Goal: Information Seeking & Learning: Learn about a topic

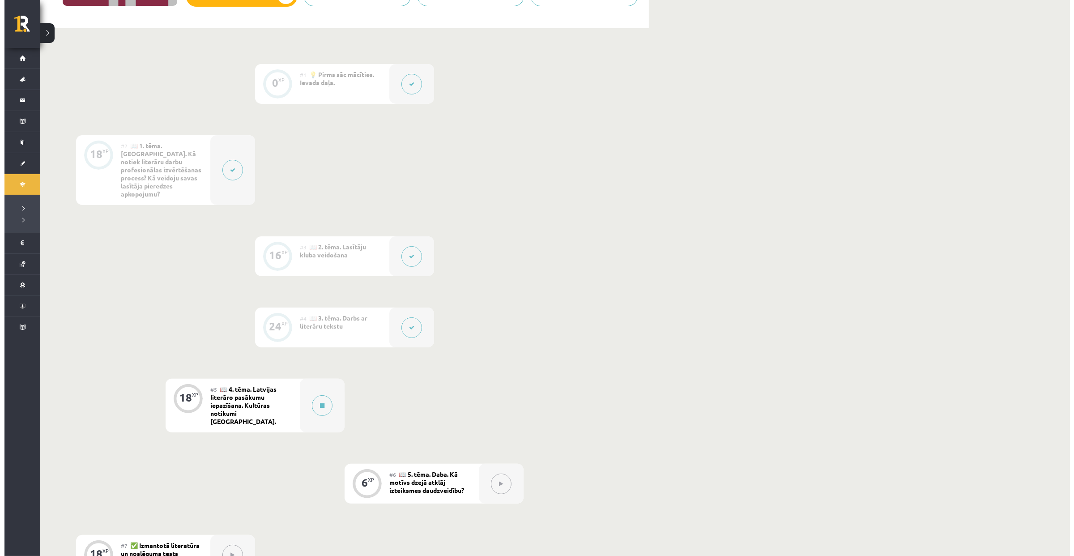
scroll to position [175, 0]
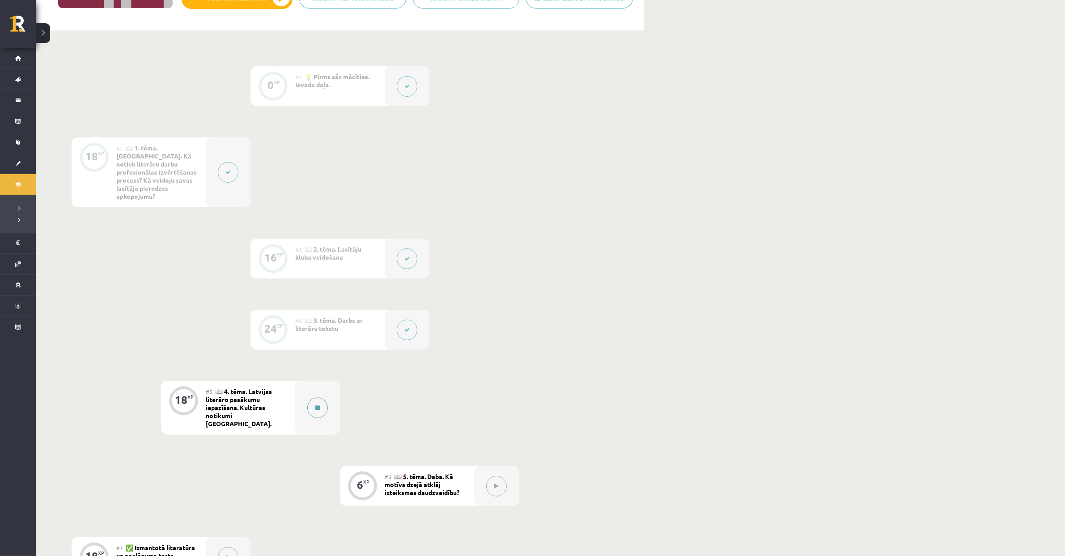
click at [323, 399] on button at bounding box center [317, 407] width 21 height 21
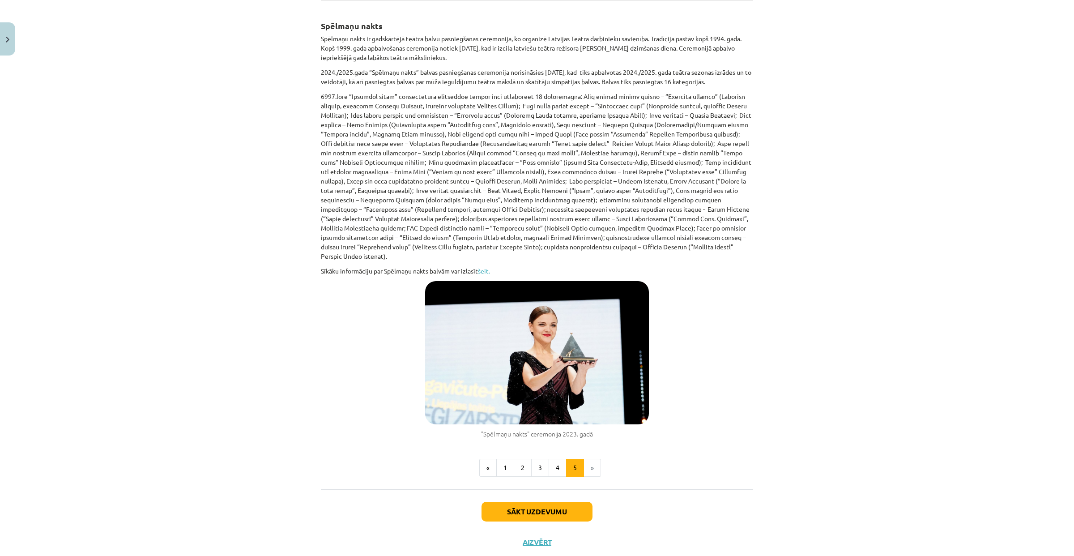
scroll to position [336, 0]
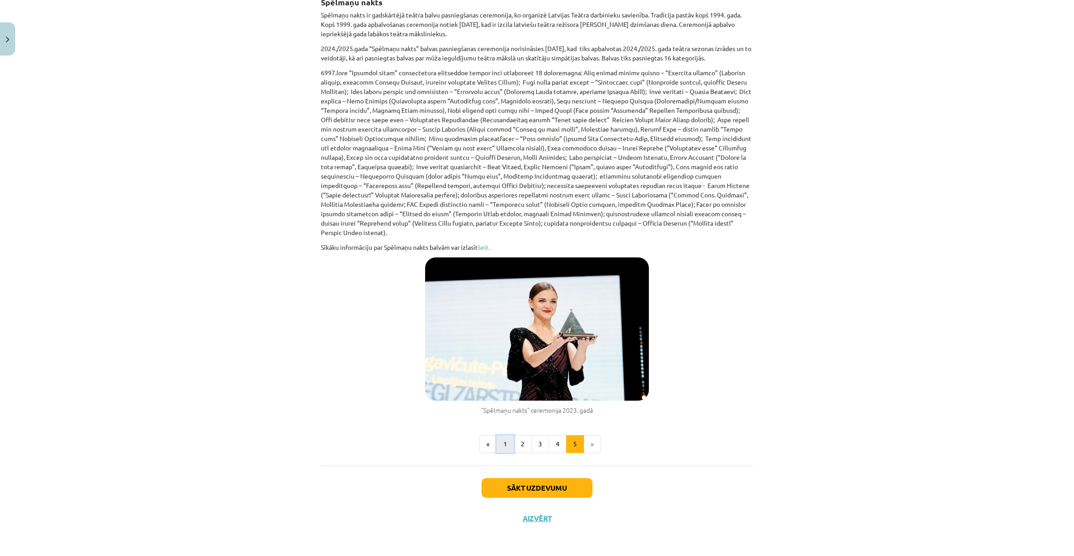
click at [501, 449] on button "1" at bounding box center [505, 444] width 18 height 18
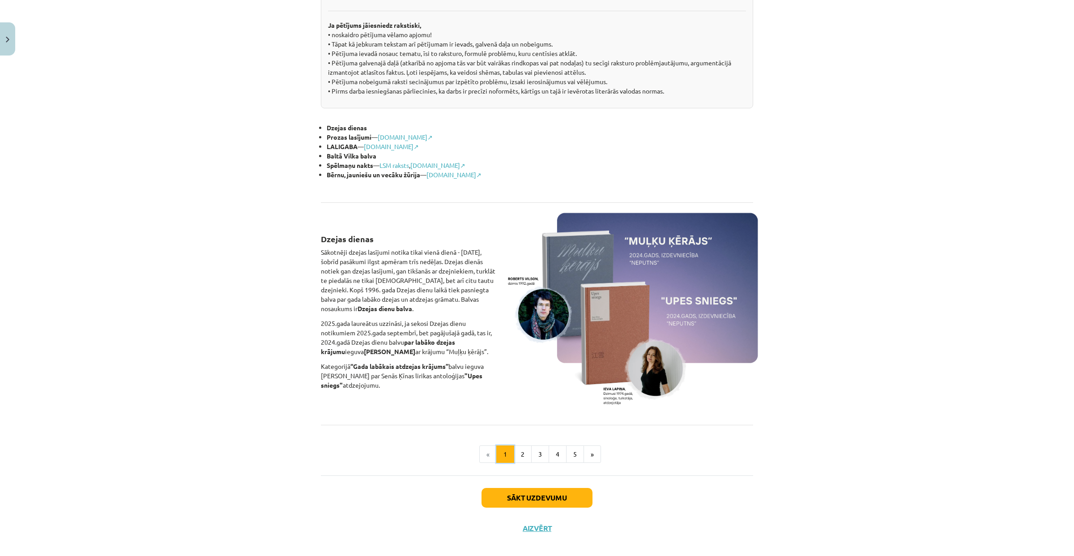
scroll to position [413, 0]
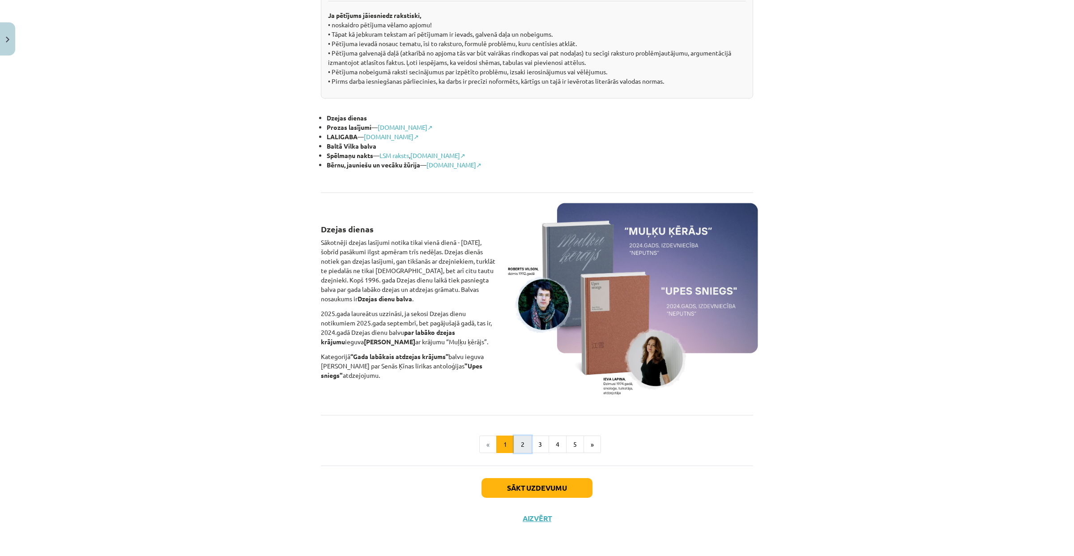
click at [522, 445] on button "2" at bounding box center [523, 444] width 18 height 18
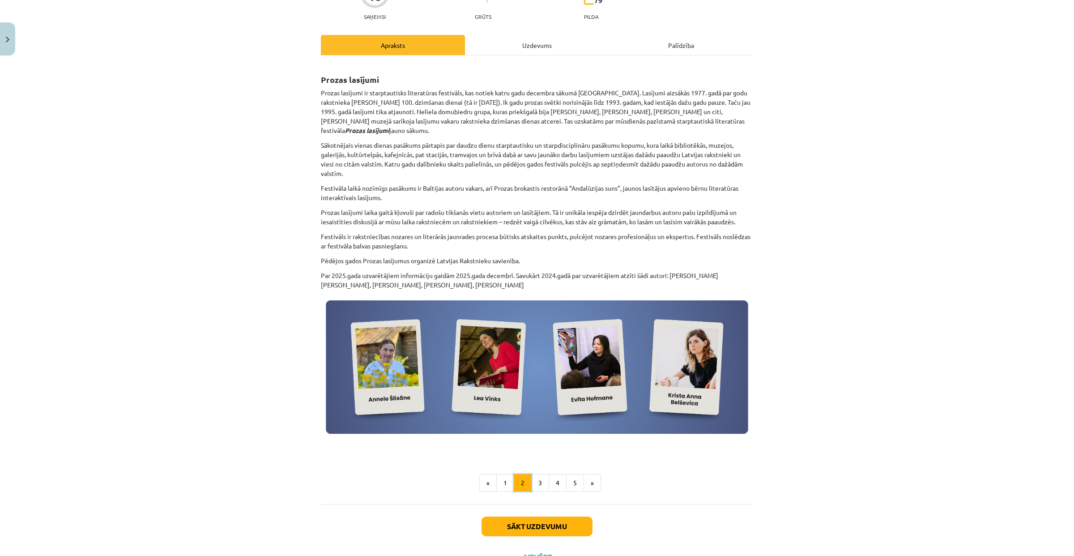
scroll to position [150, 0]
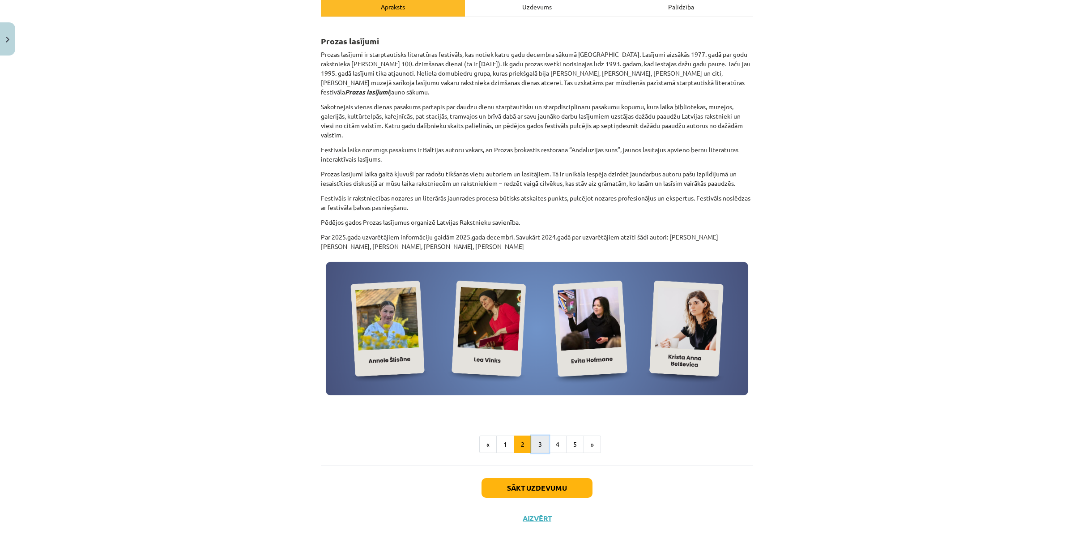
click at [538, 447] on button "3" at bounding box center [540, 444] width 18 height 18
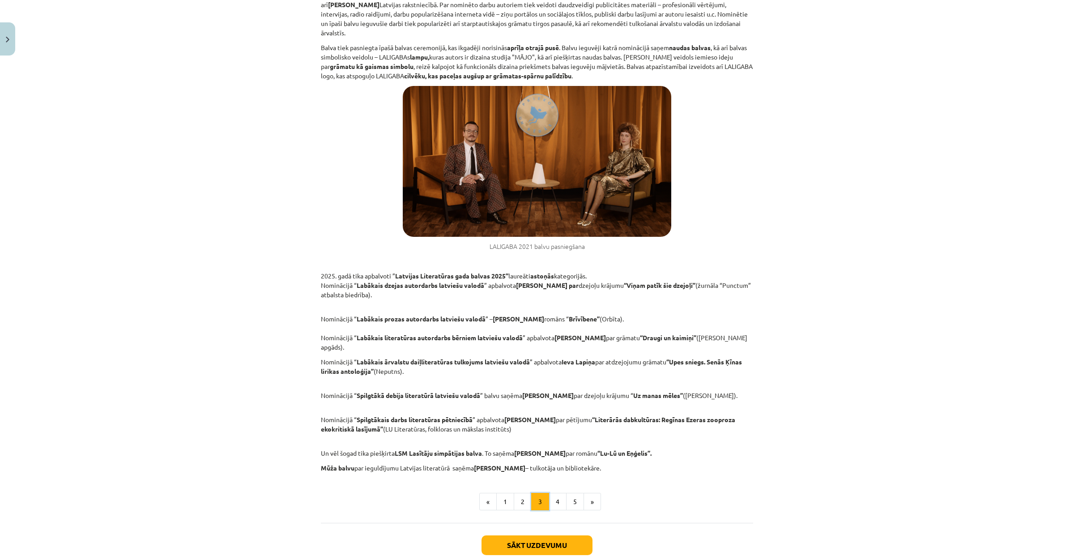
scroll to position [300, 0]
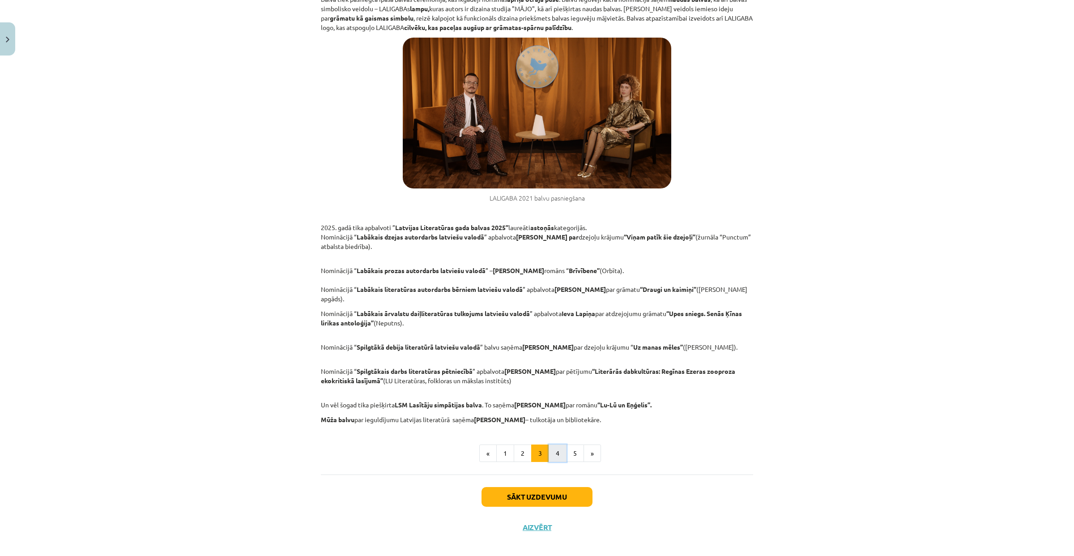
click at [555, 448] on button "4" at bounding box center [558, 453] width 18 height 18
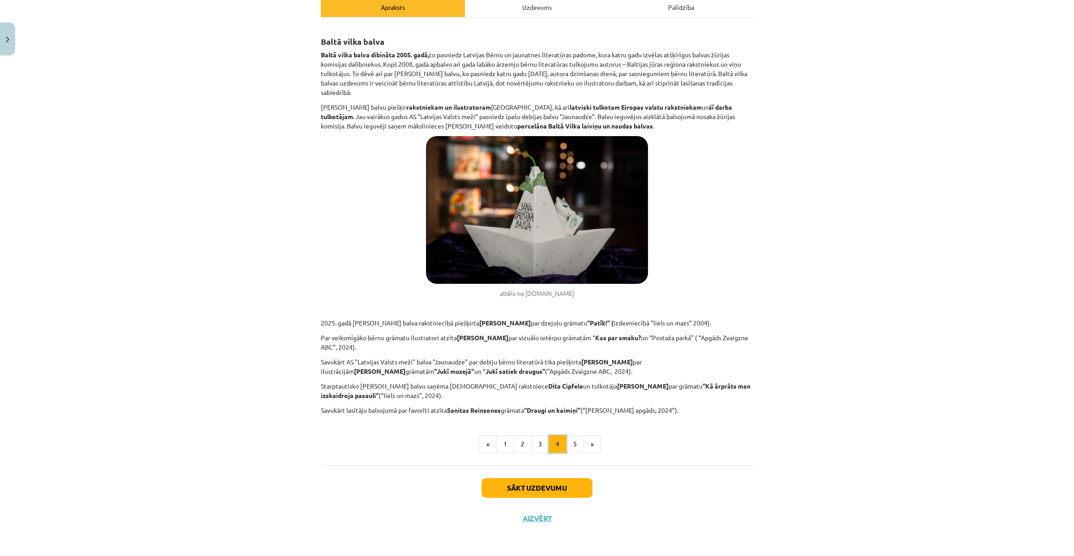
scroll to position [149, 0]
click at [566, 447] on button "5" at bounding box center [575, 444] width 18 height 18
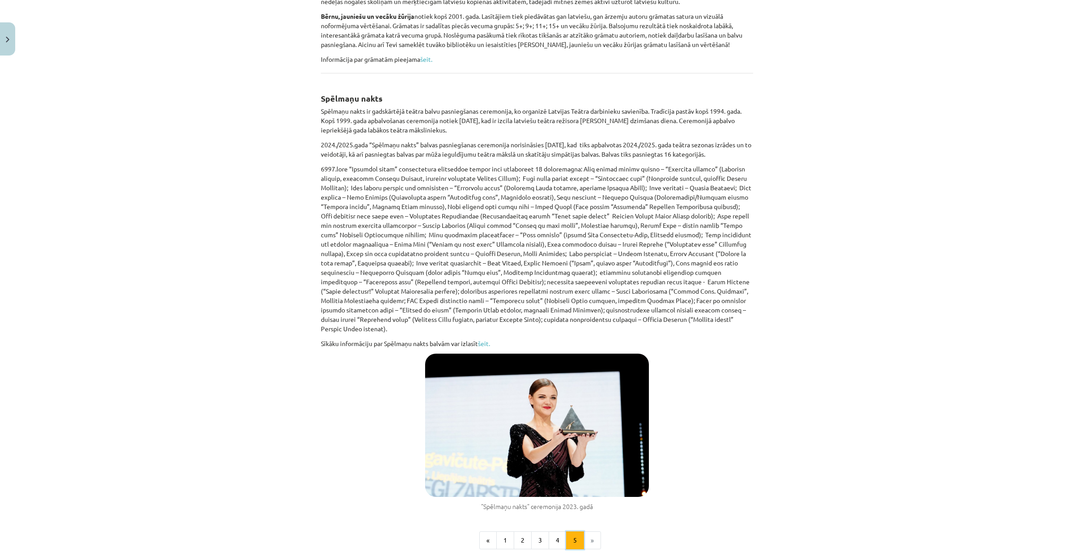
scroll to position [336, 0]
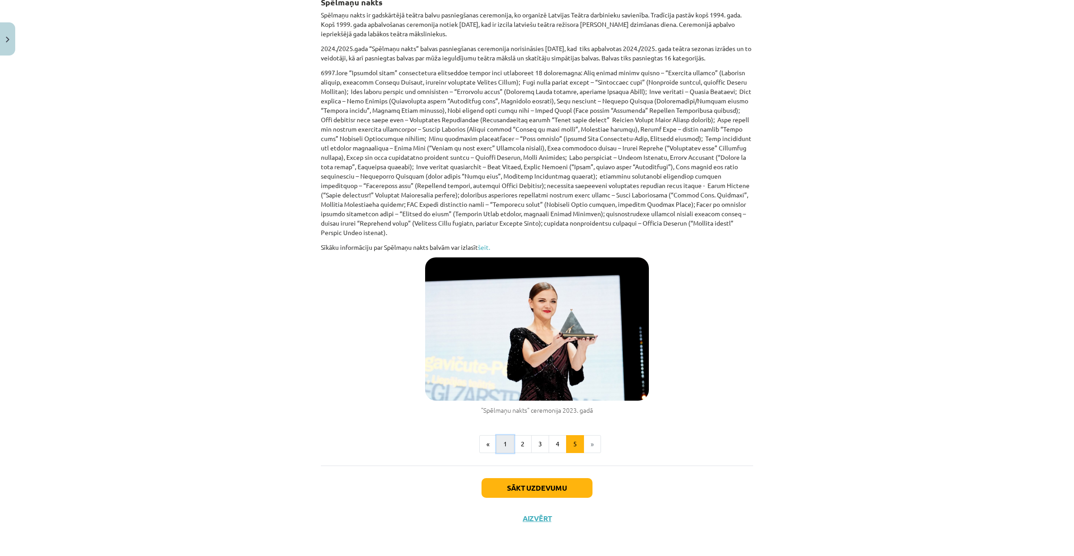
click at [498, 440] on button "1" at bounding box center [505, 444] width 18 height 18
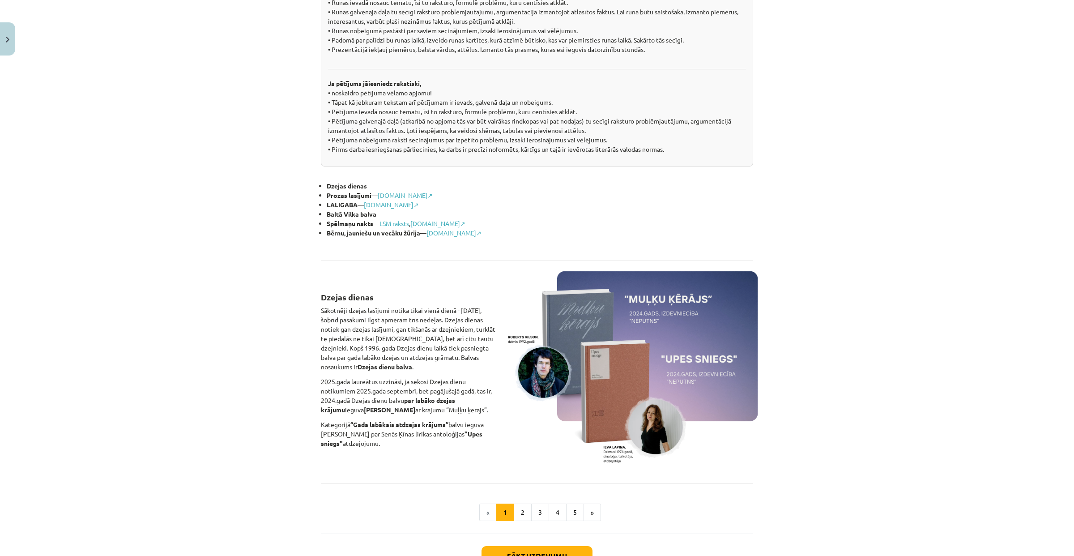
scroll to position [375, 0]
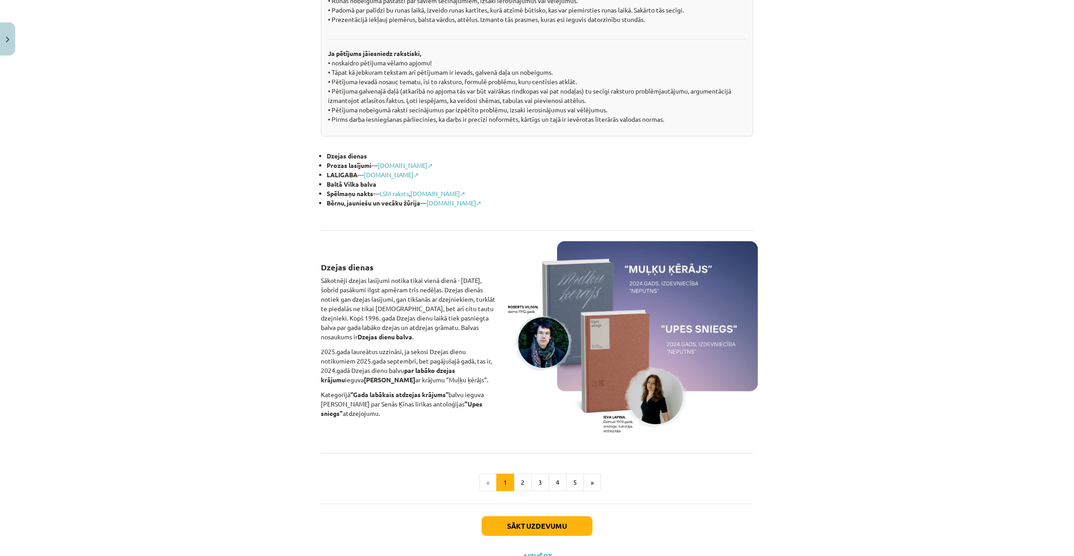
drag, startPoint x: 379, startPoint y: 20, endPoint x: 474, endPoint y: 414, distance: 405.4
click at [474, 414] on div "Latvijas literāro pasākumu iepazīšana. Kultūras notikumi Latvijā. Dažādi literā…" at bounding box center [537, 127] width 432 height 654
copy div "Latvijas literāro pasākumu iepazīšana. Kultūras notikumi Latvijā. Dažādi literā…"
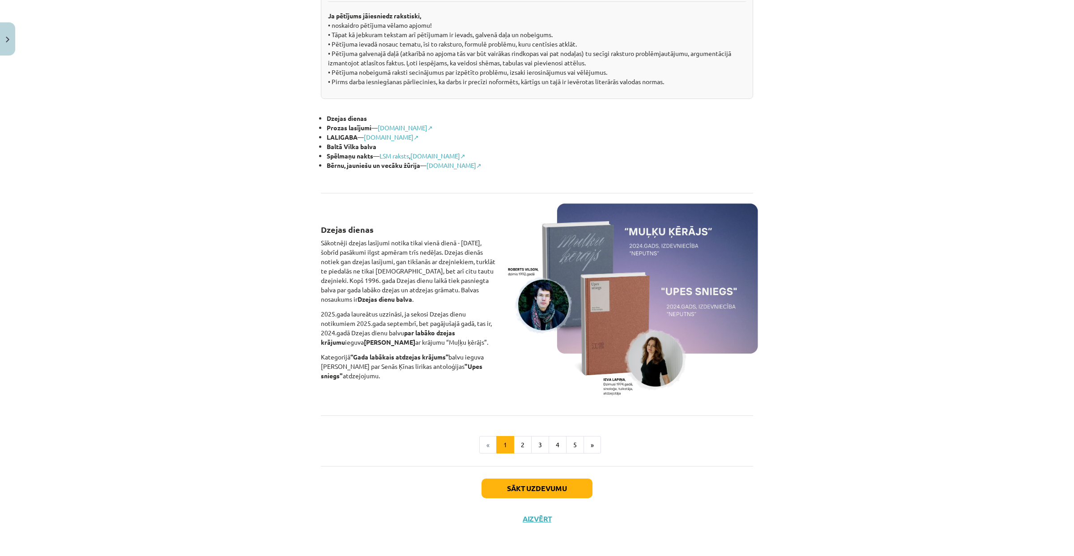
scroll to position [413, 0]
click at [515, 442] on button "2" at bounding box center [523, 444] width 18 height 18
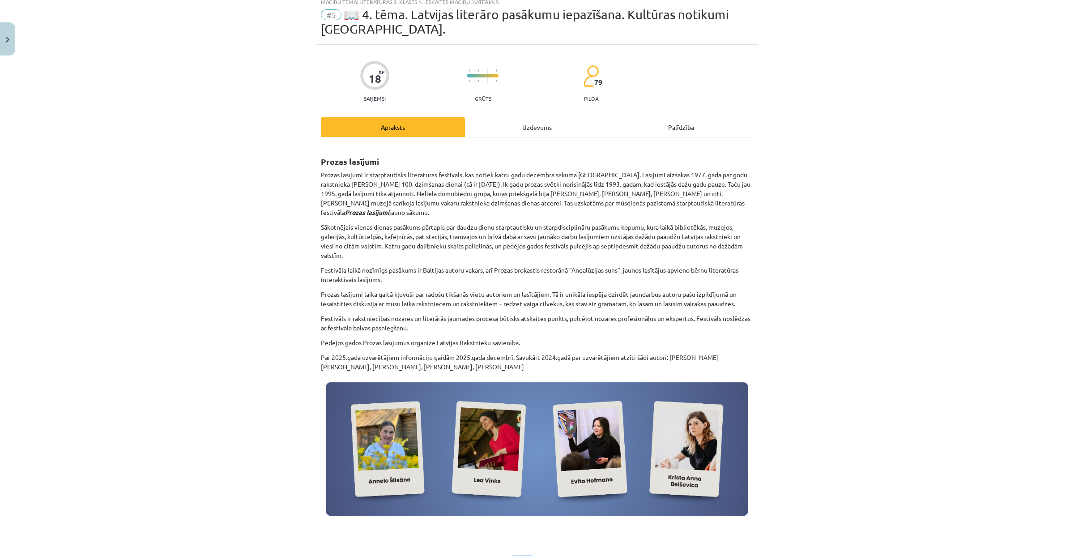
scroll to position [21, 0]
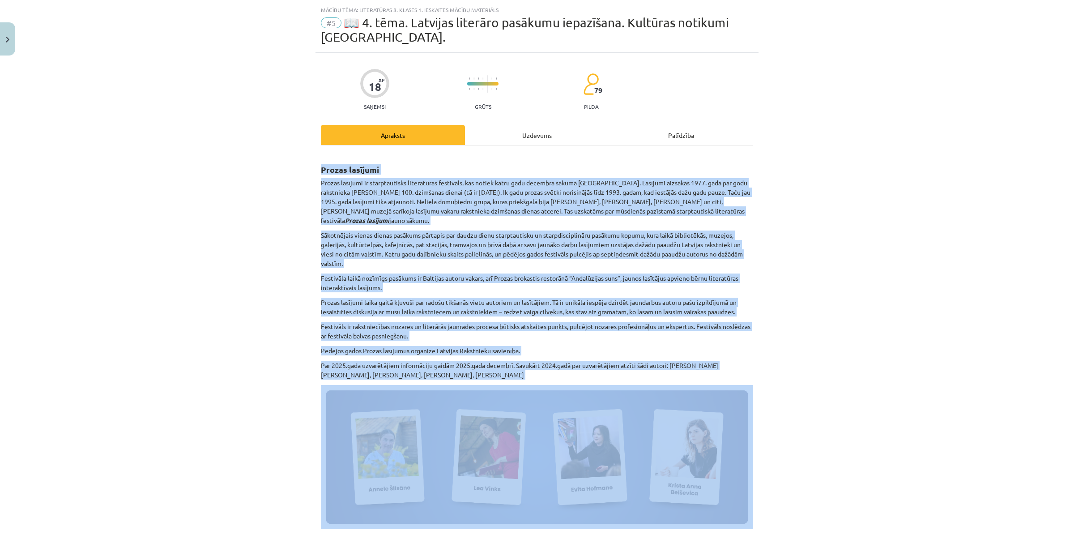
drag, startPoint x: 317, startPoint y: 167, endPoint x: 474, endPoint y: 388, distance: 270.9
click at [474, 388] on div "Prozas lasījumi Prozas lasījumi ir starptautisks literatūras festivāls, kas not…" at bounding box center [537, 348] width 432 height 390
copy div "Prozas lasījumi Prozas lasījumi ir starptautisks literatūras festivāls, kas not…"
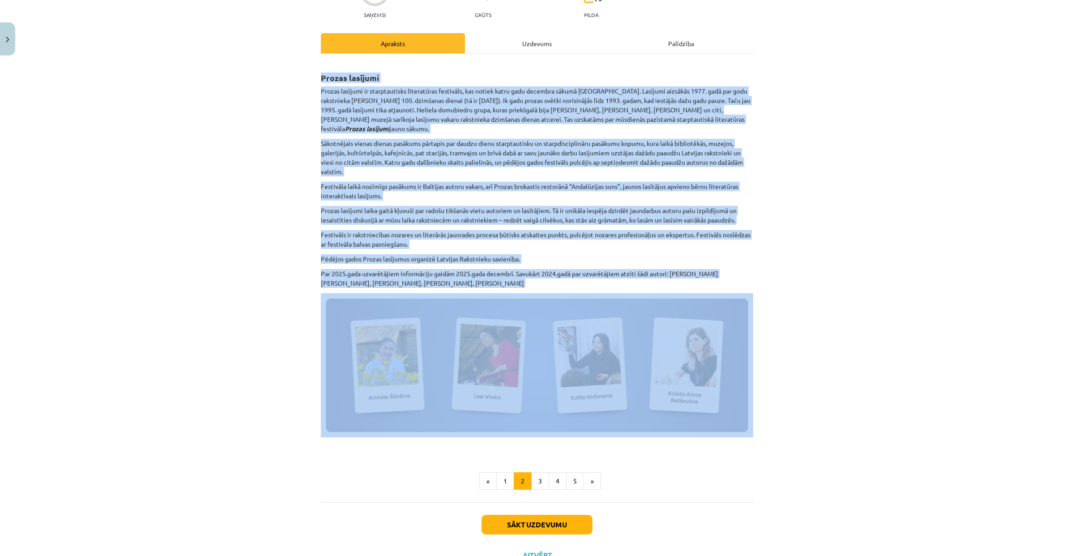
scroll to position [150, 0]
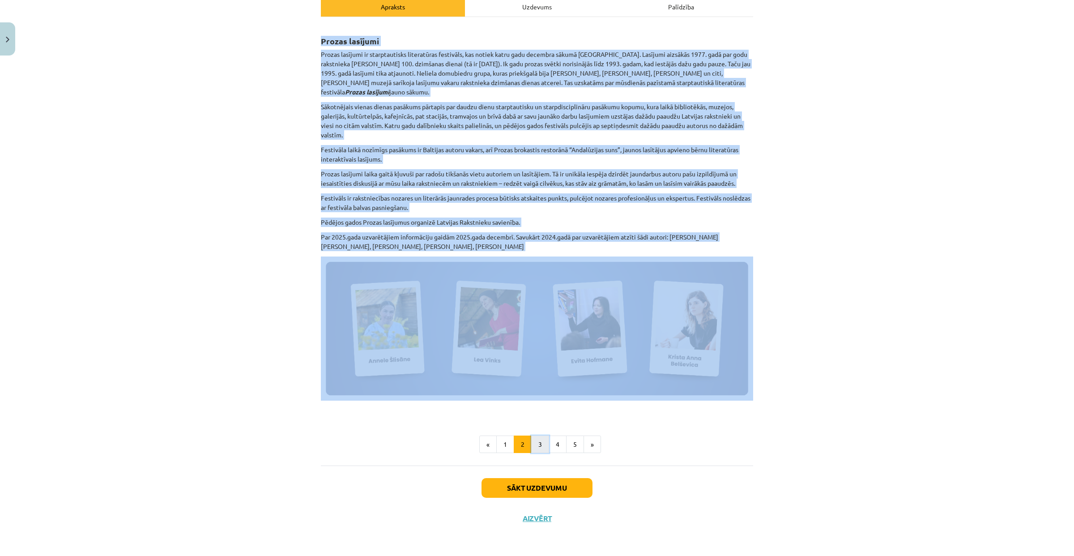
click at [535, 442] on button "3" at bounding box center [540, 444] width 18 height 18
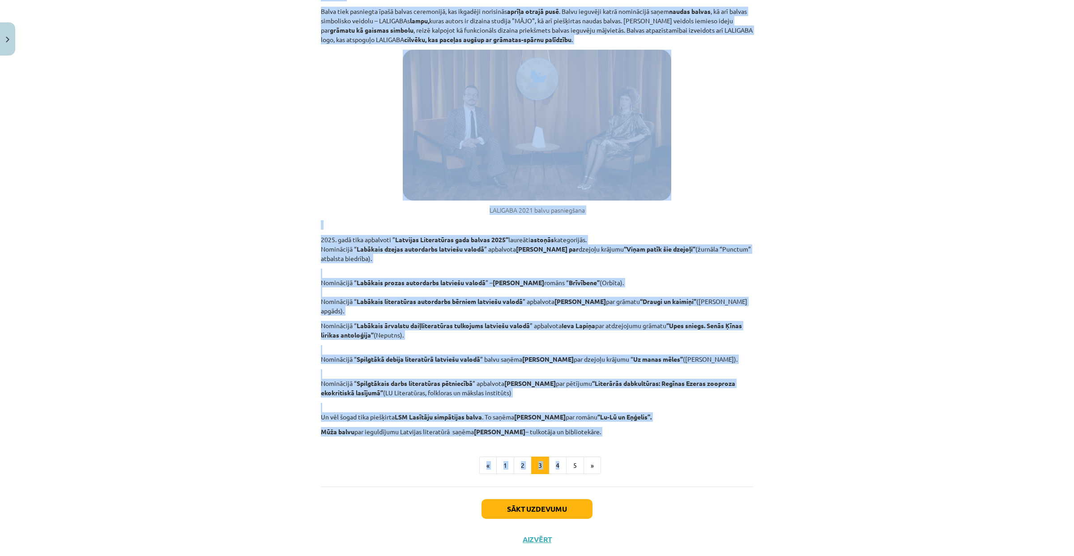
scroll to position [289, 0]
drag, startPoint x: 317, startPoint y: 39, endPoint x: 619, endPoint y: 421, distance: 486.6
click at [619, 421] on div "Latvijas literatūras gada balva (LALIGABA) Latvijas Literatūras gada balva ir n…" at bounding box center [537, 160] width 432 height 549
copy div "Latvijas literatūras gada balva (LALIGABA) Latvijas Literatūras gada balva ir n…"
click at [549, 455] on button "4" at bounding box center [558, 464] width 18 height 18
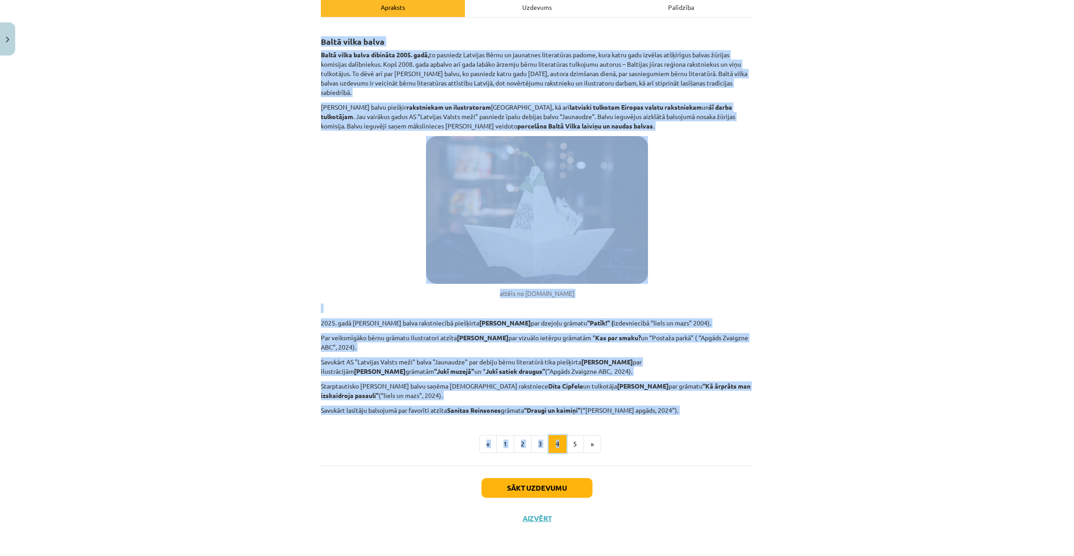
scroll to position [149, 0]
drag, startPoint x: 316, startPoint y: 41, endPoint x: 700, endPoint y: 410, distance: 532.6
click at [700, 410] on div "Baltā vilka balva Baltā vilka balva dibināta 2005. gadā, to pasniedz Latvijas B…" at bounding box center [537, 220] width 432 height 389
copy div "Baltā vilka balva Baltā vilka balva dibināta 2005. gadā, to pasniedz Latvijas B…"
click at [572, 445] on button "5" at bounding box center [575, 444] width 18 height 18
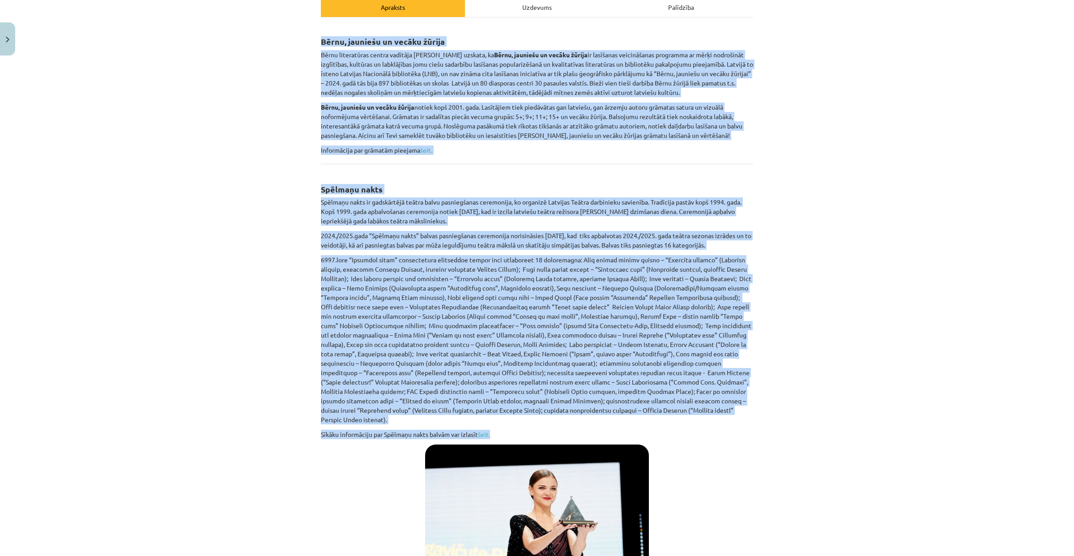
drag, startPoint x: 317, startPoint y: 38, endPoint x: 770, endPoint y: 435, distance: 601.7
click at [770, 435] on div "Mācību tēma: Literatūras 8. klases 1. ieskaites mācību materiāls #5 📖 4. tēma. …" at bounding box center [537, 278] width 1074 height 556
copy div "Bērnu, jauniešu un vecāku žūrija Bērnu literatūras centra vadītāja Silvija Tret…"
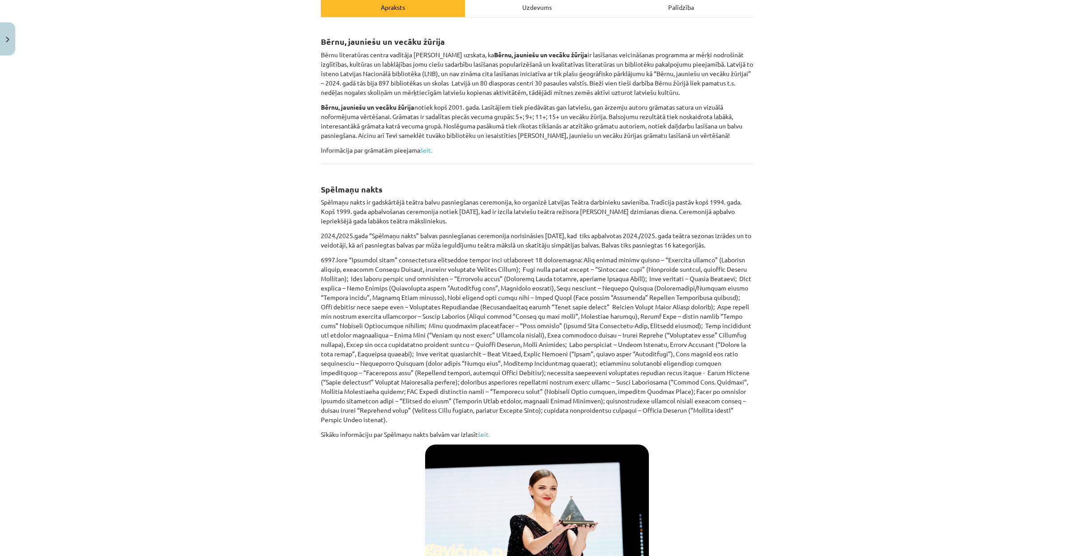
click at [526, 12] on div "Uzdevums" at bounding box center [537, 7] width 144 height 20
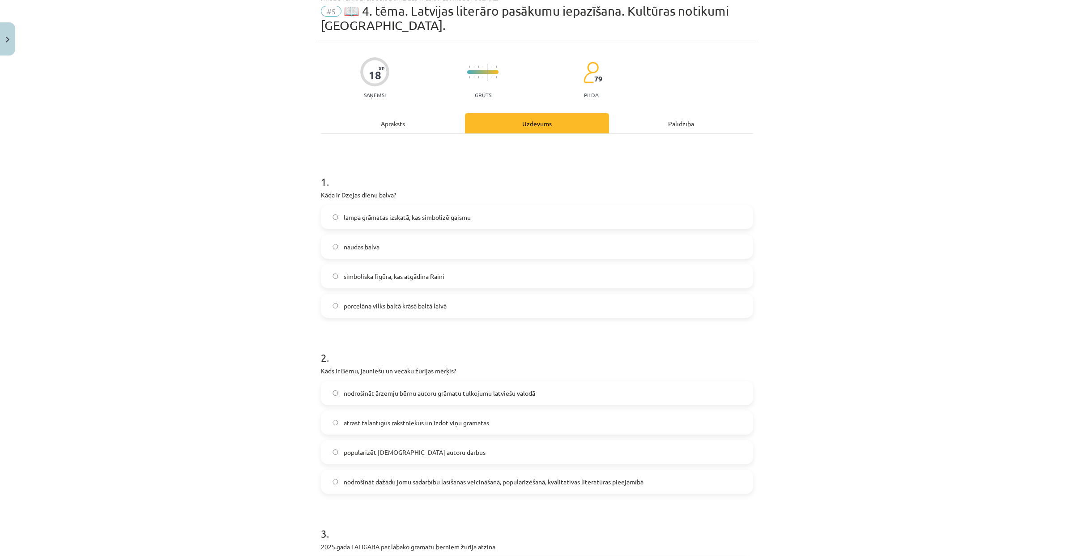
scroll to position [22, 0]
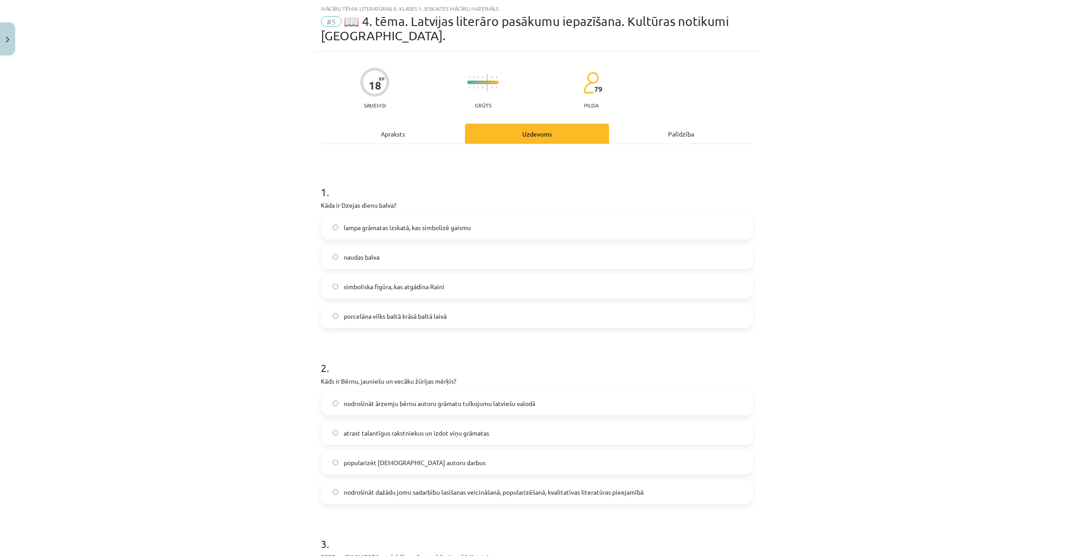
click at [348, 253] on span "naudas balva" at bounding box center [362, 256] width 36 height 9
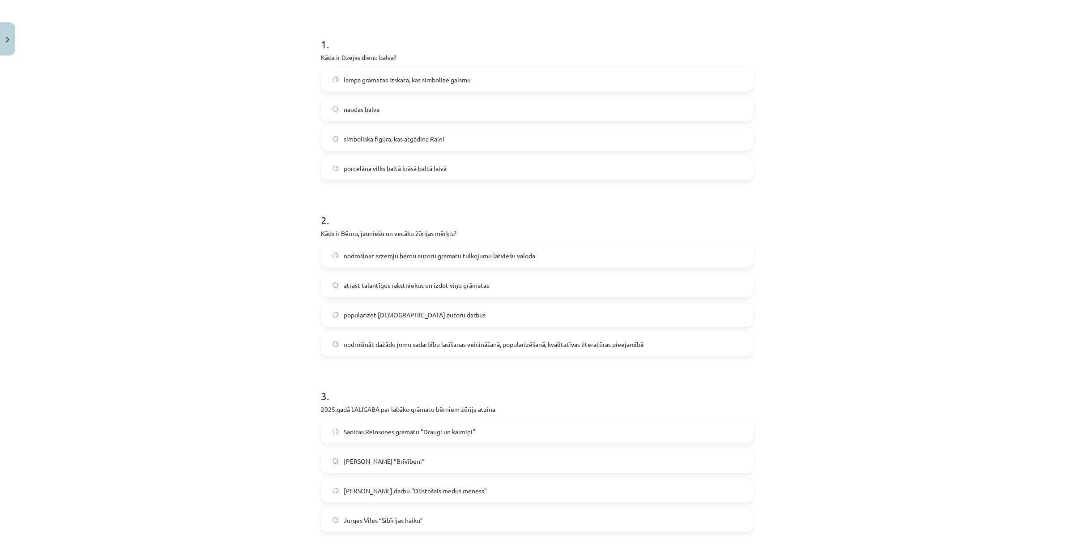
scroll to position [172, 0]
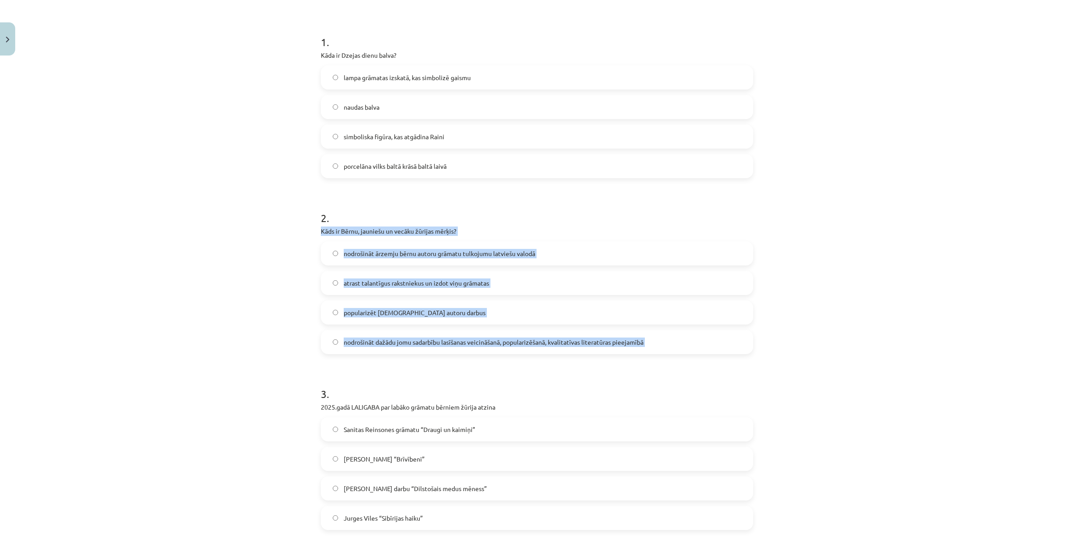
drag, startPoint x: 318, startPoint y: 232, endPoint x: 667, endPoint y: 382, distance: 380.0
click at [667, 382] on form "1 . Kāda ir Dzejas dienu balva? lampa grāmatas izskatā, kas simbolizē gaismu na…" at bounding box center [537, 524] width 432 height 1008
copy div "Kāds ir Bērnu, jauniešu un vecāku žūrijas mērķis? nodrošināt ārzemju bērnu auto…"
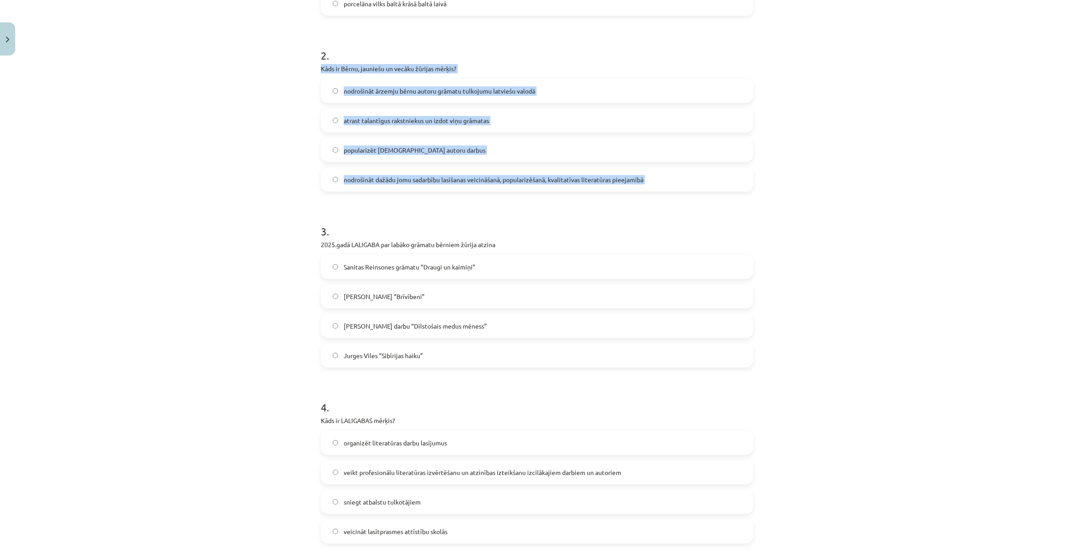
scroll to position [332, 0]
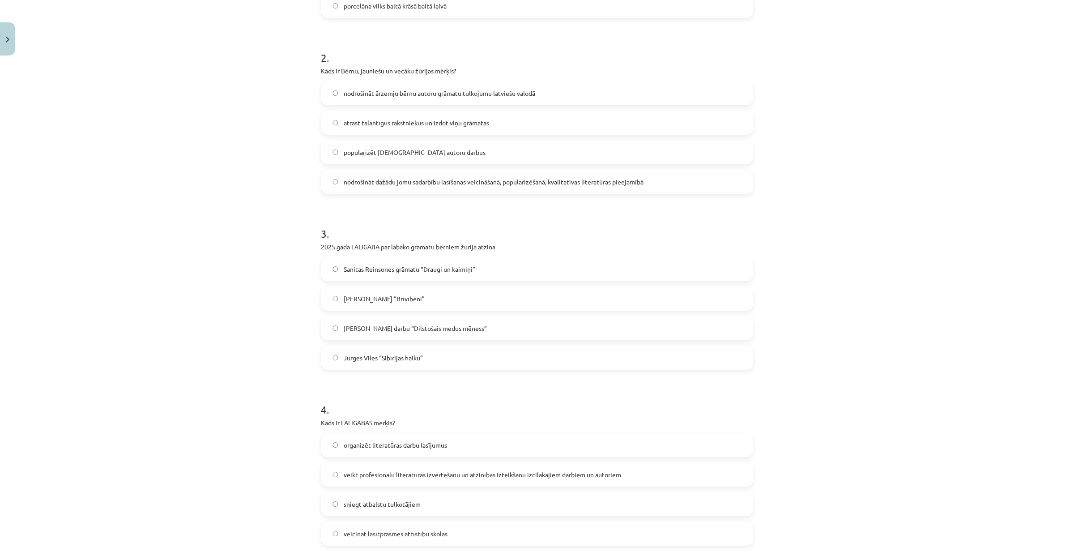
click at [387, 269] on span "Sanitas Reinsones grāmatu “Draugi un kaimiņi”" at bounding box center [410, 268] width 132 height 9
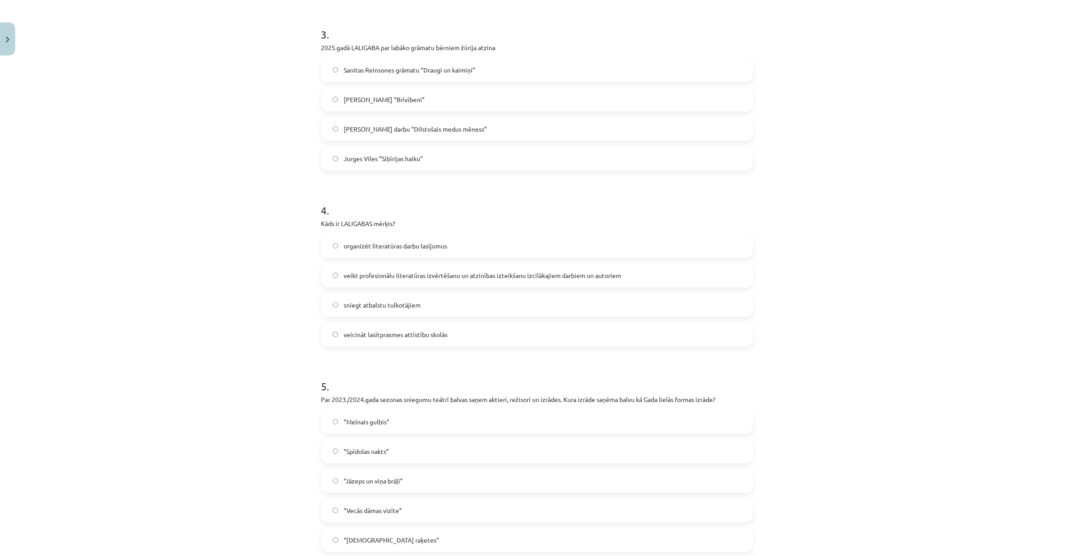
scroll to position [534, 0]
click at [368, 272] on span "veikt profesionālu literatūras izvērtēšanu un atzinības izteikšanu izcilākajiem…" at bounding box center [482, 272] width 277 height 9
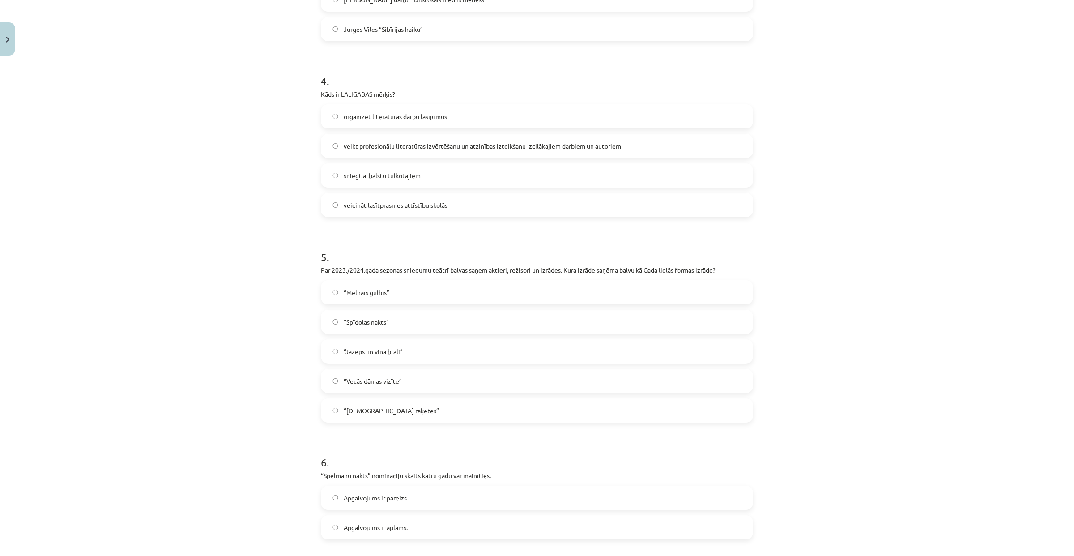
scroll to position [669, 0]
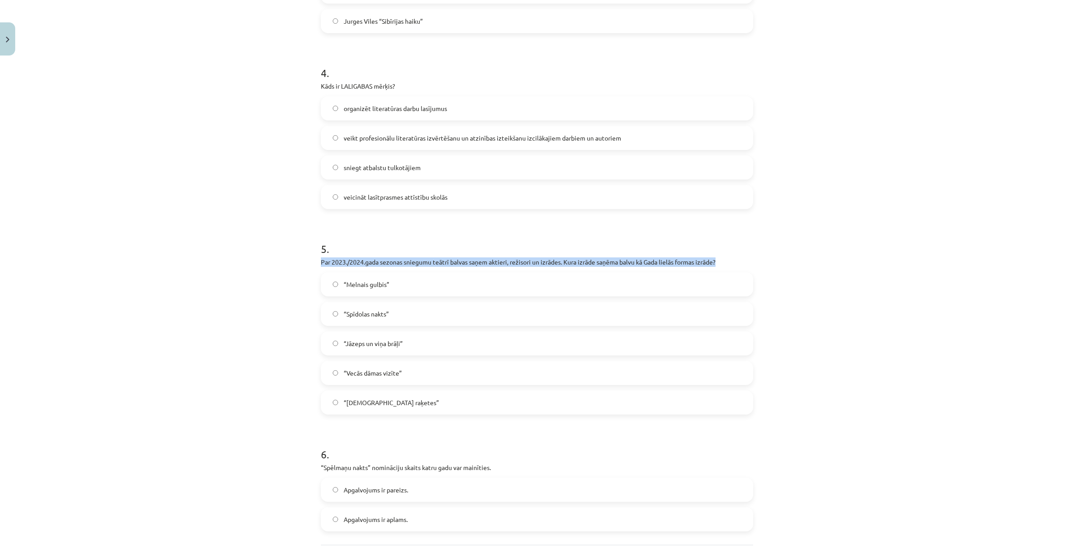
copy p "Par 2023./2024.gada sezonas sniegumu teātrī balvas saņem aktieri, režisori un i…"
drag, startPoint x: 314, startPoint y: 262, endPoint x: 738, endPoint y: 264, distance: 424.2
click at [738, 264] on div "18 XP Saņemsi Grūts 79 pilda Apraksts Uzdevums Palīdzība 1 . Kāda ir Dzejas die…" at bounding box center [536, 9] width 443 height 1208
click at [387, 401] on span "“Latviešu raķetes”" at bounding box center [391, 402] width 95 height 9
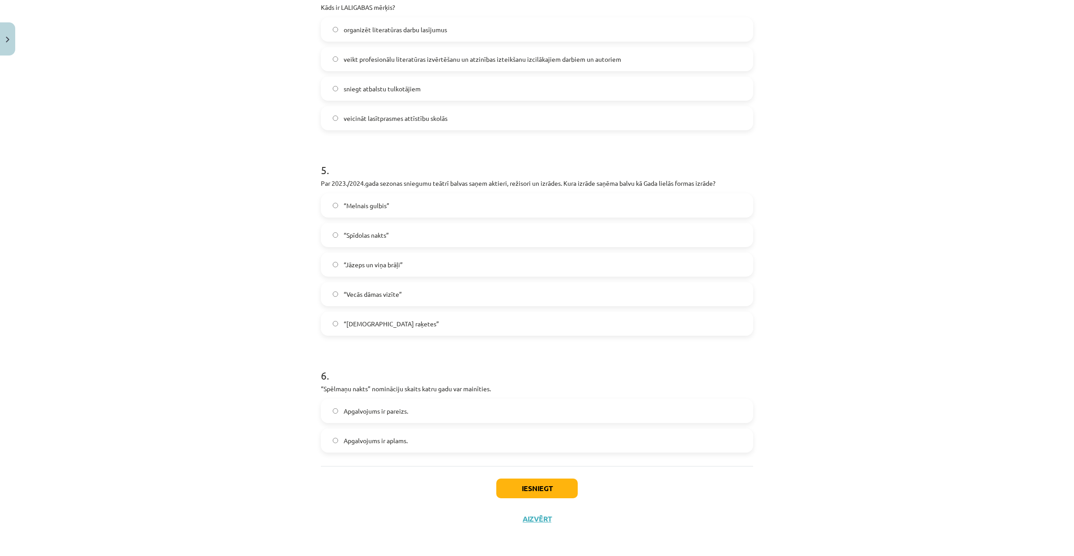
drag, startPoint x: 389, startPoint y: 440, endPoint x: 408, endPoint y: 446, distance: 20.2
click at [389, 439] on span "Apgalvojums ir aplams." at bounding box center [376, 440] width 64 height 9
click at [509, 481] on button "Iesniegt" at bounding box center [536, 488] width 81 height 20
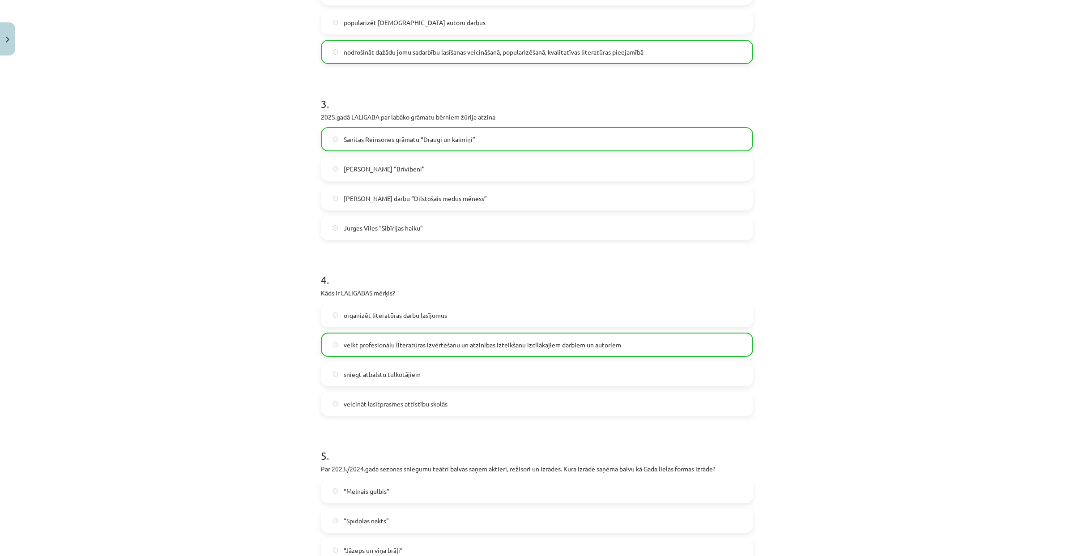
scroll to position [776, 0]
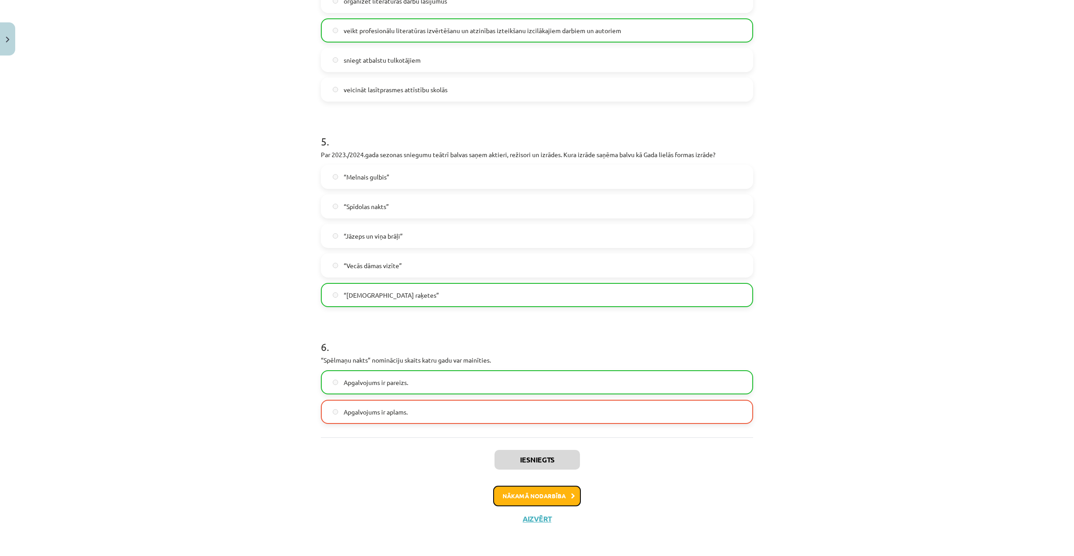
click at [549, 489] on button "Nākamā nodarbība" at bounding box center [537, 495] width 88 height 21
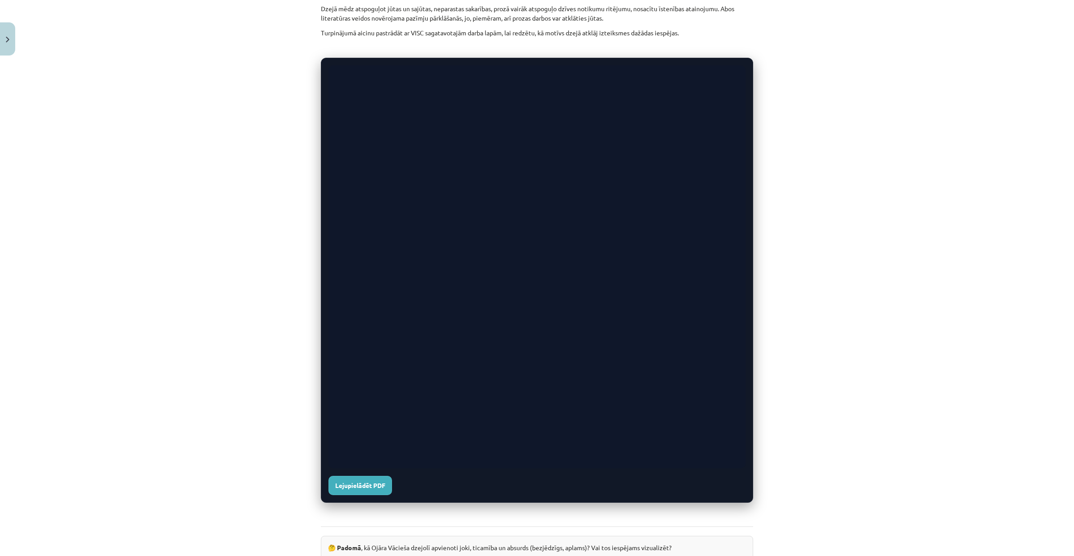
scroll to position [0, 0]
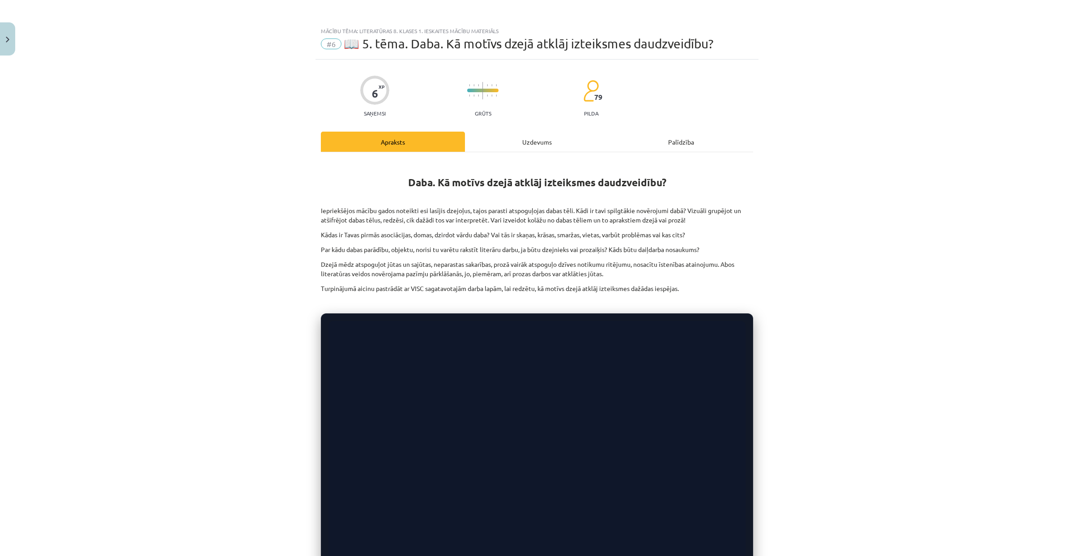
click at [501, 136] on div "Uzdevums" at bounding box center [537, 142] width 144 height 20
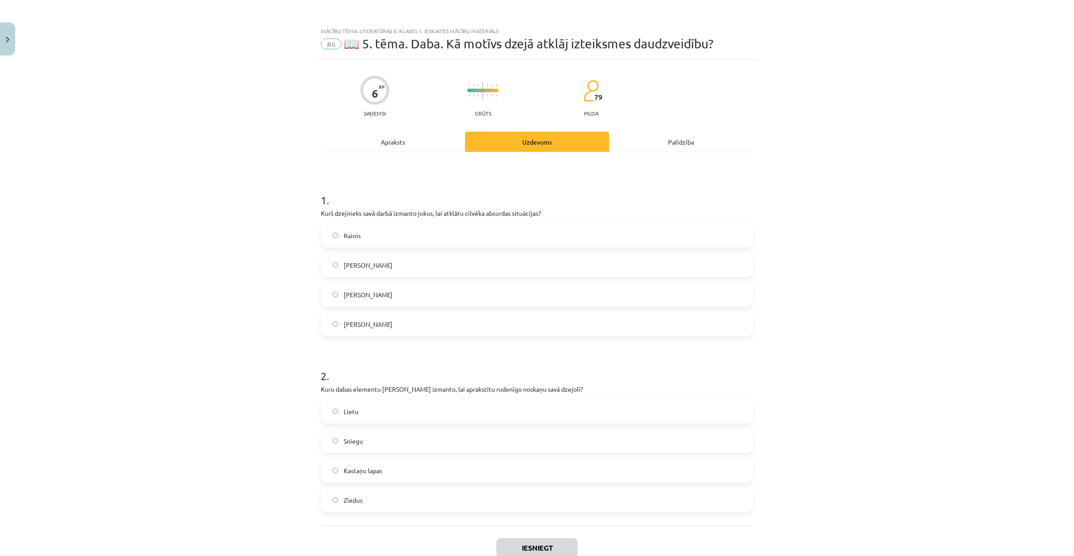
scroll to position [22, 0]
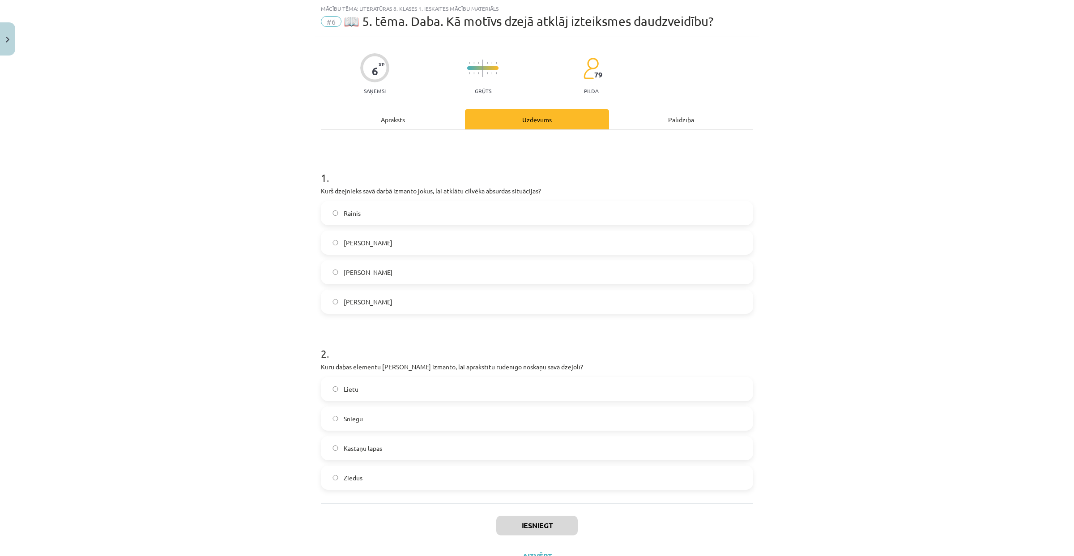
click at [397, 117] on div "Apraksts" at bounding box center [393, 119] width 144 height 20
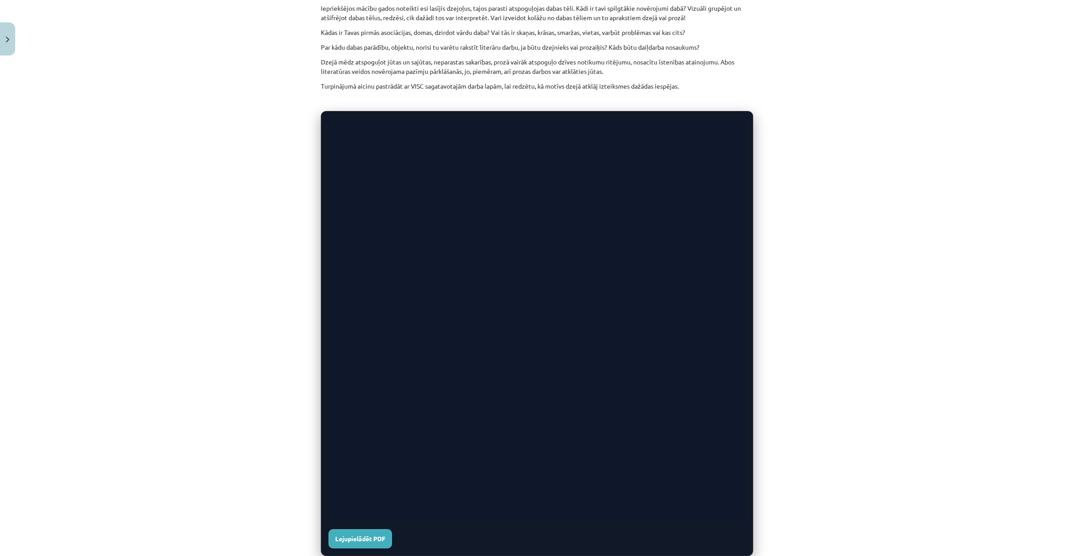
scroll to position [0, 0]
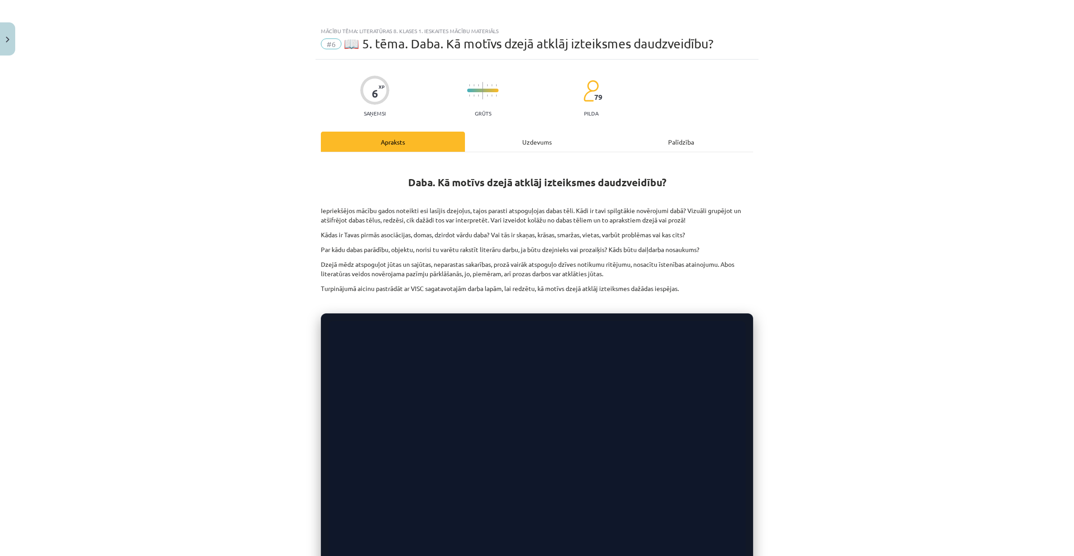
click at [515, 146] on div "Uzdevums" at bounding box center [537, 142] width 144 height 20
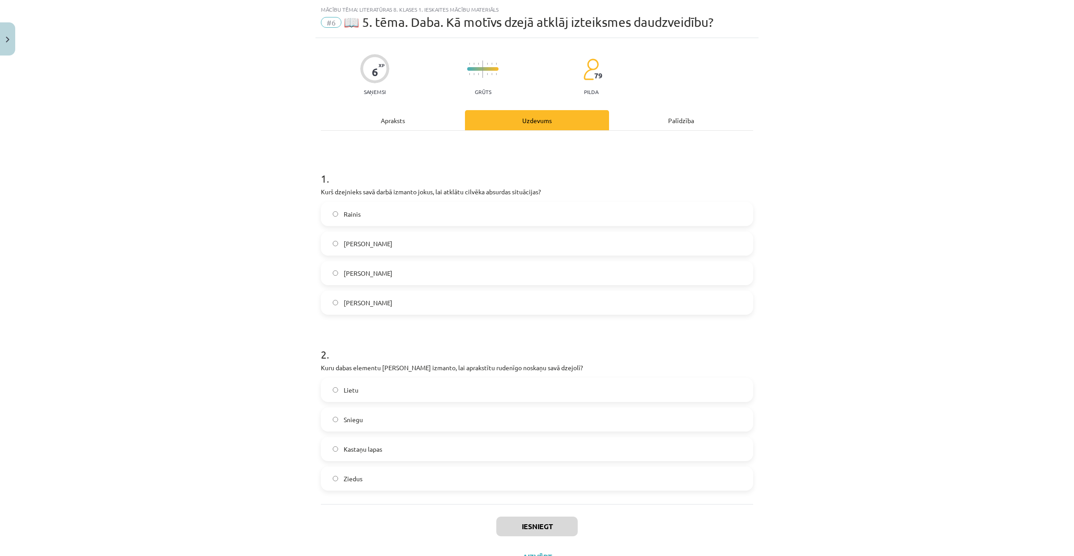
scroll to position [22, 0]
click at [421, 297] on label "Ojārs Vācietis" at bounding box center [537, 301] width 430 height 22
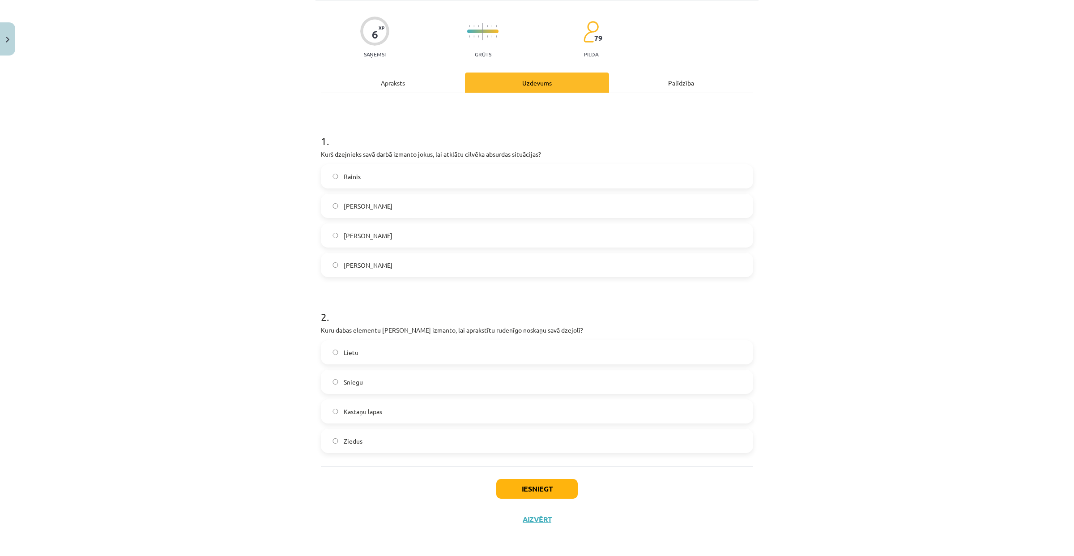
scroll to position [60, 0]
click at [364, 78] on div "Apraksts" at bounding box center [393, 82] width 144 height 20
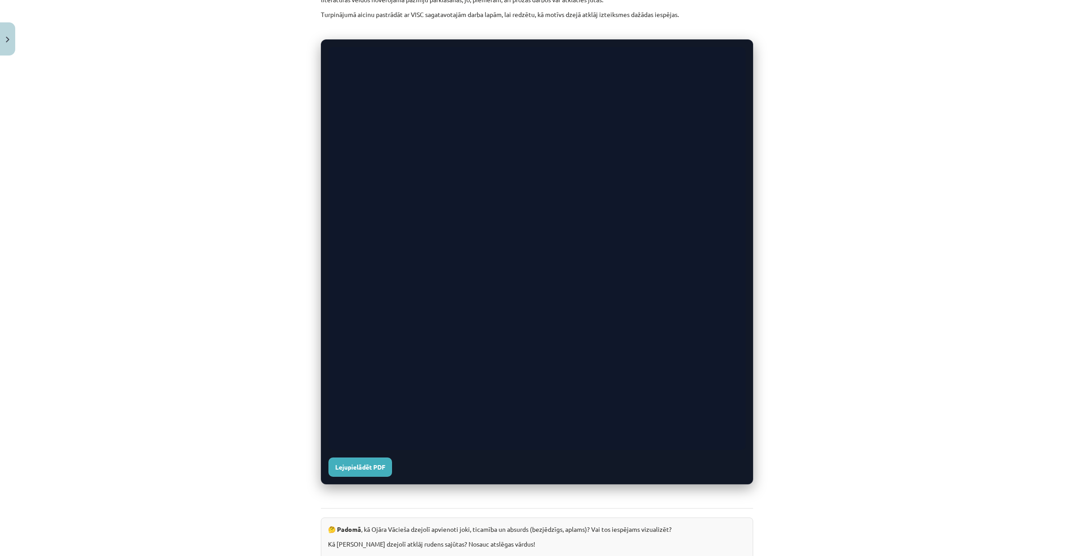
scroll to position [0, 0]
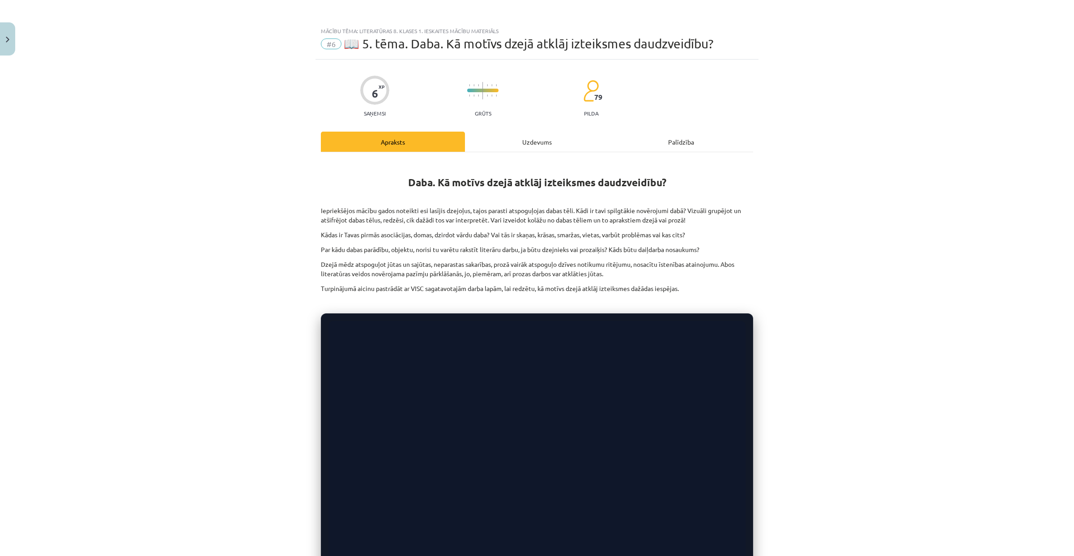
click at [489, 134] on div "Uzdevums" at bounding box center [537, 142] width 144 height 20
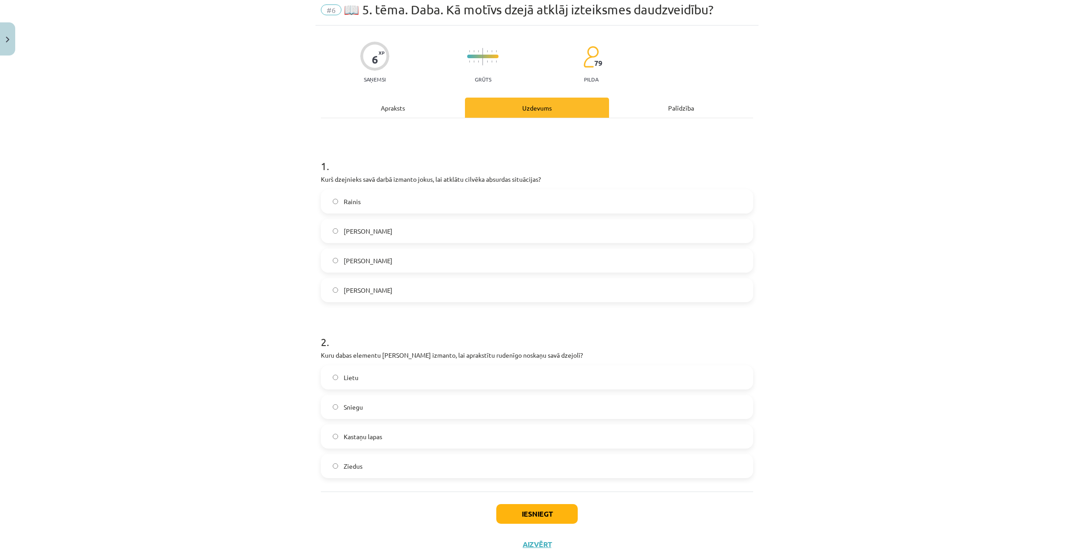
scroll to position [60, 0]
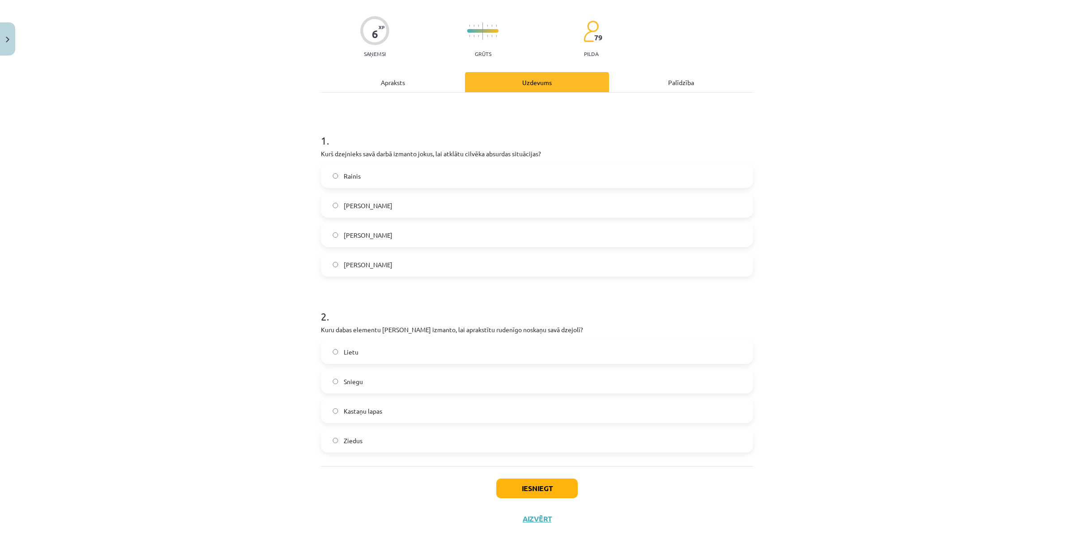
click at [374, 408] on span "Kastaņu lapas" at bounding box center [363, 410] width 38 height 9
click at [534, 491] on button "Iesniegt" at bounding box center [536, 488] width 81 height 20
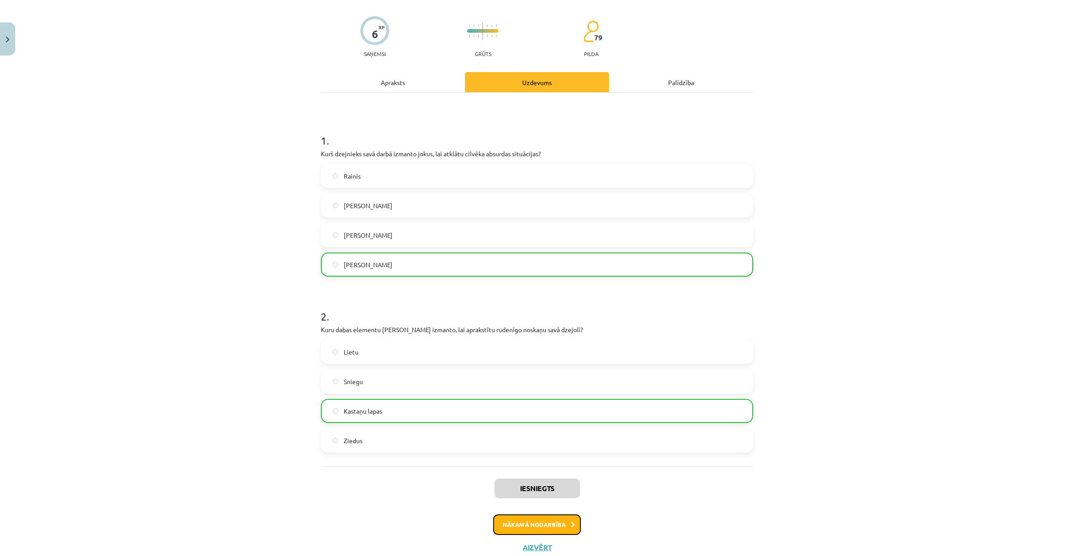
click at [530, 517] on button "Nākamā nodarbība" at bounding box center [537, 524] width 88 height 21
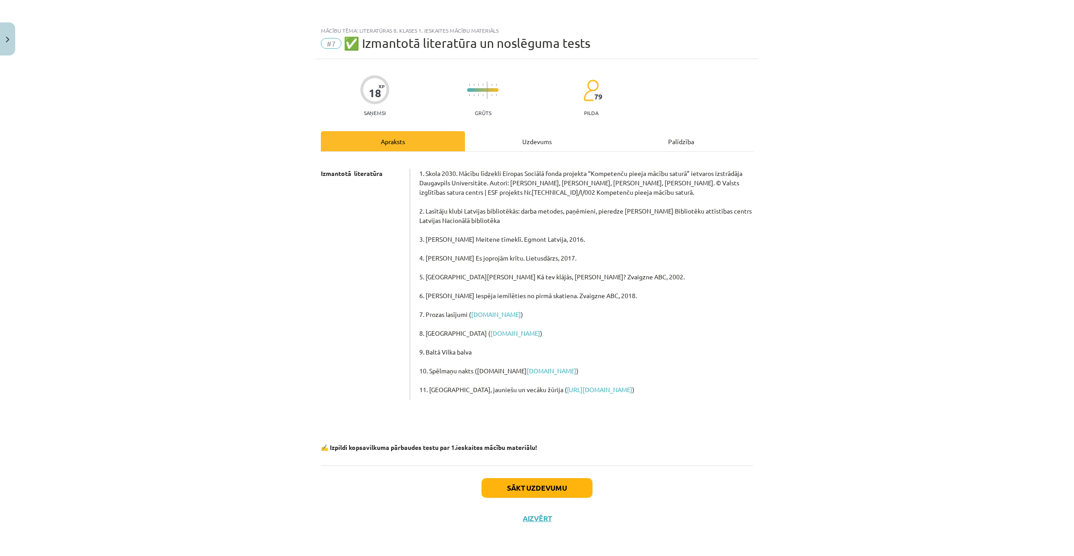
scroll to position [0, 0]
click at [533, 138] on div "Uzdevums" at bounding box center [537, 141] width 144 height 20
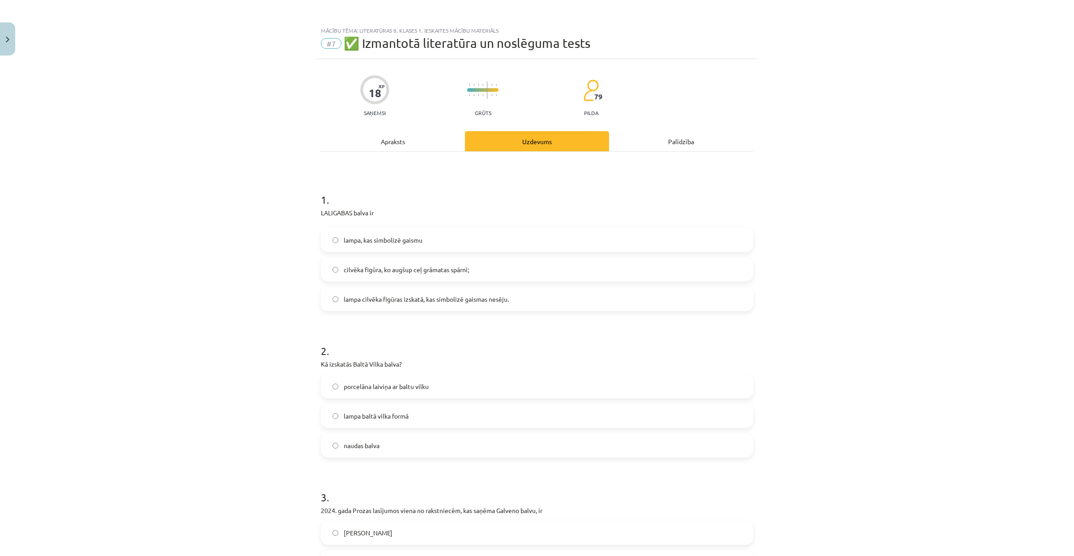
scroll to position [60, 0]
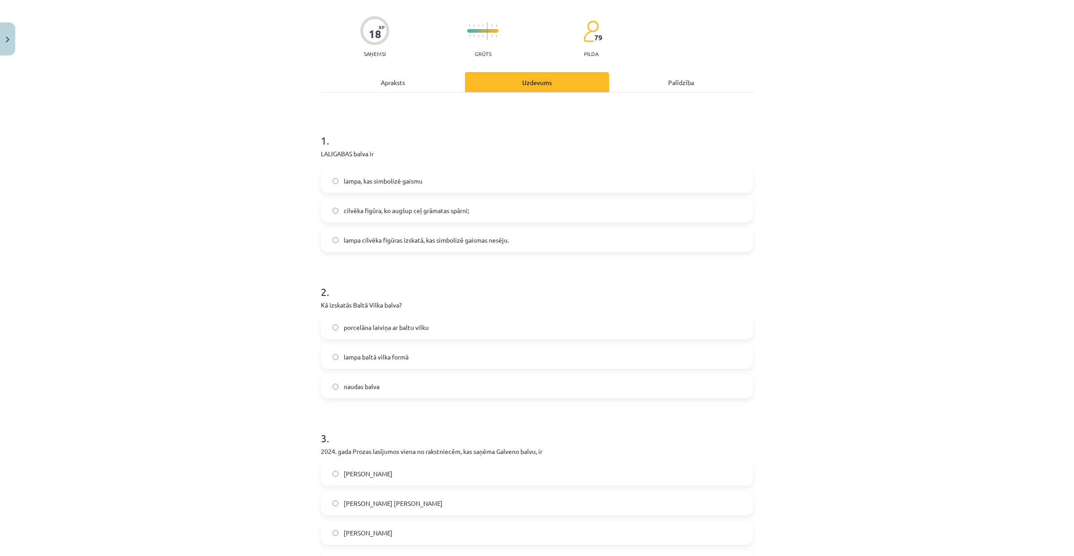
click at [403, 183] on span "lampa, kas simbolizē gaismu" at bounding box center [383, 180] width 79 height 9
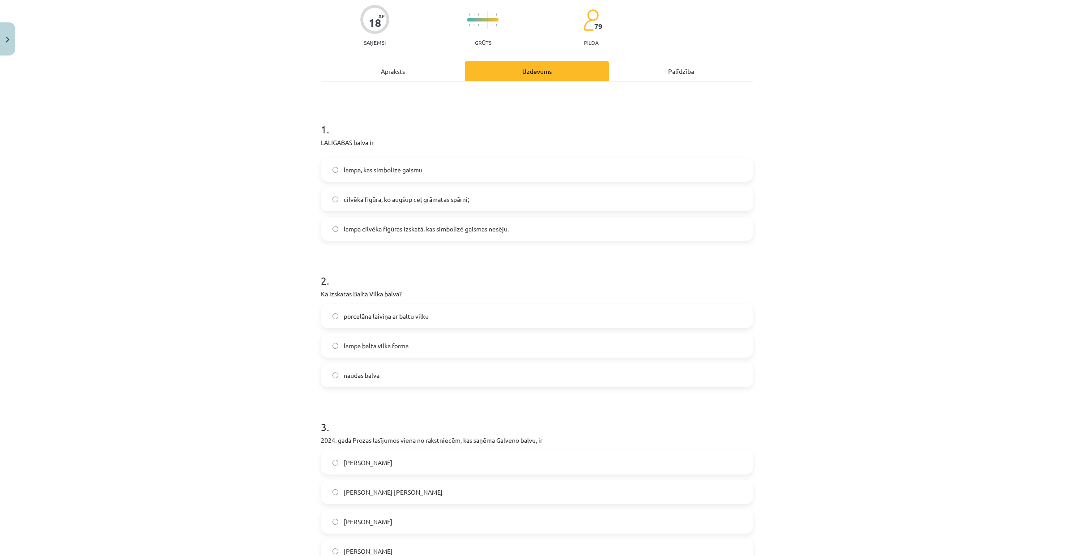
scroll to position [72, 0]
click at [416, 310] on span "porcelāna laiviņa ar baltu vilku" at bounding box center [386, 314] width 85 height 9
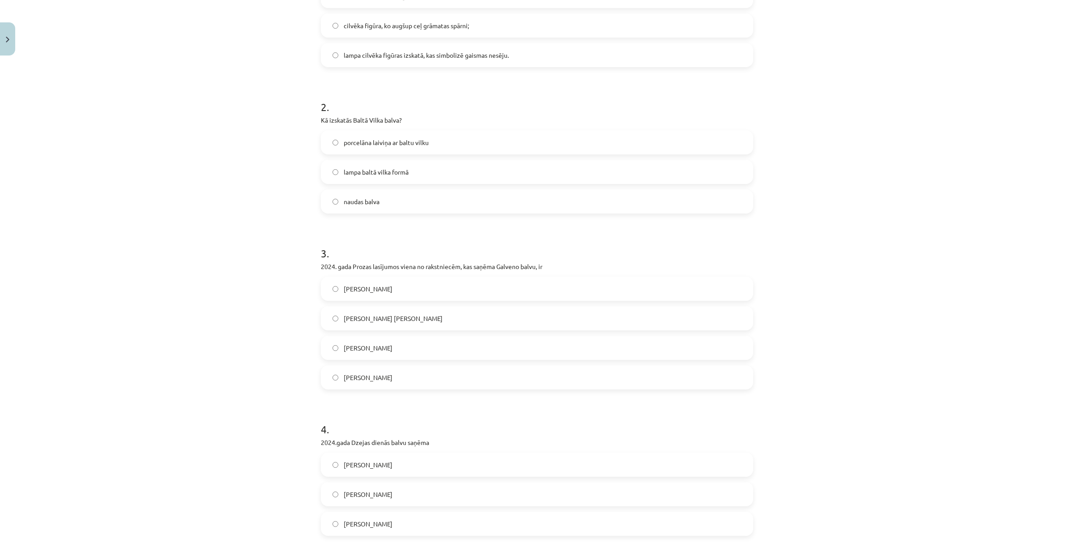
scroll to position [289, 0]
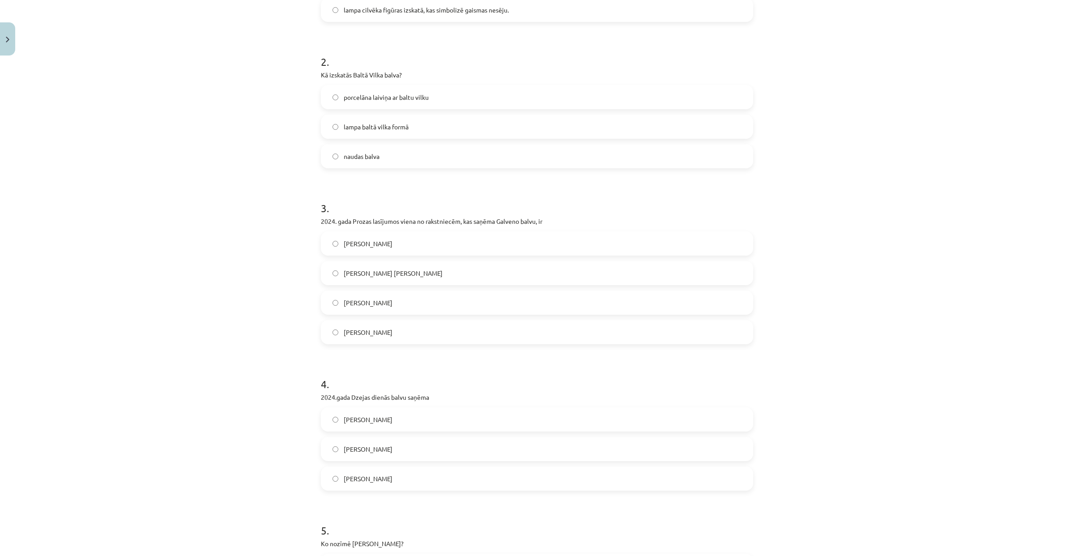
drag, startPoint x: 319, startPoint y: 221, endPoint x: 651, endPoint y: 221, distance: 332.0
click at [651, 221] on p "2024. gada Prozas lasījumos viena no rakstniecēm, kas saņēma Galveno balvu, ir" at bounding box center [537, 221] width 432 height 9
copy p "2024. gada Prozas lasījumos viena no rakstniecēm, kas saņēma Galveno balvu, ir"
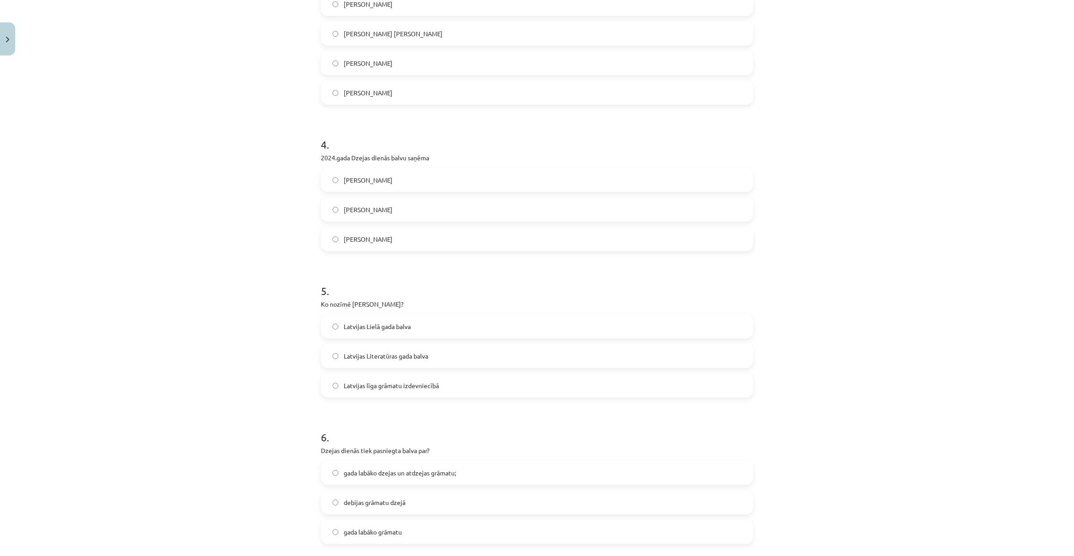
scroll to position [528, 0]
click at [360, 30] on span "Krista Anna Belševica" at bounding box center [393, 34] width 99 height 9
drag, startPoint x: 318, startPoint y: 157, endPoint x: 484, endPoint y: 157, distance: 166.4
click at [484, 157] on p "2024.gada Dzejas dienās balvu saņēma" at bounding box center [537, 158] width 432 height 9
copy p "2024.gada Dzejas dienās balvu saņēma"
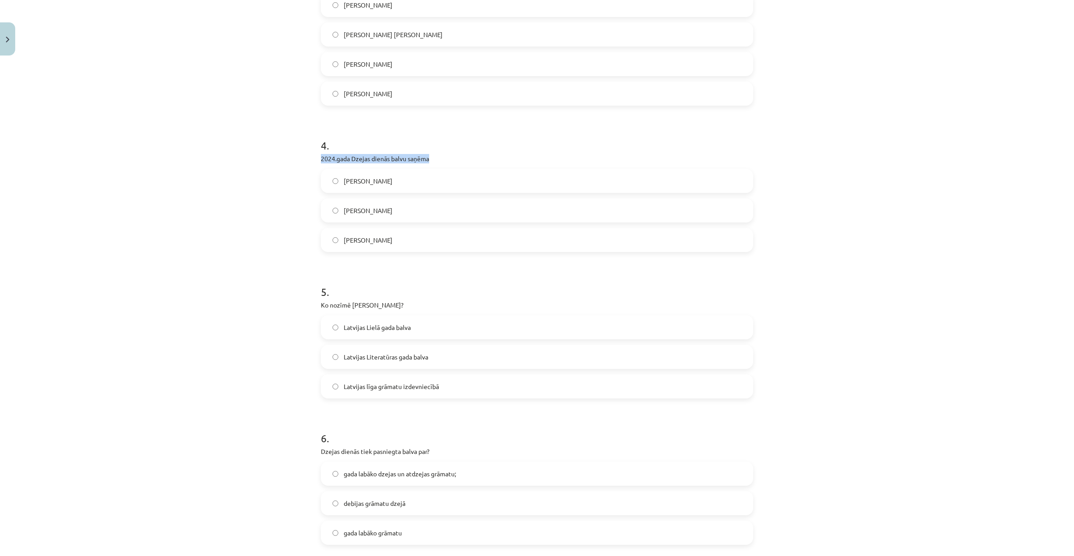
click at [413, 212] on label "Roberts Vilsons" at bounding box center [537, 210] width 430 height 22
click at [441, 358] on label "Latvijas Literatūras gada balva" at bounding box center [537, 356] width 430 height 22
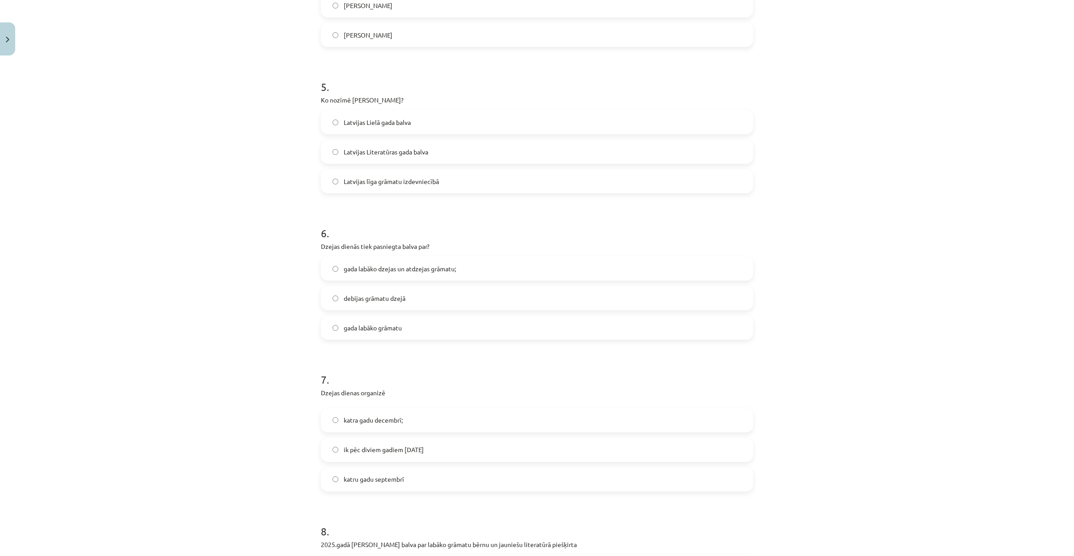
scroll to position [825, 0]
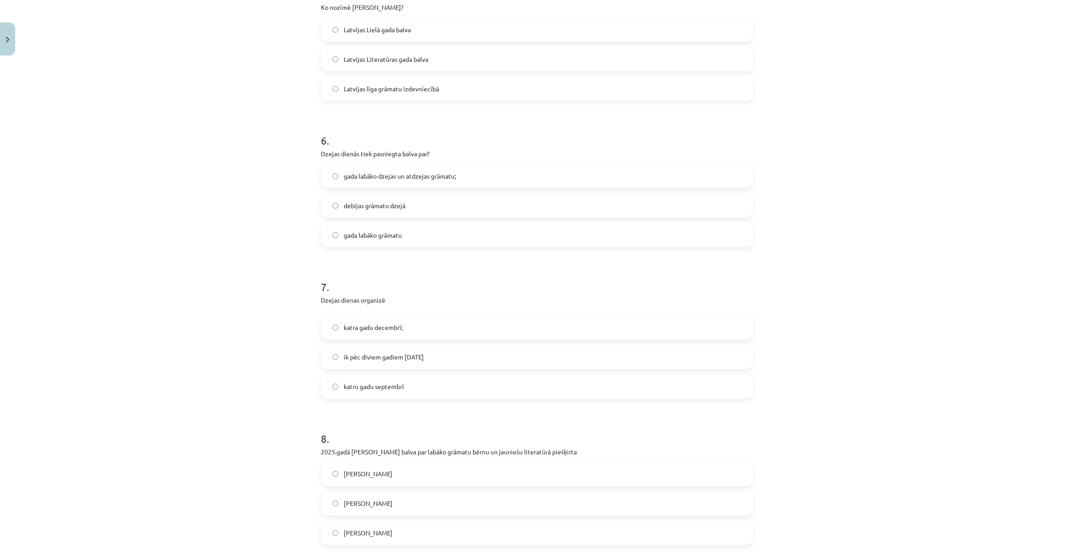
click at [418, 180] on span "gada labāko dzejas un atdzejas grāmatu;" at bounding box center [400, 175] width 112 height 9
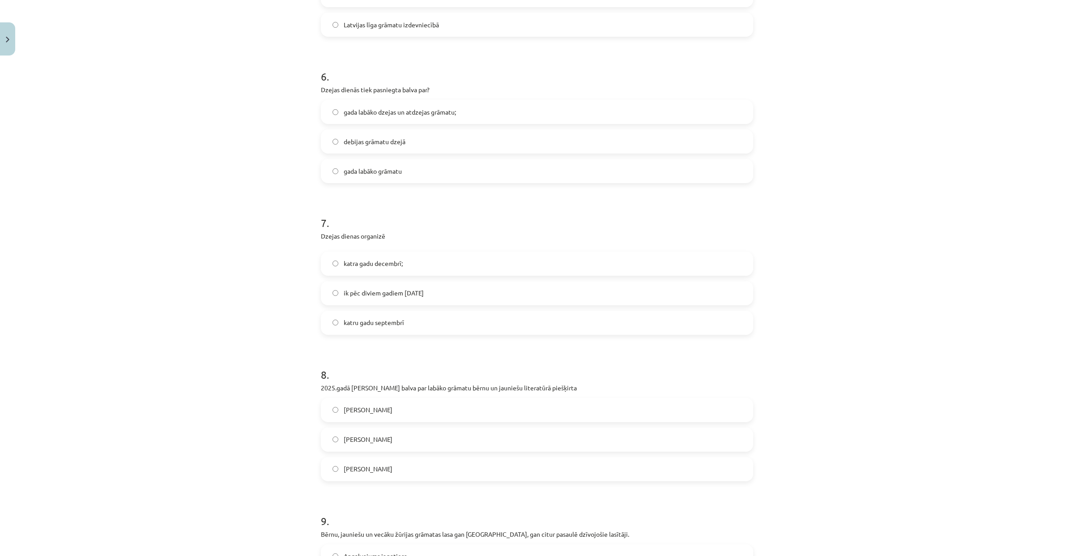
scroll to position [936, 0]
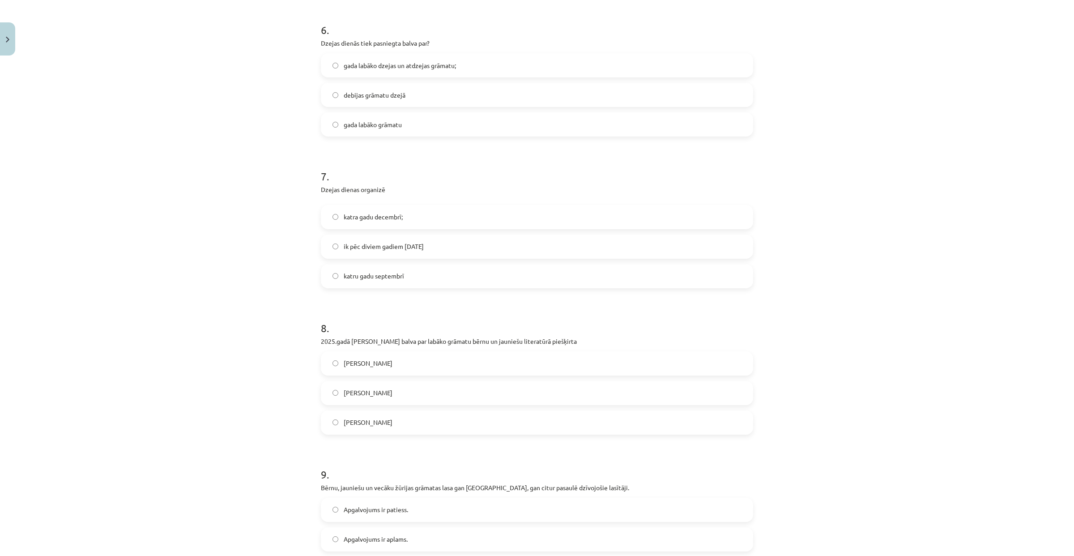
click at [390, 283] on label "katru gadu septembrī" at bounding box center [537, 276] width 430 height 22
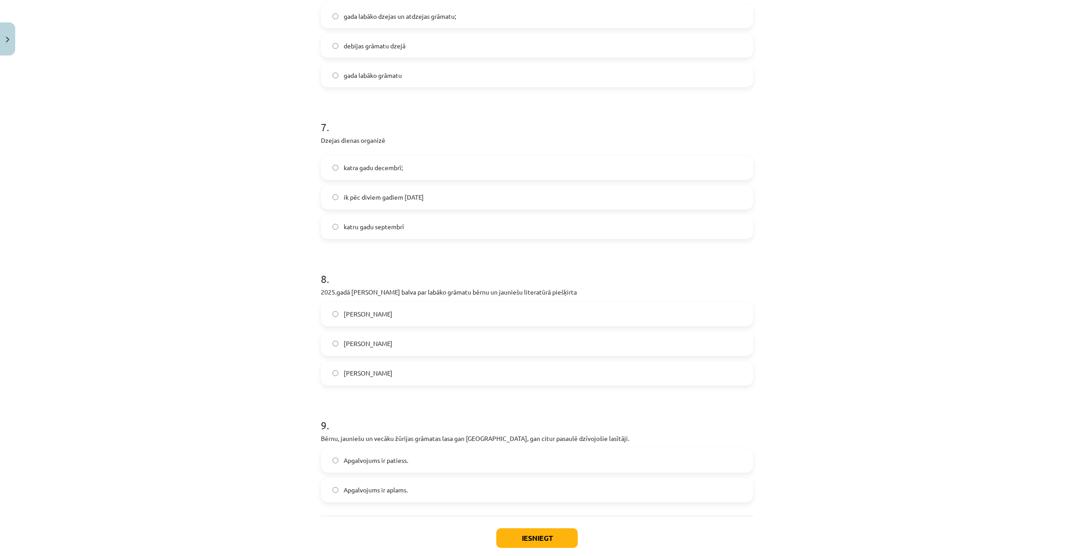
scroll to position [1034, 0]
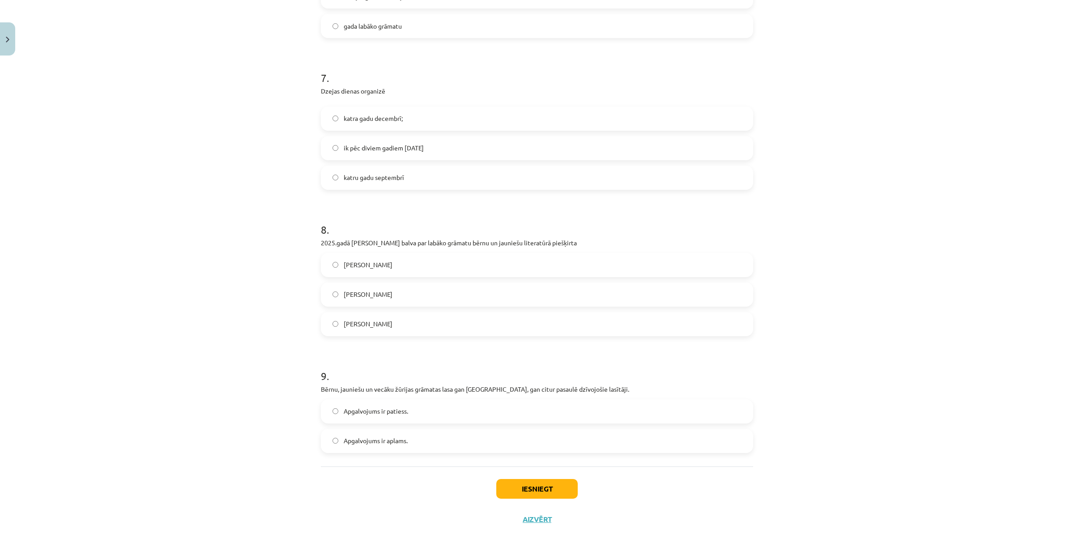
drag, startPoint x: 318, startPoint y: 239, endPoint x: 574, endPoint y: 238, distance: 256.4
click at [574, 238] on p "2025.gadā Jāņa Baltvilka balva par labāko grāmatu bērnu un jauniešu literatūrā …" at bounding box center [537, 242] width 432 height 9
copy p "2025.gadā Jāņa Baltvilka balva par labāko grāmatu bērnu un jauniešu literatūrā …"
click at [358, 296] on span "Krišjānim Zeļģim" at bounding box center [368, 293] width 49 height 9
click at [509, 409] on label "Apgalvojums ir patiess." at bounding box center [537, 411] width 430 height 22
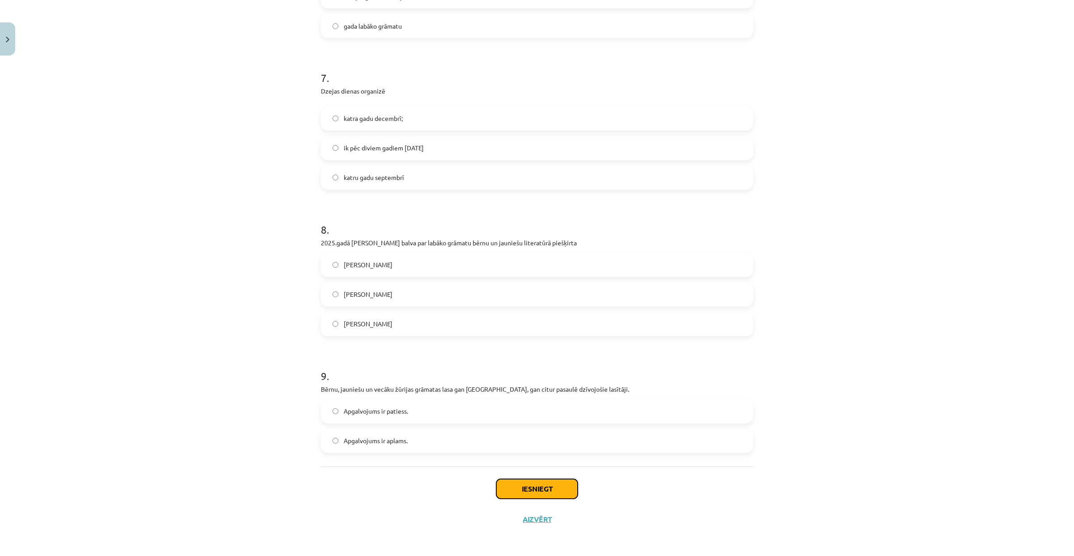
click at [529, 489] on button "Iesniegt" at bounding box center [536, 489] width 81 height 20
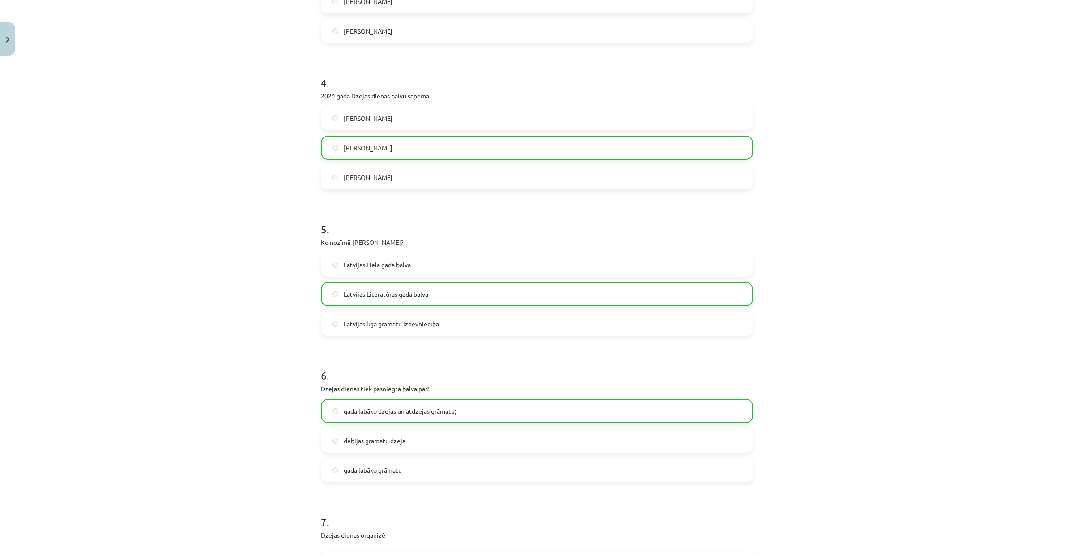
scroll to position [1063, 0]
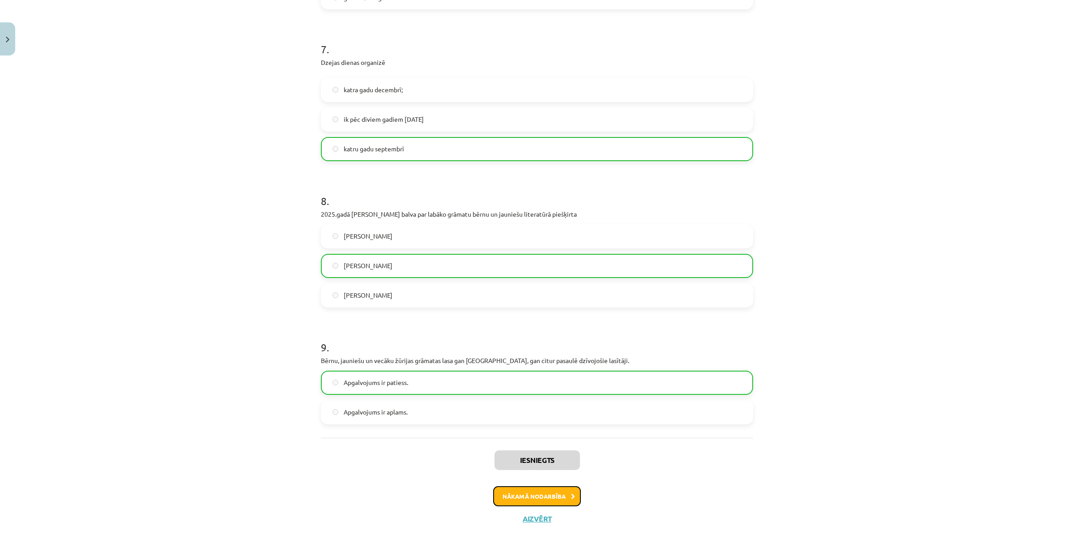
click at [530, 492] on button "Nākamā nodarbība" at bounding box center [537, 496] width 88 height 21
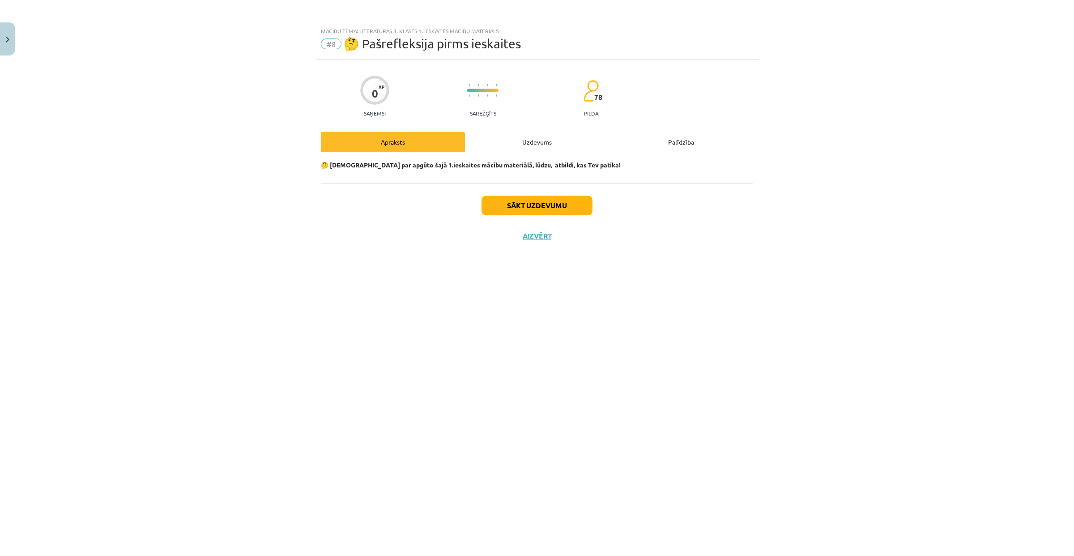
scroll to position [0, 0]
click at [515, 203] on button "Sākt uzdevumu" at bounding box center [536, 206] width 111 height 20
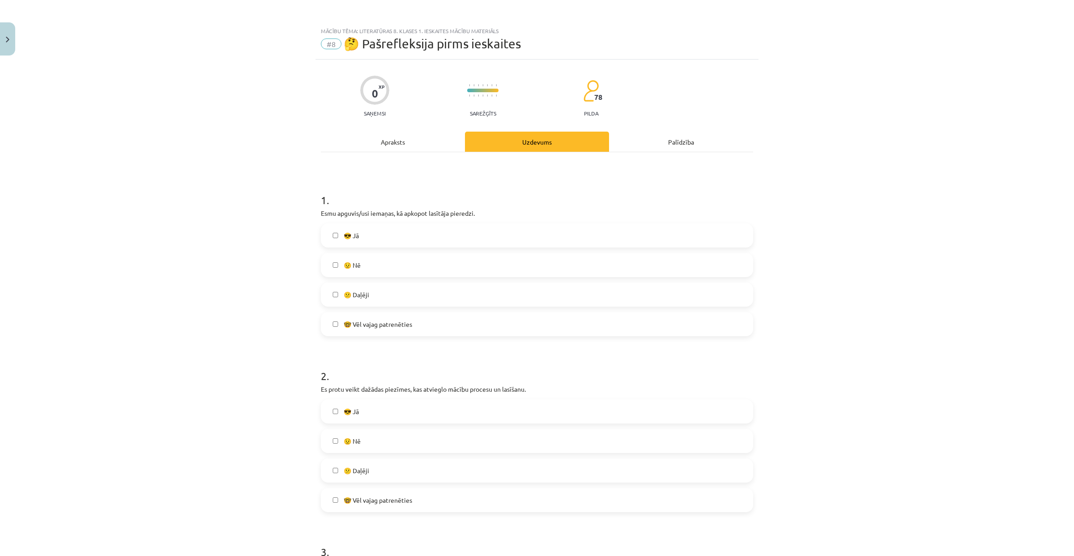
click at [397, 239] on label "😎 Jā" at bounding box center [537, 235] width 430 height 22
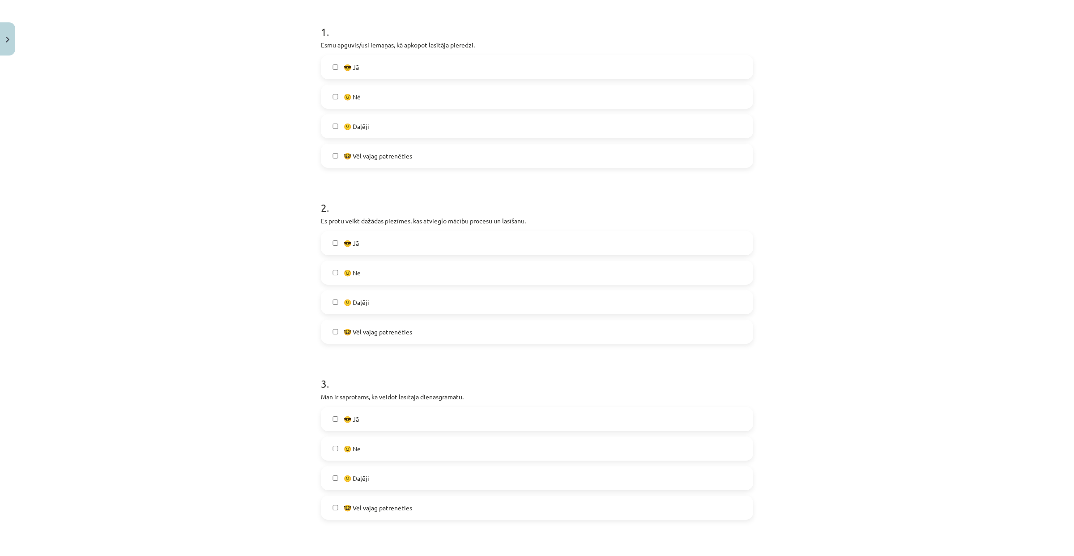
scroll to position [178, 0]
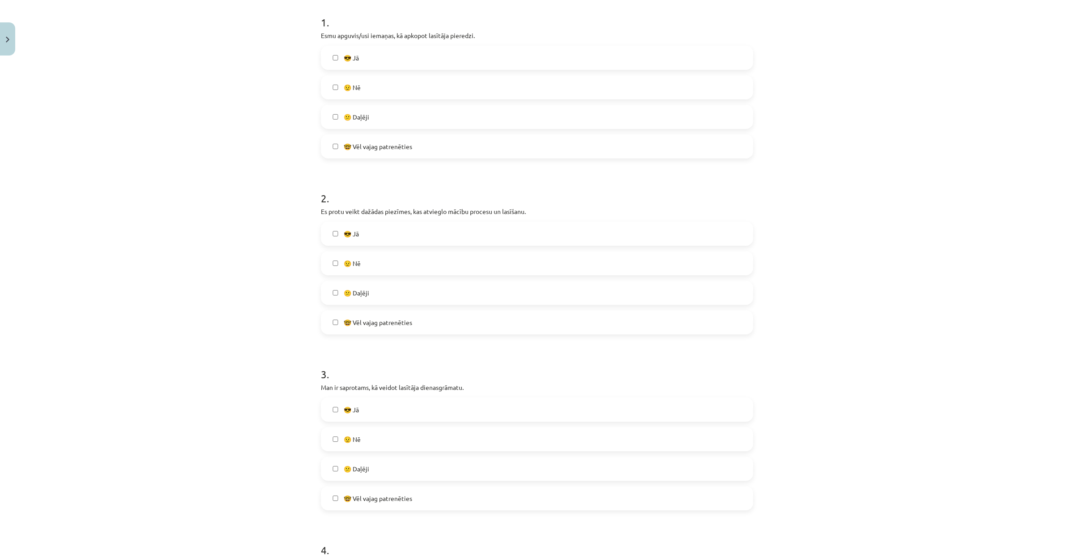
click at [395, 293] on label "😕 Daļēji" at bounding box center [537, 292] width 430 height 22
click at [369, 328] on label "🤓 Vēl vajag patrenēties" at bounding box center [537, 322] width 430 height 22
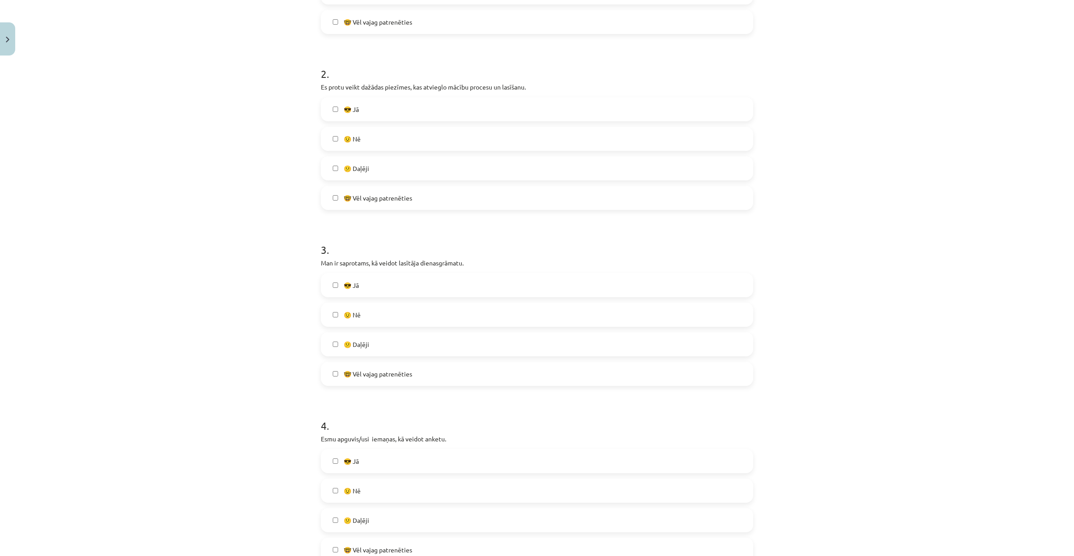
scroll to position [329, 0]
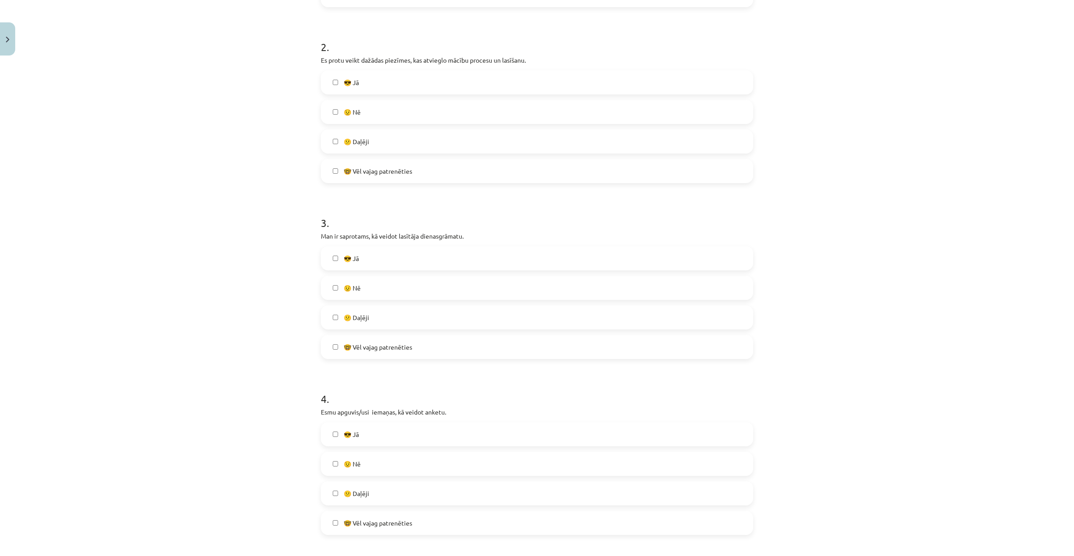
click at [405, 140] on label "😕 Daļēji" at bounding box center [537, 141] width 430 height 22
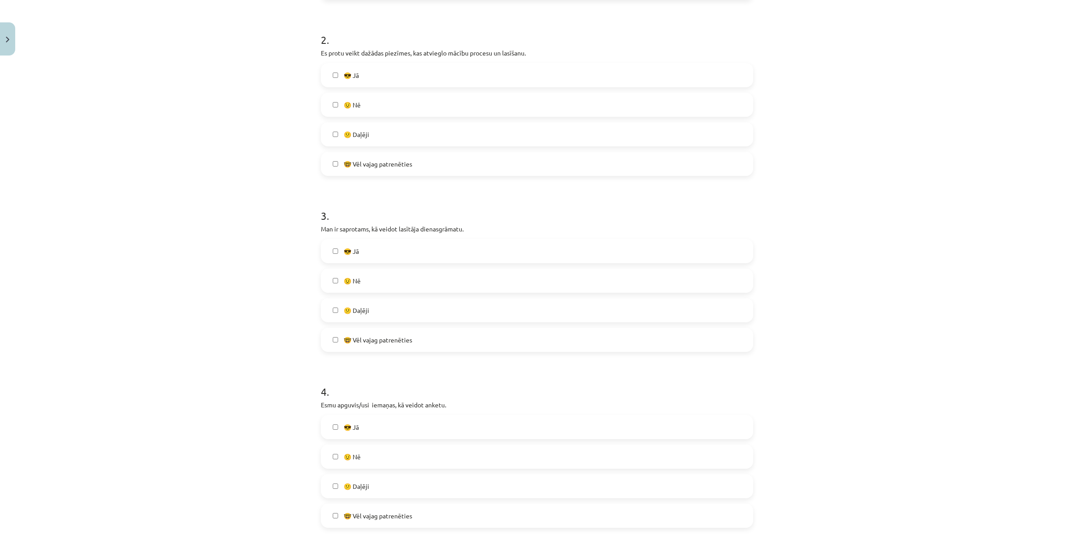
scroll to position [338, 0]
click at [389, 246] on label "😎 Jā" at bounding box center [537, 249] width 430 height 22
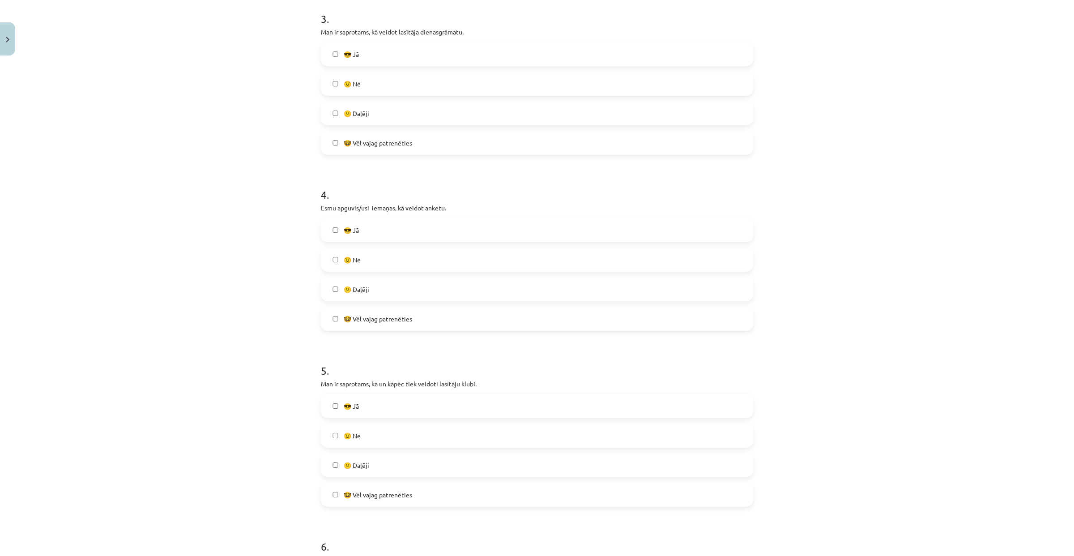
click at [398, 312] on label "🤓 Vēl vajag patrenēties" at bounding box center [537, 318] width 430 height 22
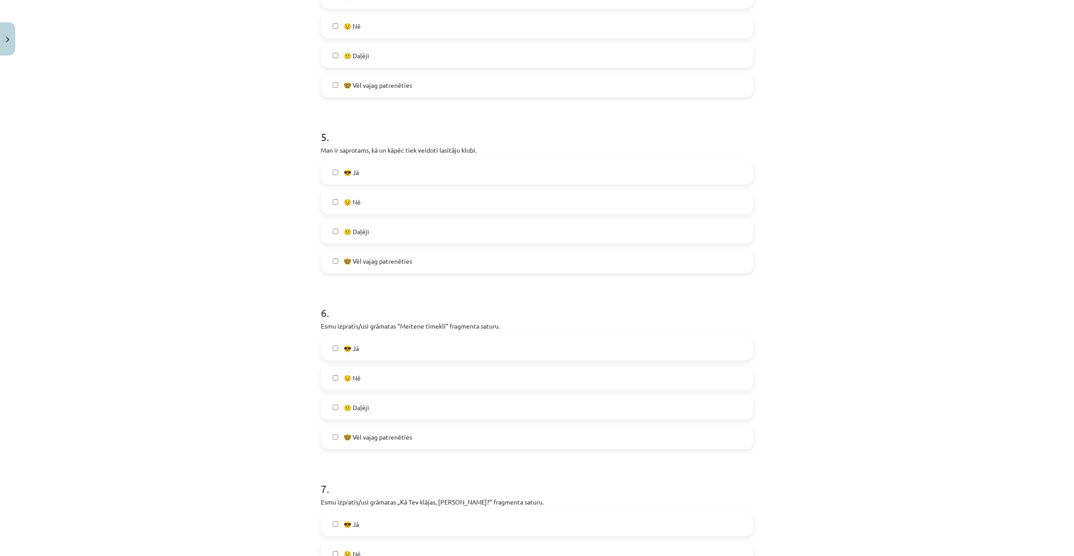
scroll to position [767, 0]
click at [426, 179] on label "😎 Jā" at bounding box center [537, 171] width 430 height 22
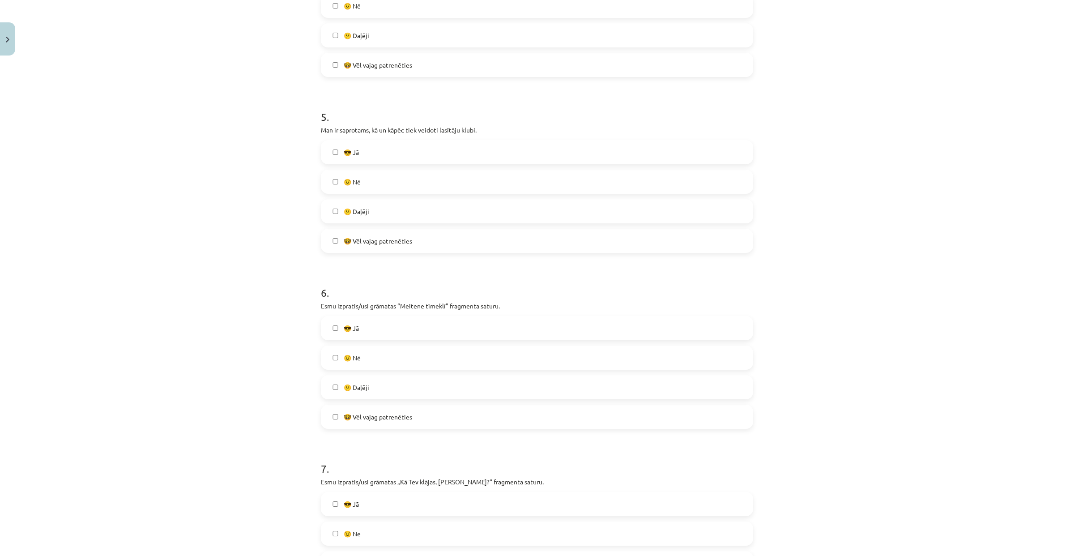
scroll to position [995, 0]
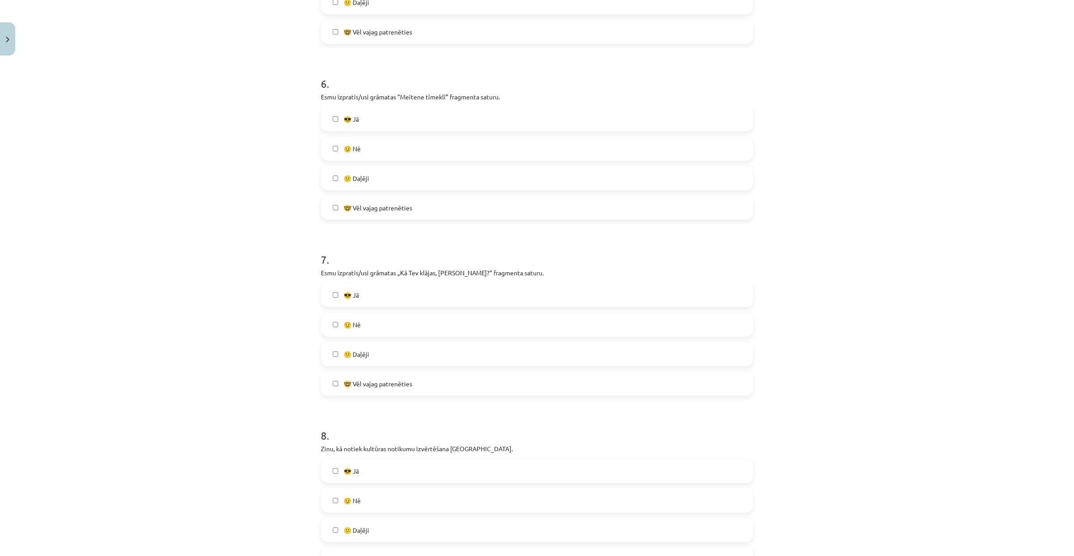
click at [419, 121] on label "😎 Jā" at bounding box center [537, 119] width 430 height 22
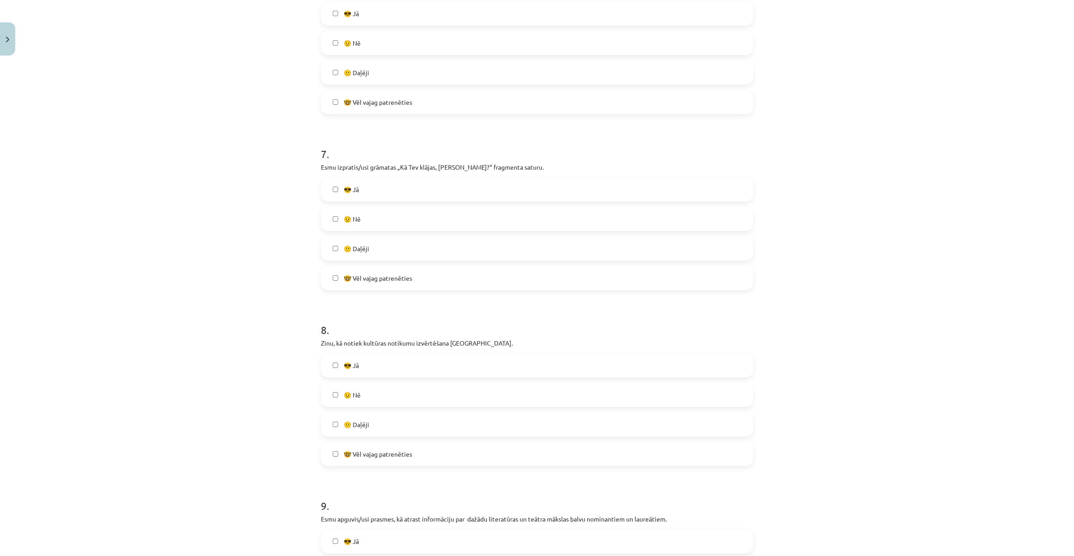
scroll to position [1152, 0]
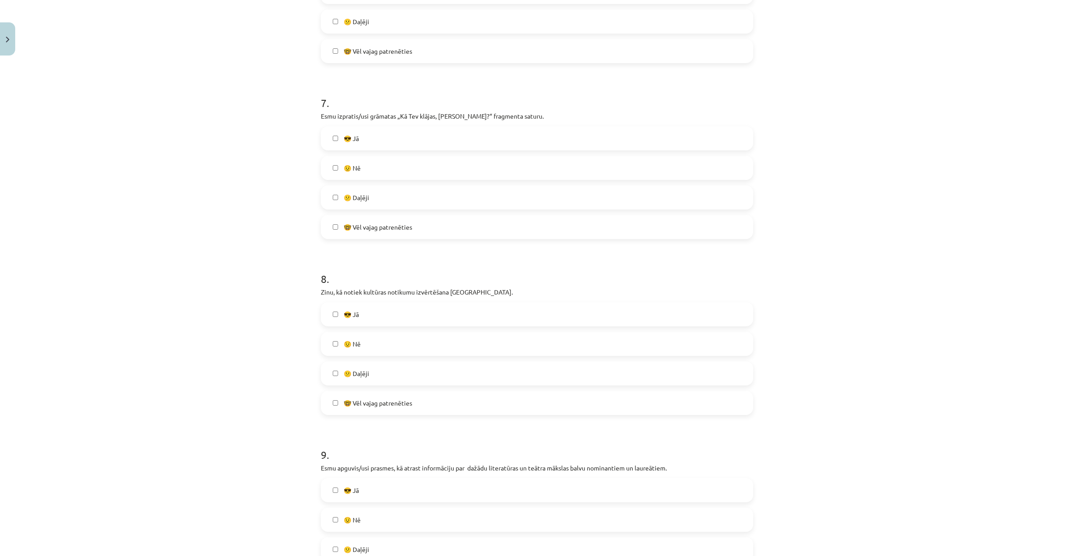
click at [387, 133] on label "😎 Jā" at bounding box center [537, 138] width 430 height 22
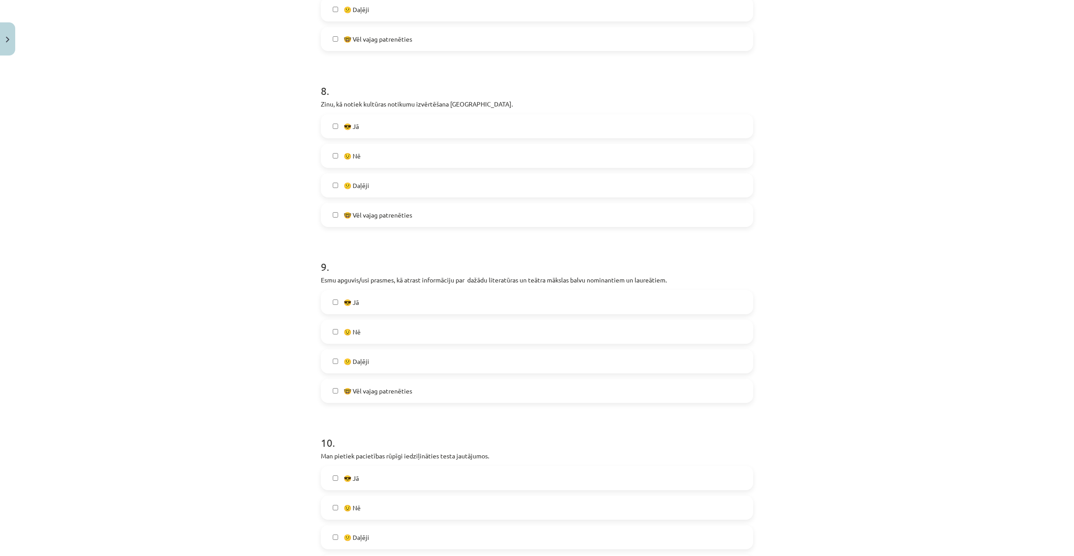
scroll to position [1327, 0]
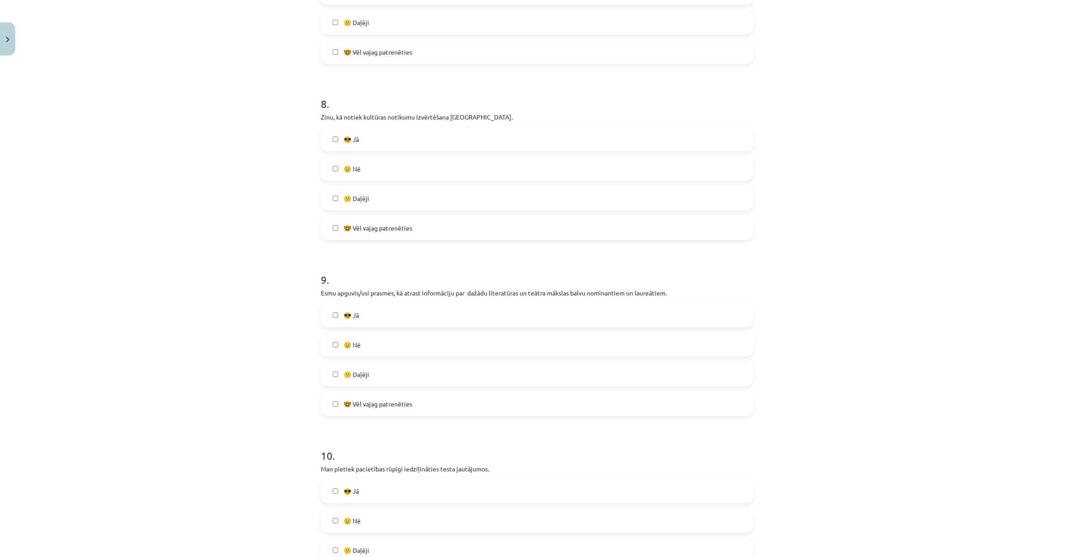
click at [391, 231] on span "🤓 Vēl vajag patrenēties" at bounding box center [378, 227] width 68 height 9
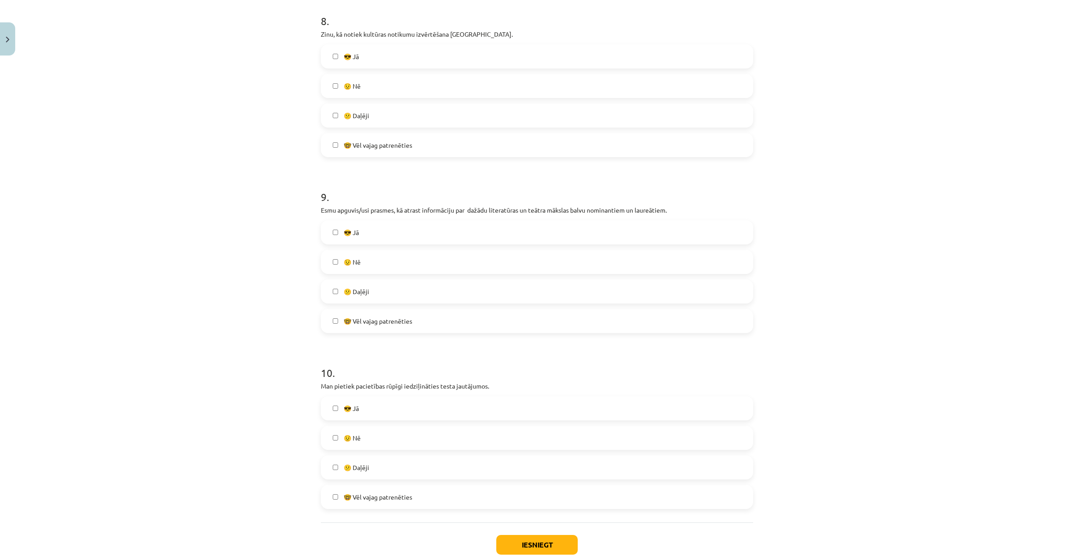
scroll to position [1411, 0]
click at [399, 50] on label "😎 Jā" at bounding box center [537, 55] width 430 height 22
click at [393, 136] on label "🤓 Vēl vajag patrenēties" at bounding box center [537, 144] width 430 height 22
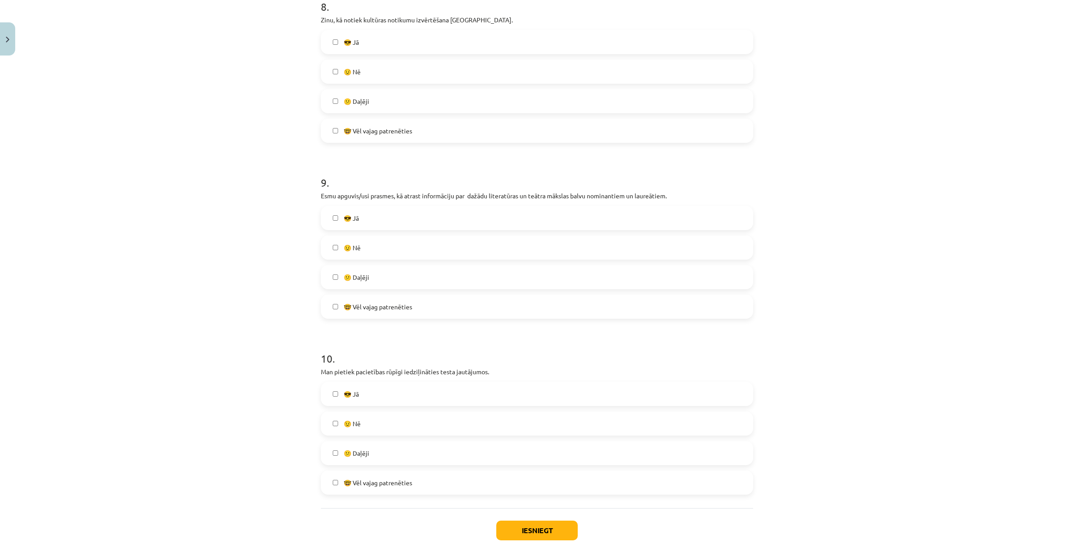
scroll to position [1432, 0]
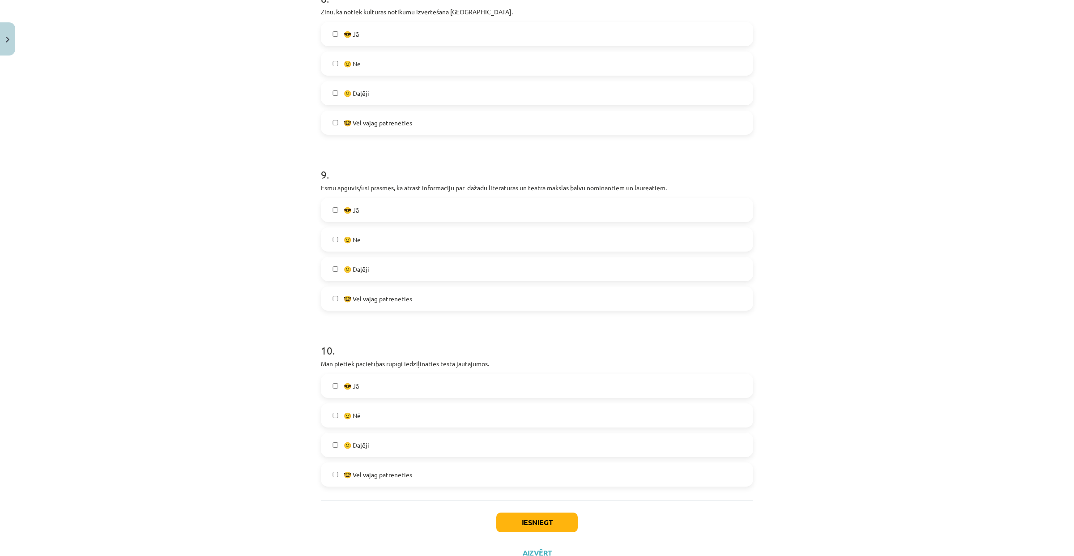
click at [397, 299] on span "🤓 Vēl vajag patrenēties" at bounding box center [378, 298] width 68 height 9
click at [379, 213] on label "😎 Jā" at bounding box center [537, 210] width 430 height 22
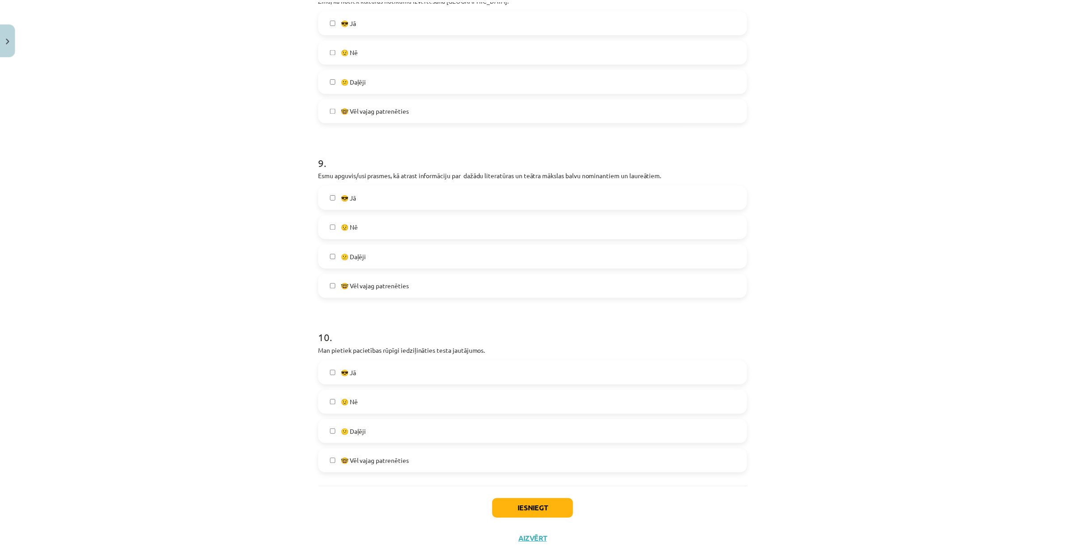
scroll to position [1466, 0]
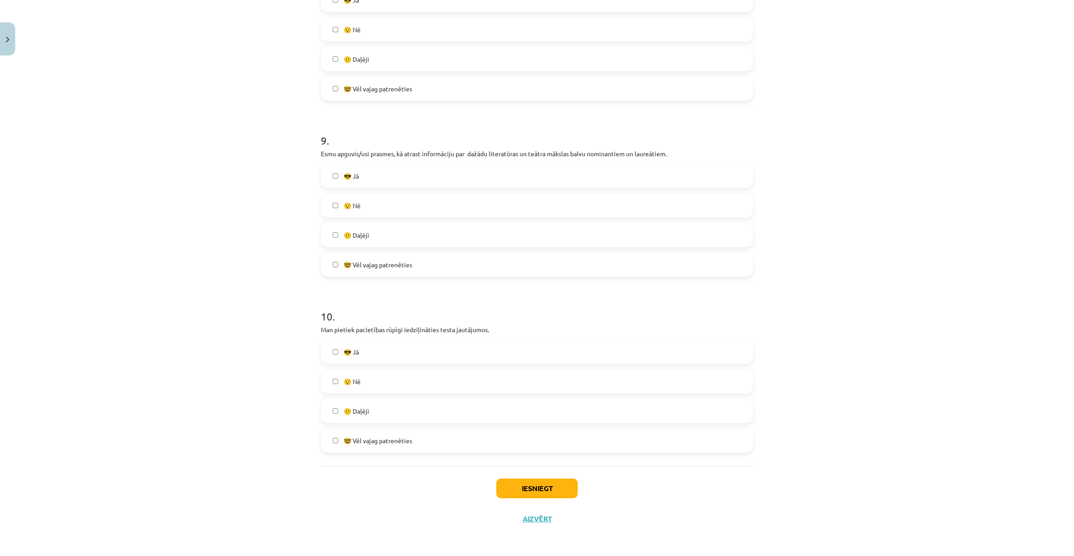
click at [362, 346] on label "😎 Jā" at bounding box center [537, 351] width 430 height 22
click at [536, 480] on button "Iesniegt" at bounding box center [536, 488] width 81 height 20
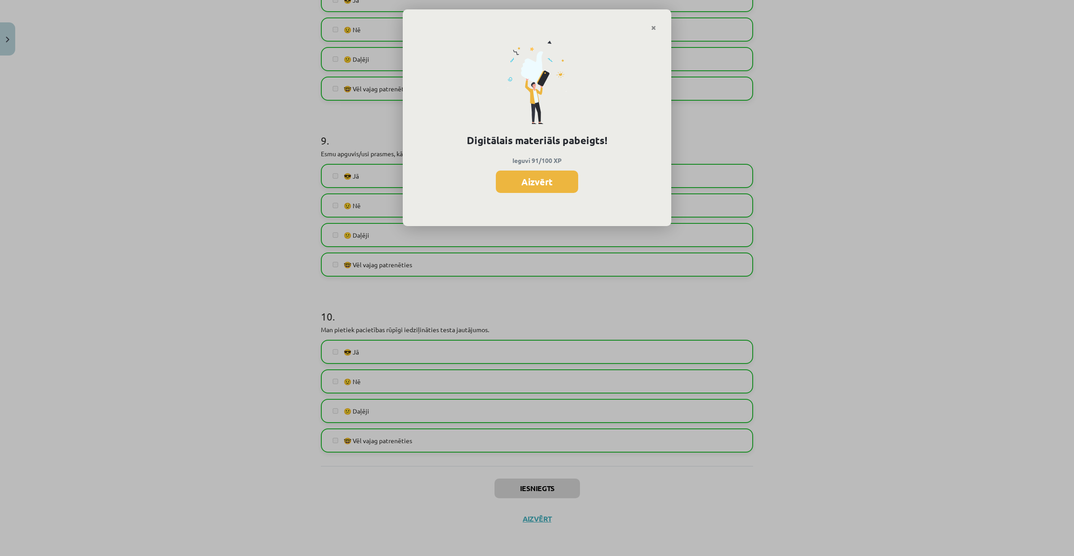
click at [516, 187] on button "Aizvērt" at bounding box center [537, 181] width 82 height 22
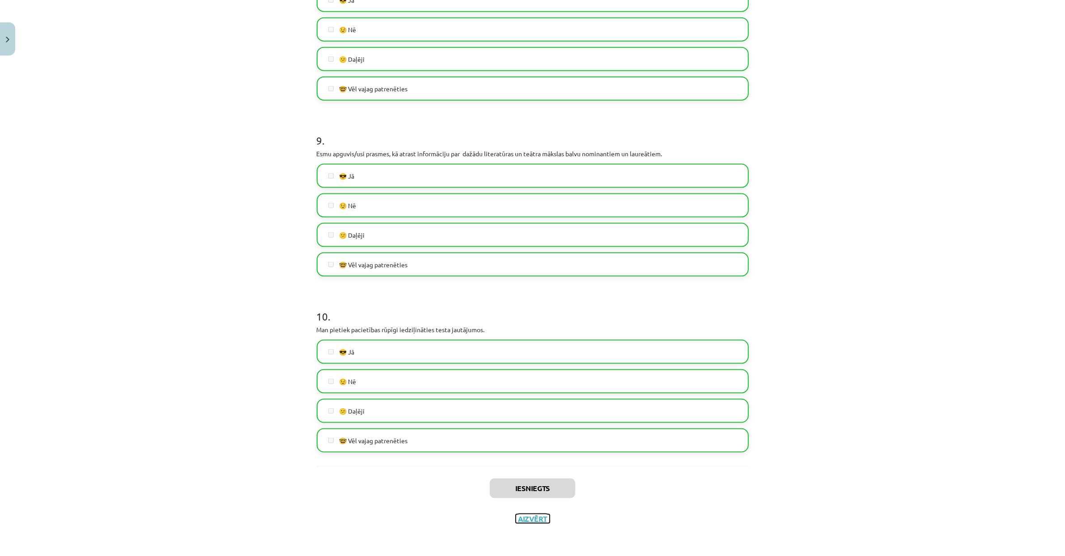
click at [523, 520] on button "Aizvērt" at bounding box center [533, 518] width 34 height 9
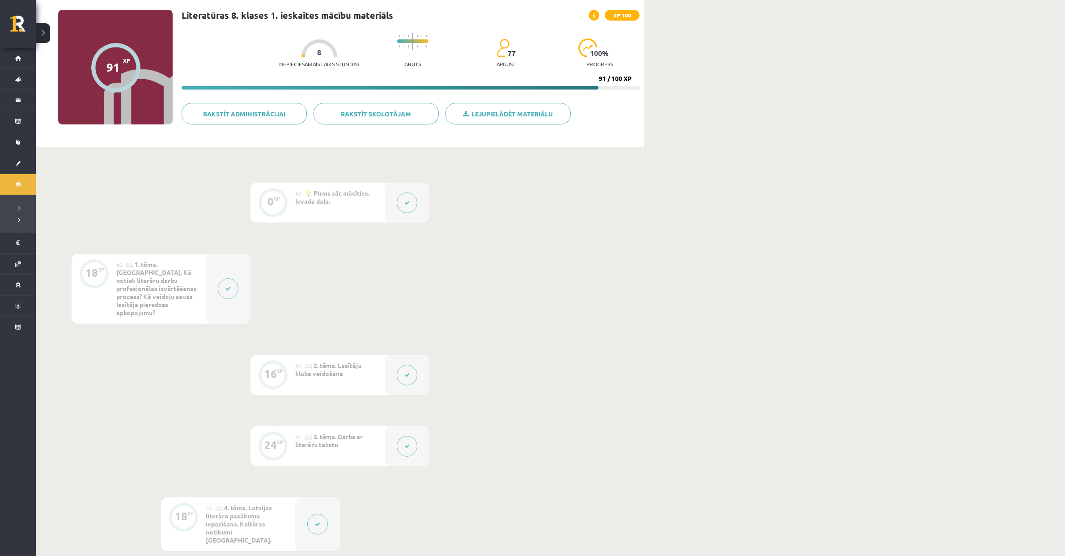
scroll to position [0, 0]
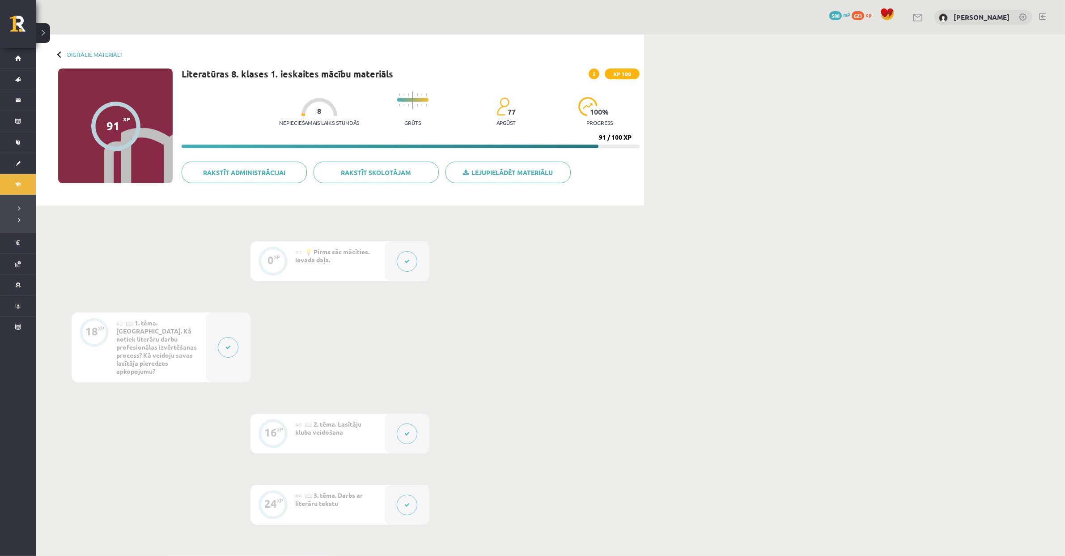
click at [60, 52] on div at bounding box center [60, 54] width 6 height 6
click at [69, 54] on link "Digitālie materiāli" at bounding box center [94, 54] width 55 height 7
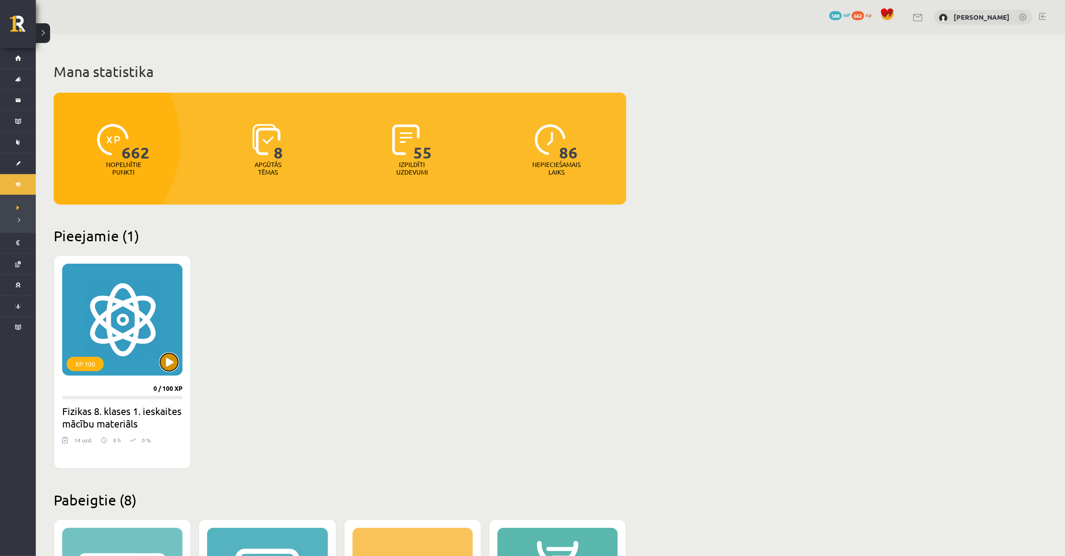
click at [169, 356] on button at bounding box center [169, 362] width 18 height 18
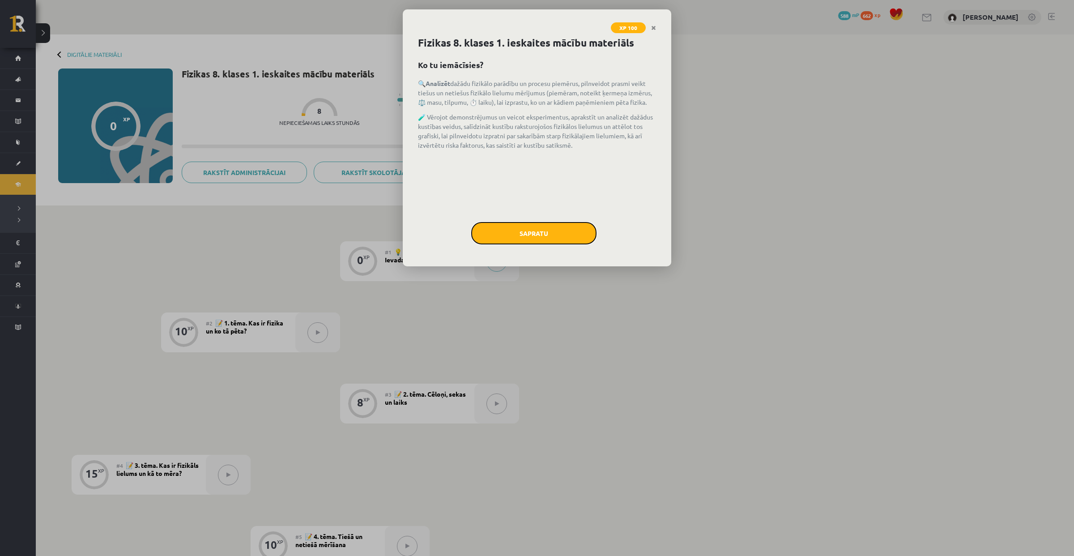
click at [530, 230] on button "Sapratu" at bounding box center [533, 233] width 125 height 22
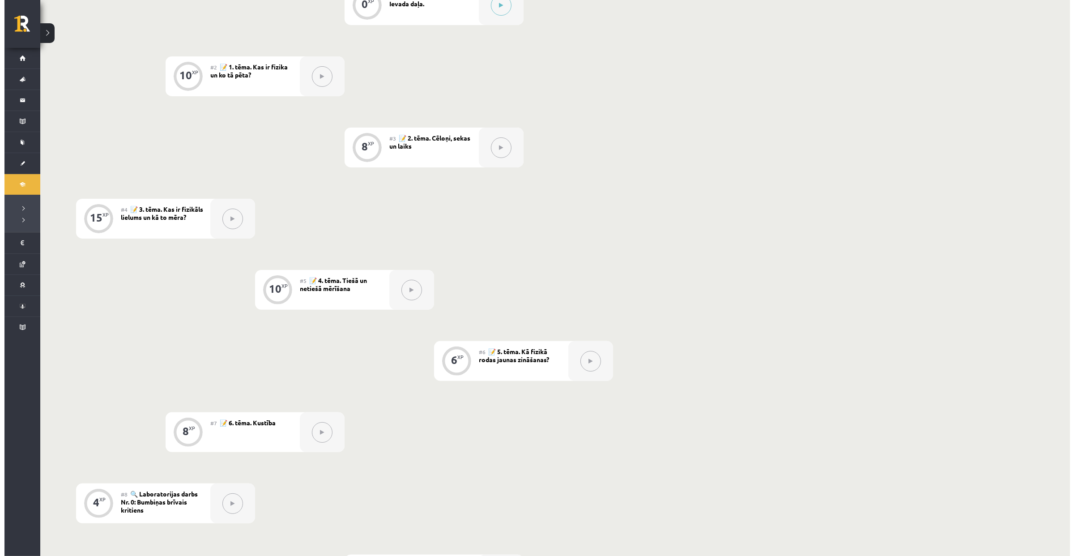
scroll to position [37, 0]
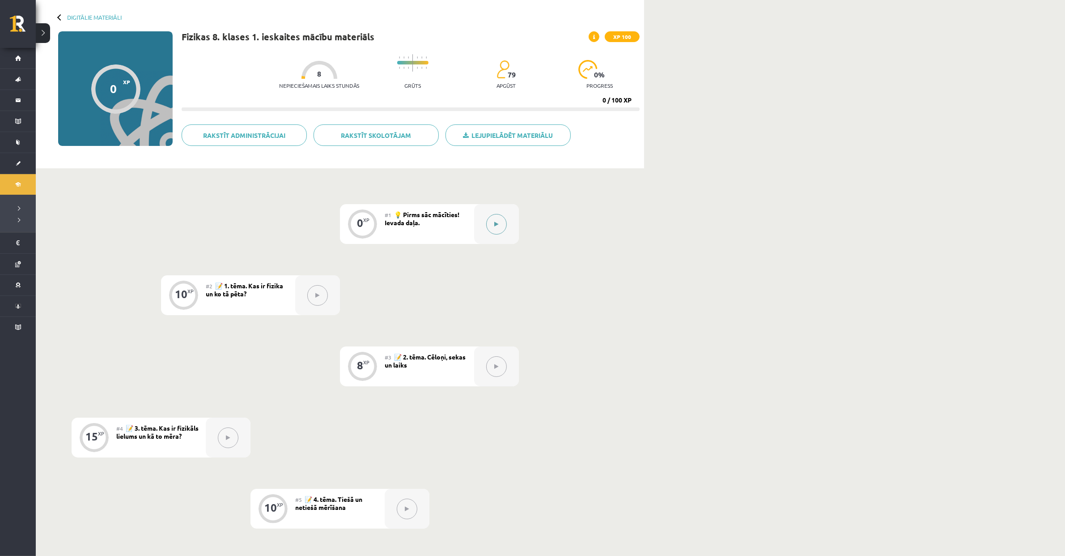
click at [488, 231] on div at bounding box center [496, 224] width 45 height 40
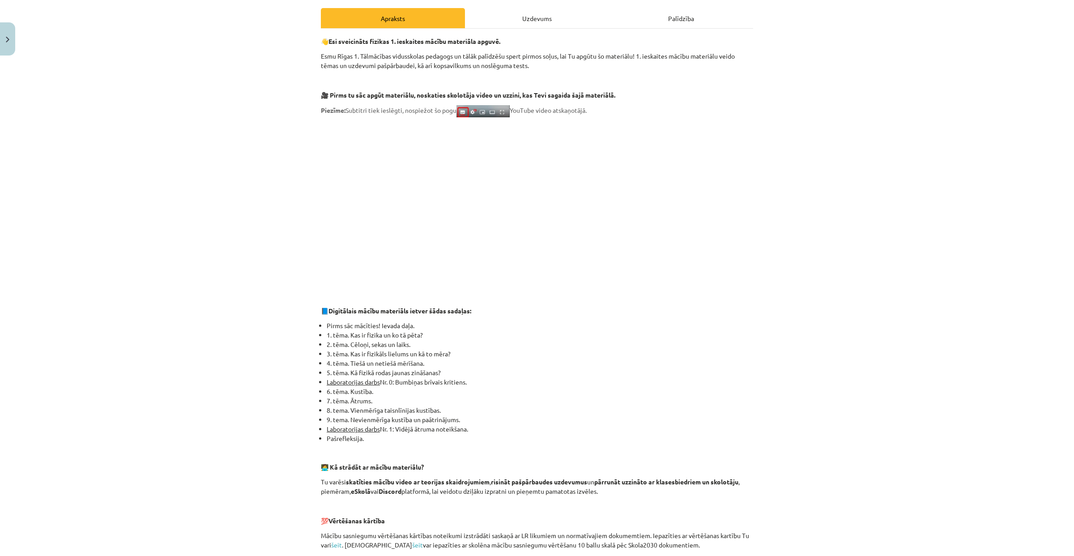
scroll to position [136, 0]
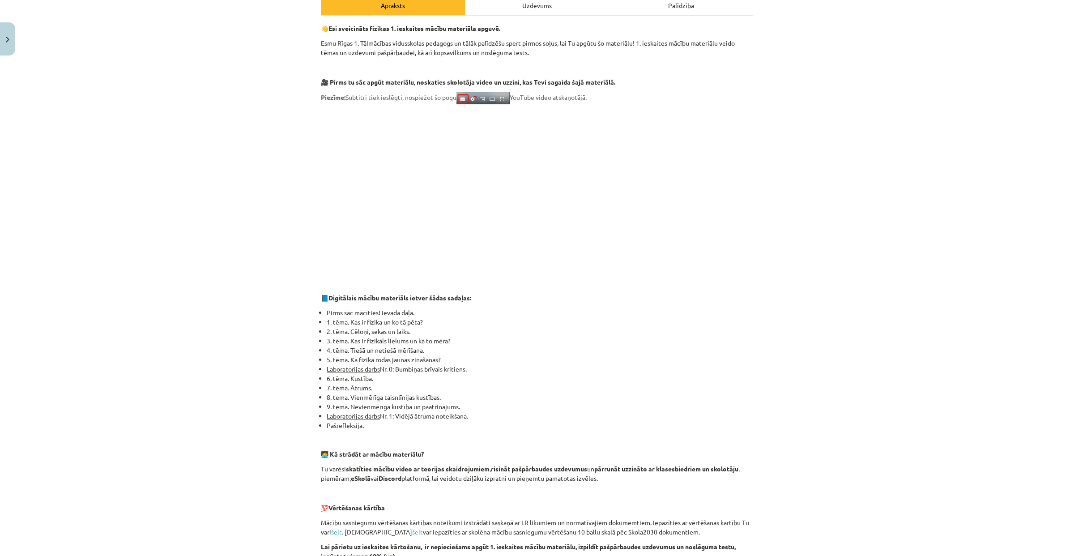
click at [360, 369] on u "Laboratorijas darbs" at bounding box center [353, 369] width 53 height 8
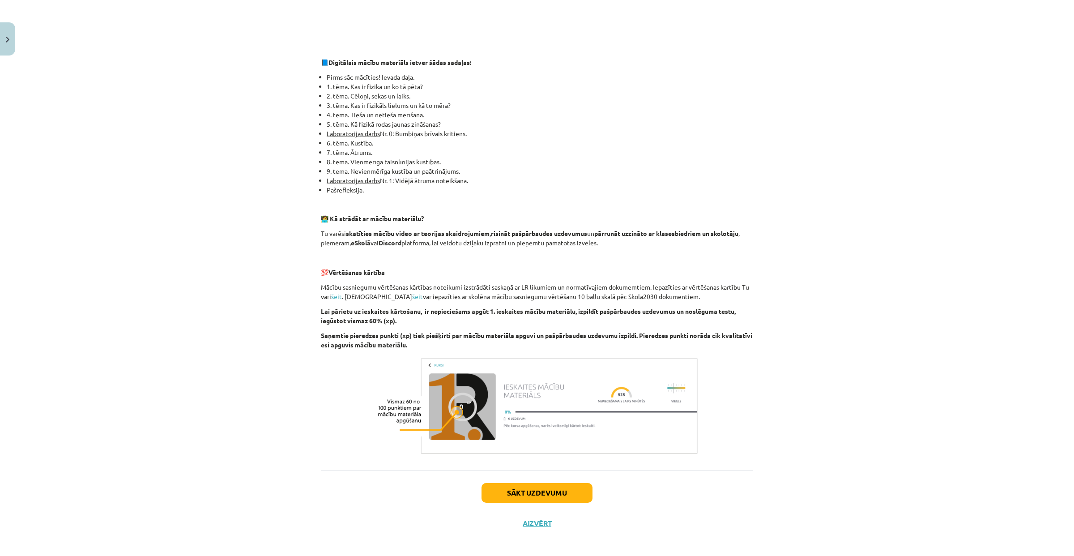
scroll to position [377, 0]
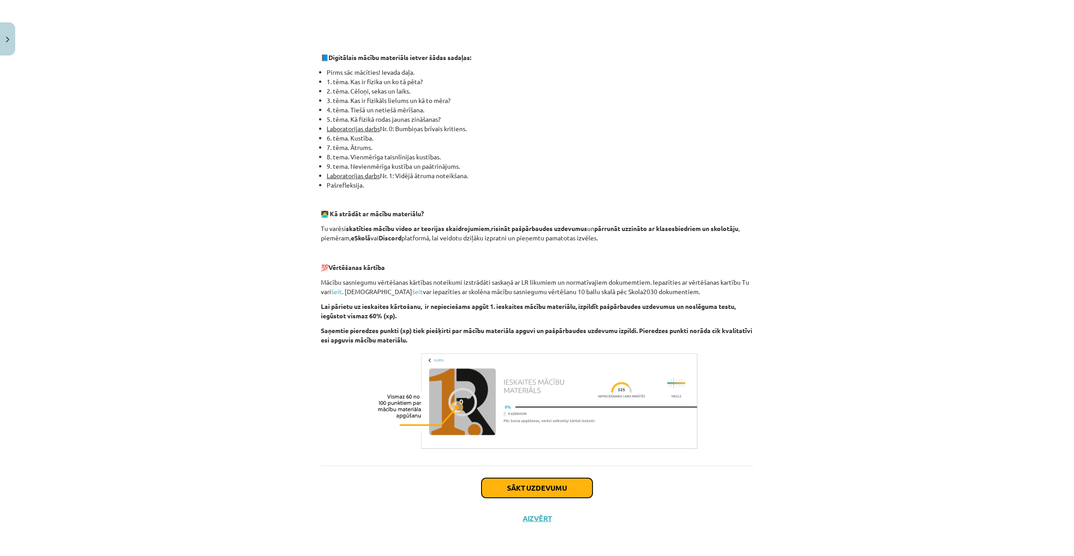
click at [564, 489] on button "Sākt uzdevumu" at bounding box center [536, 488] width 111 height 20
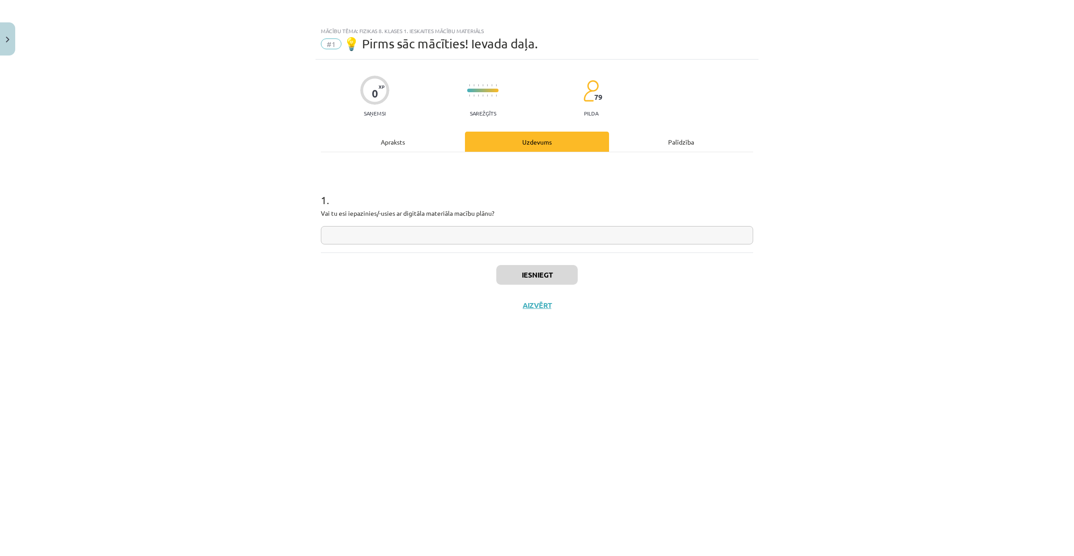
click at [514, 233] on input "text" at bounding box center [537, 235] width 432 height 18
type input "**"
click at [534, 272] on button "Iesniegt" at bounding box center [536, 275] width 81 height 20
click at [533, 303] on button "Nākamā nodarbība" at bounding box center [537, 311] width 88 height 21
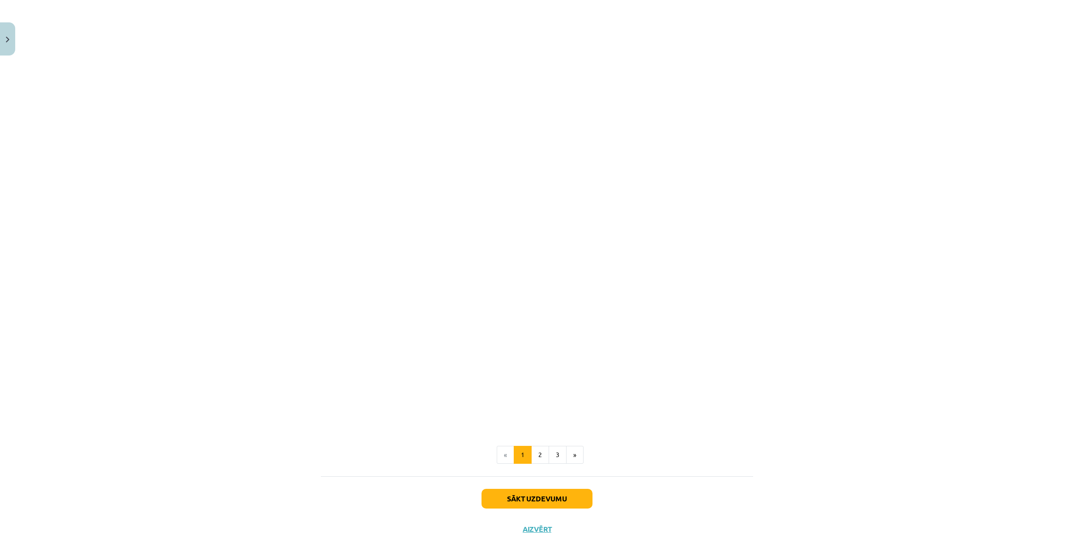
scroll to position [555, 0]
click at [538, 447] on button "2" at bounding box center [540, 444] width 18 height 18
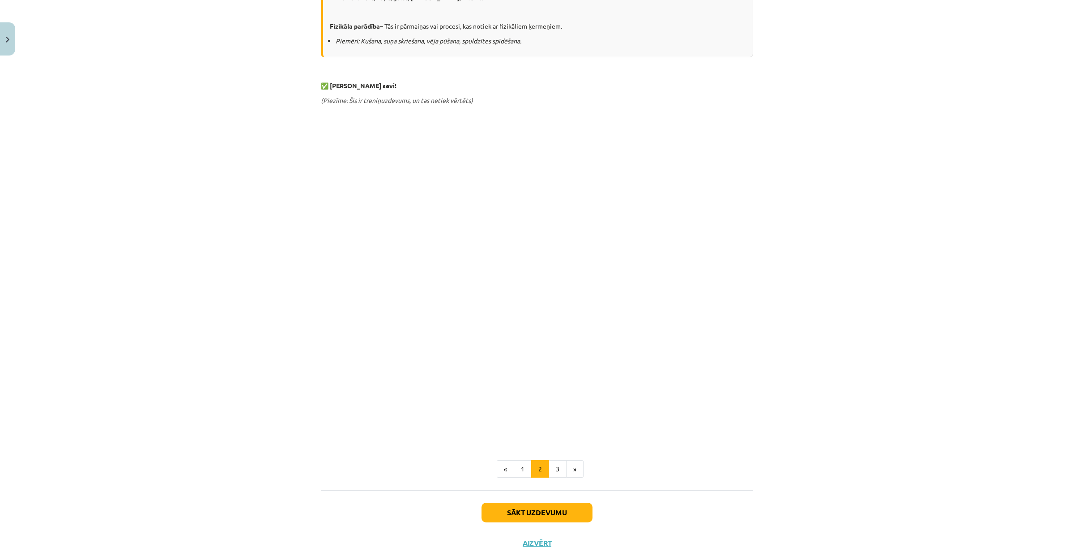
scroll to position [255, 0]
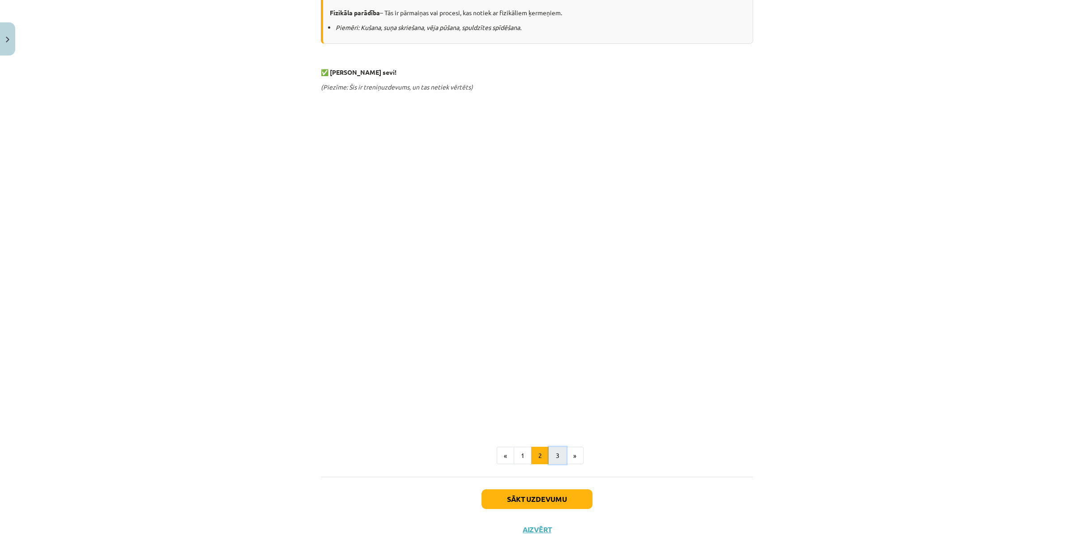
click at [555, 456] on button "3" at bounding box center [558, 456] width 18 height 18
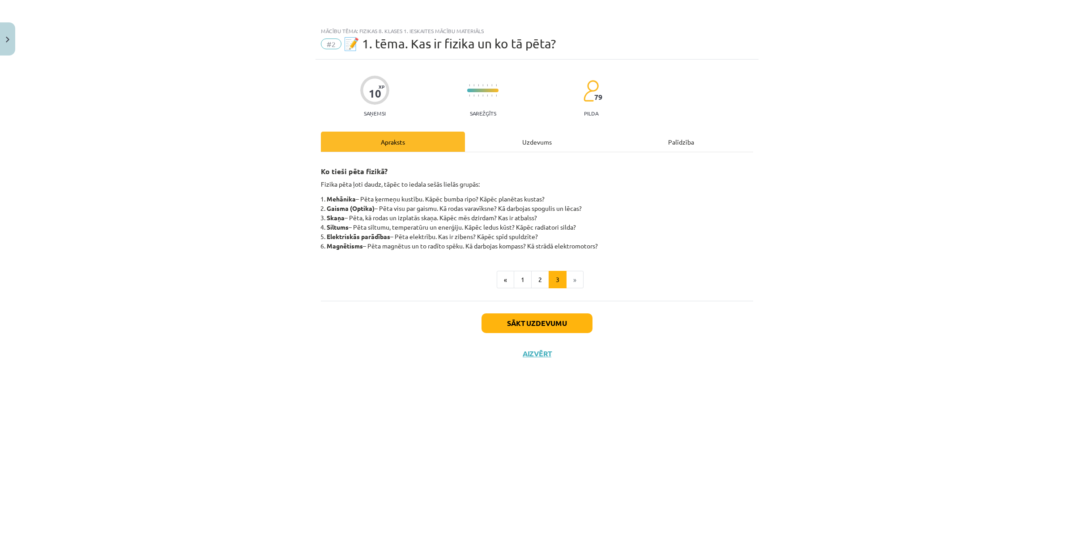
click at [532, 141] on div "Uzdevums" at bounding box center [537, 142] width 144 height 20
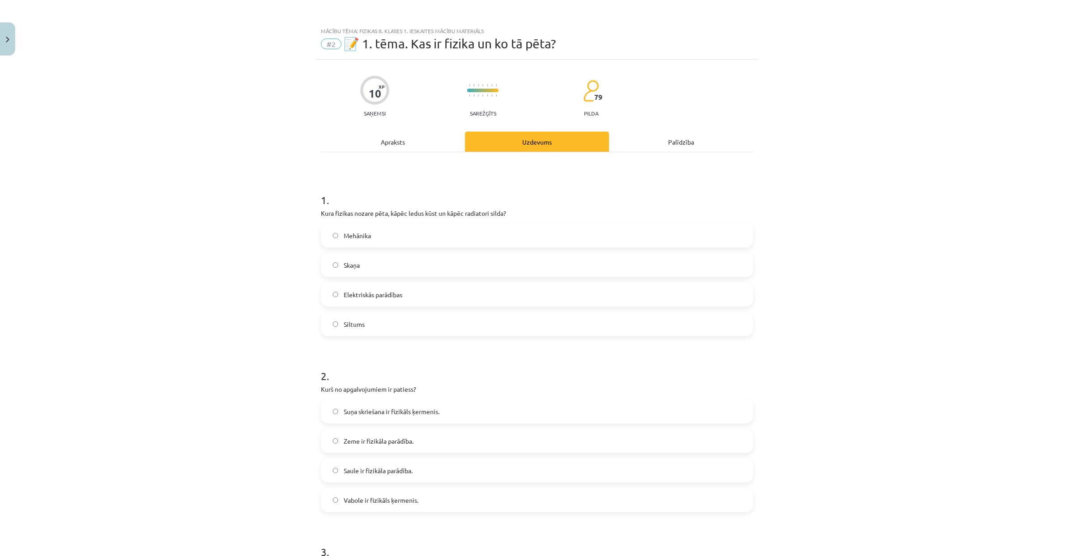
click at [419, 325] on label "Siltums" at bounding box center [537, 324] width 430 height 22
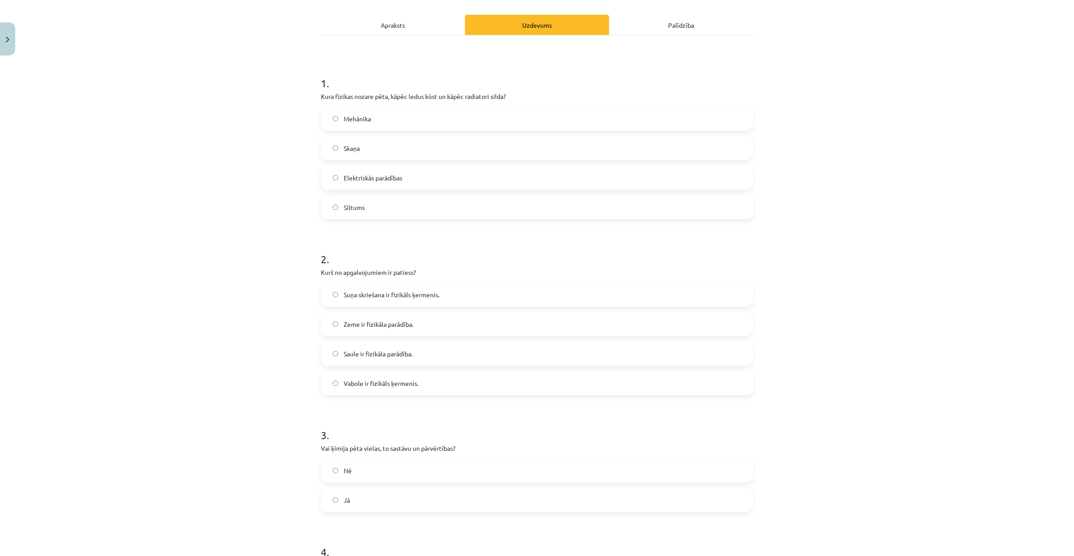
scroll to position [117, 0]
click at [397, 384] on span "Vabole ir fizikāls ķermenis." at bounding box center [381, 382] width 75 height 9
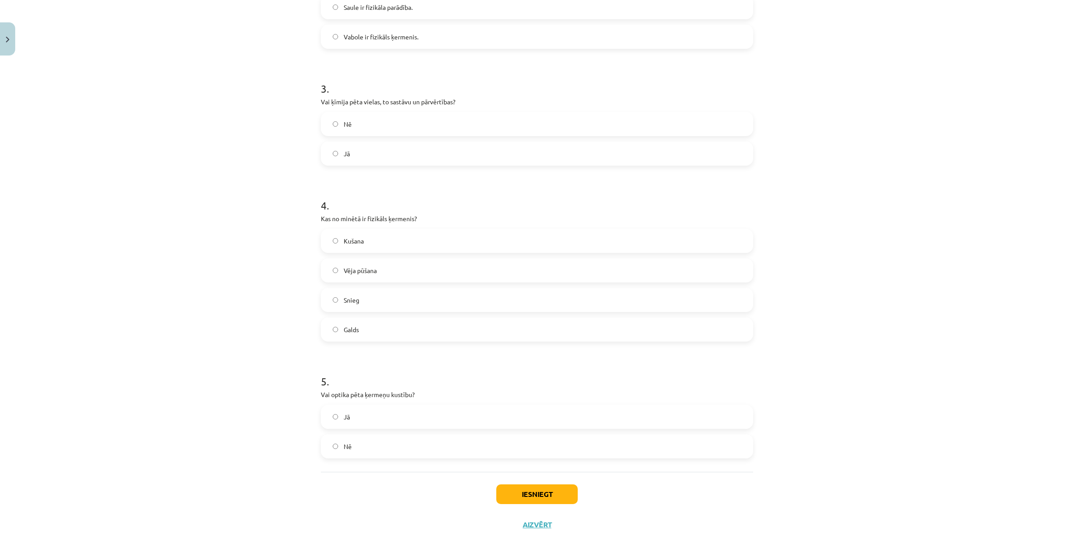
scroll to position [462, 0]
click at [396, 160] on label "Jā" at bounding box center [537, 154] width 430 height 22
click at [386, 323] on label "Galds" at bounding box center [537, 330] width 430 height 22
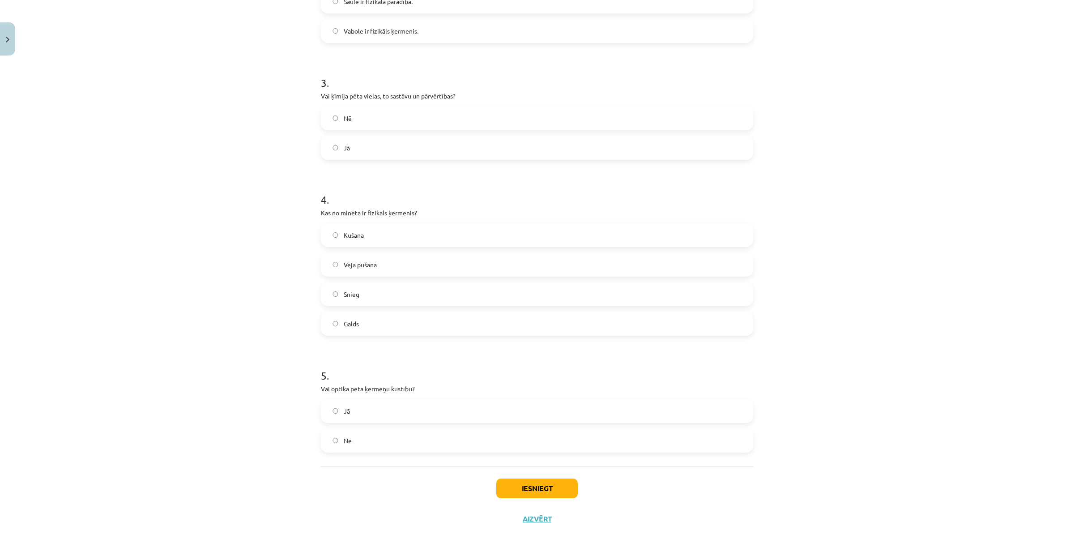
click at [468, 433] on label "Nē" at bounding box center [537, 440] width 430 height 22
click at [497, 484] on button "Iesniegt" at bounding box center [536, 488] width 81 height 20
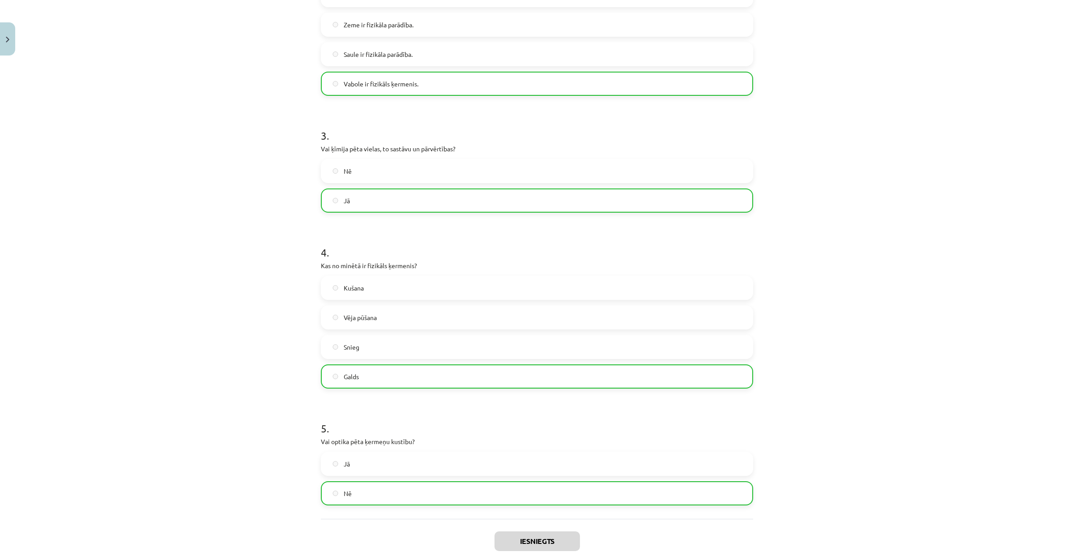
scroll to position [498, 0]
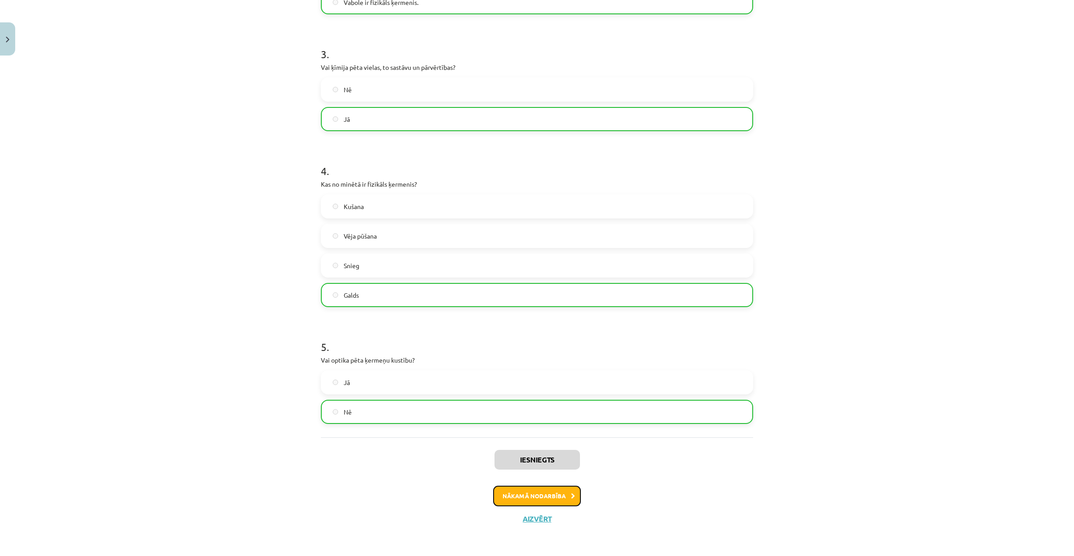
click at [528, 498] on button "Nākamā nodarbība" at bounding box center [537, 495] width 88 height 21
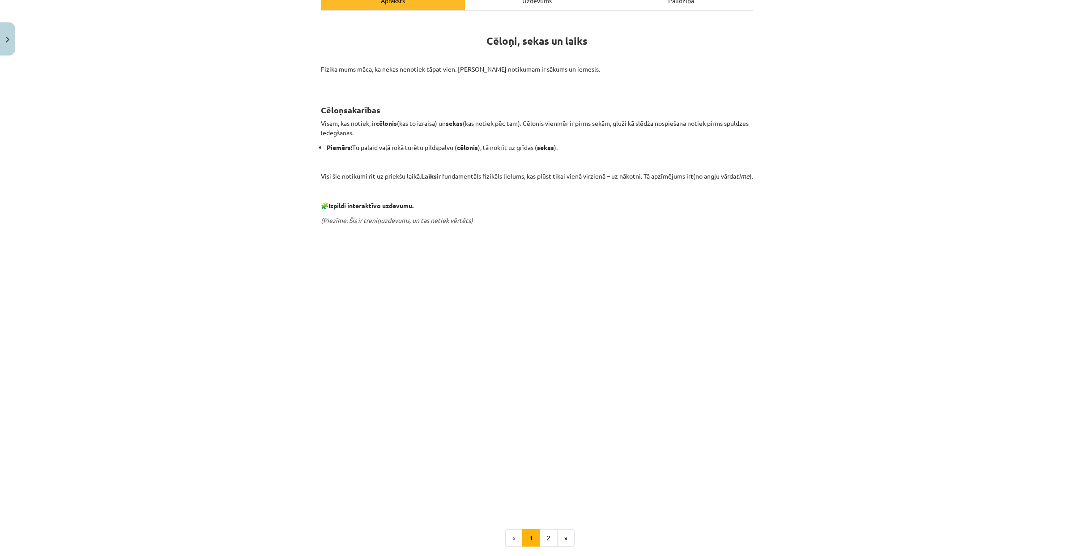
scroll to position [244, 0]
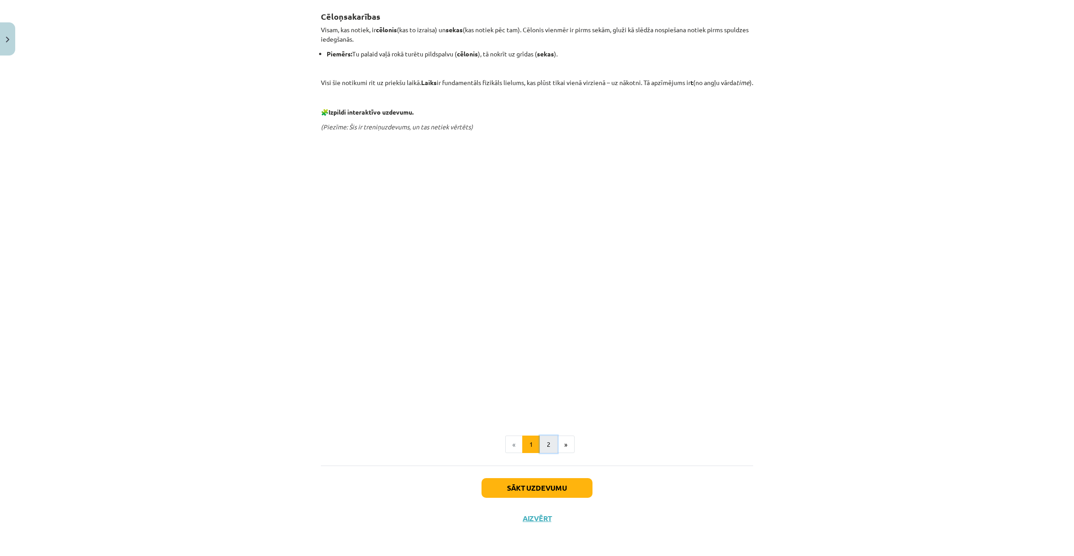
click at [545, 442] on button "2" at bounding box center [549, 444] width 18 height 18
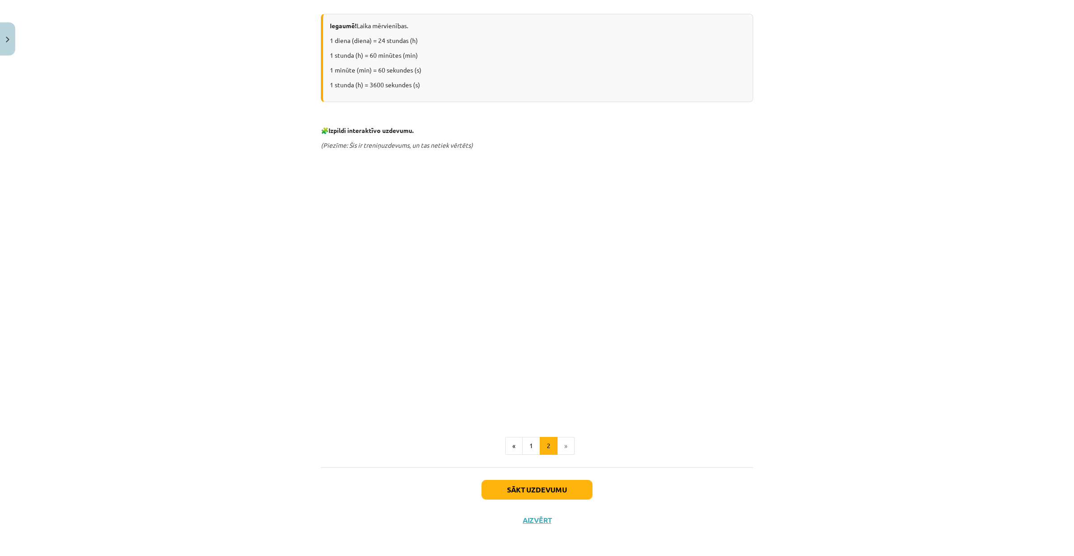
scroll to position [294, 0]
click at [535, 485] on button "Sākt uzdevumu" at bounding box center [536, 488] width 111 height 20
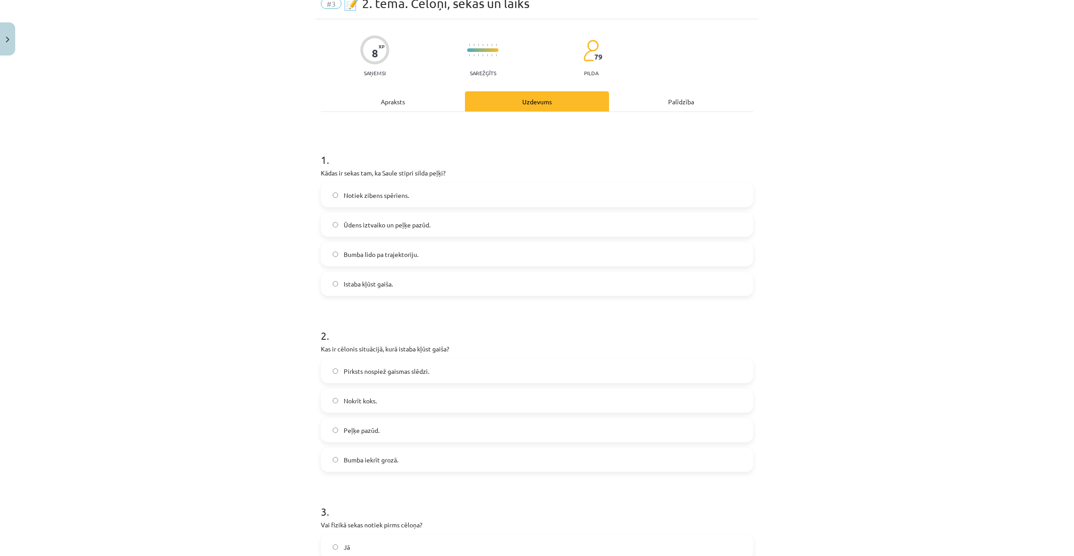
scroll to position [22, 0]
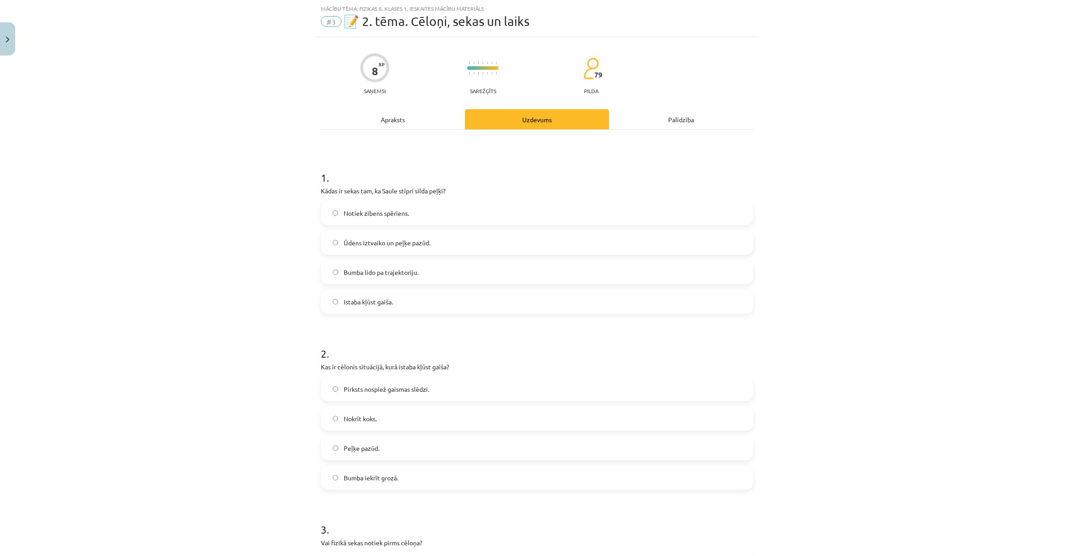
click at [396, 238] on span "Ūdens iztvaiko un peļķe pazūd." at bounding box center [387, 242] width 87 height 9
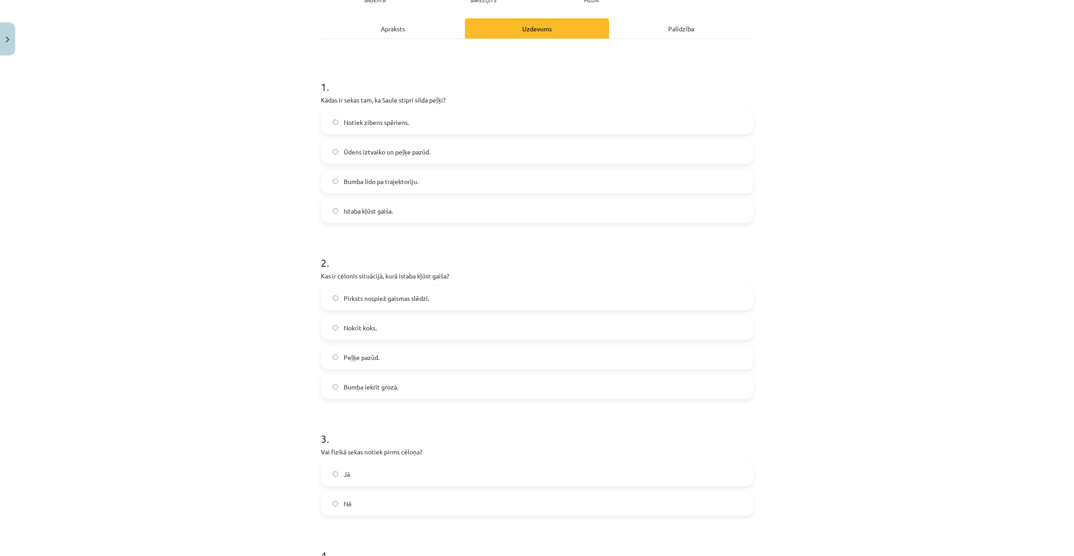
scroll to position [124, 0]
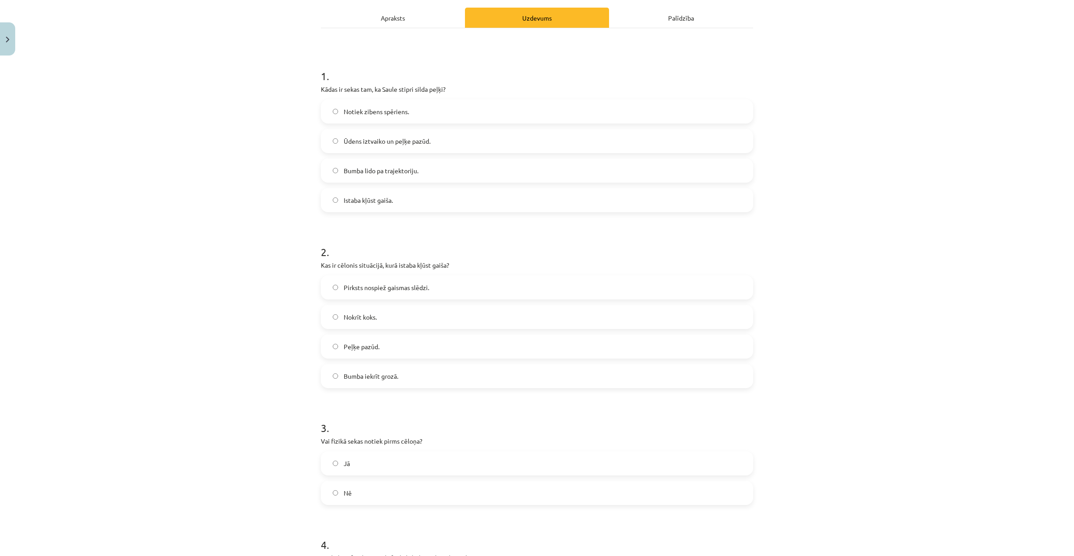
click at [398, 291] on span "Pirksts nospiež gaismas slēdzi." at bounding box center [386, 287] width 85 height 9
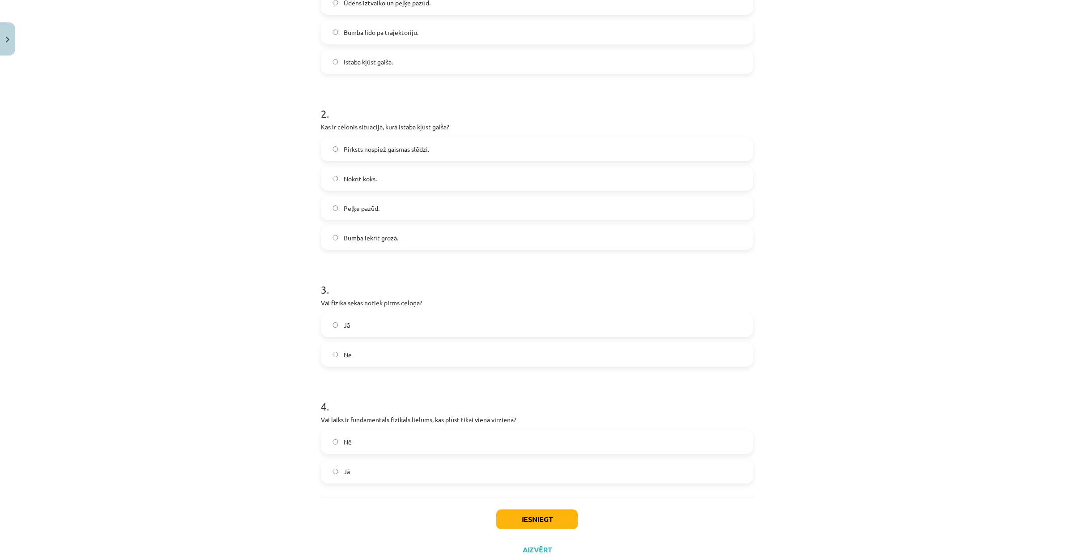
scroll to position [294, 0]
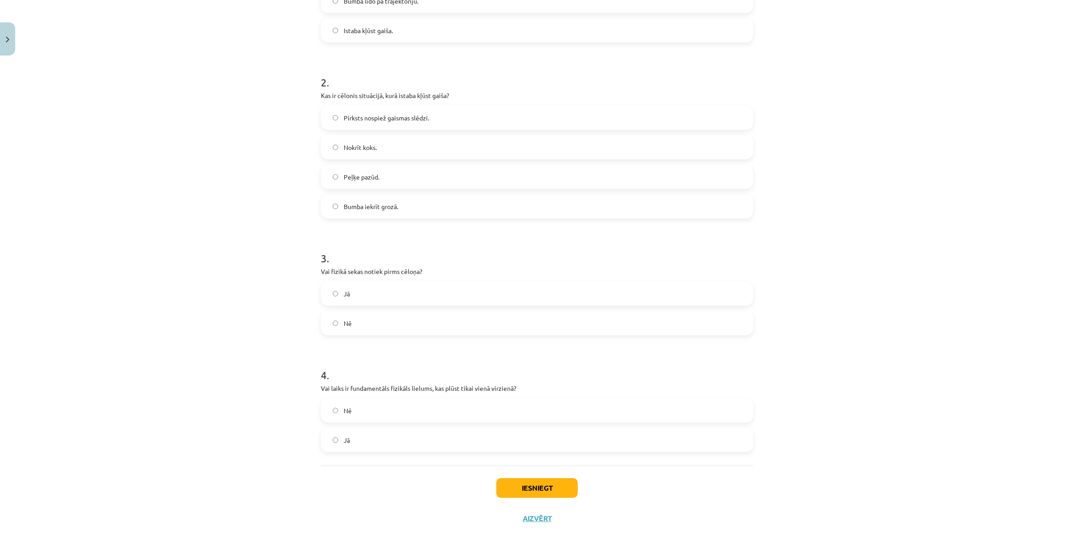
click at [353, 321] on label "Nē" at bounding box center [537, 323] width 430 height 22
click at [466, 442] on label "Jā" at bounding box center [537, 440] width 430 height 22
click at [511, 490] on button "Iesniegt" at bounding box center [536, 488] width 81 height 20
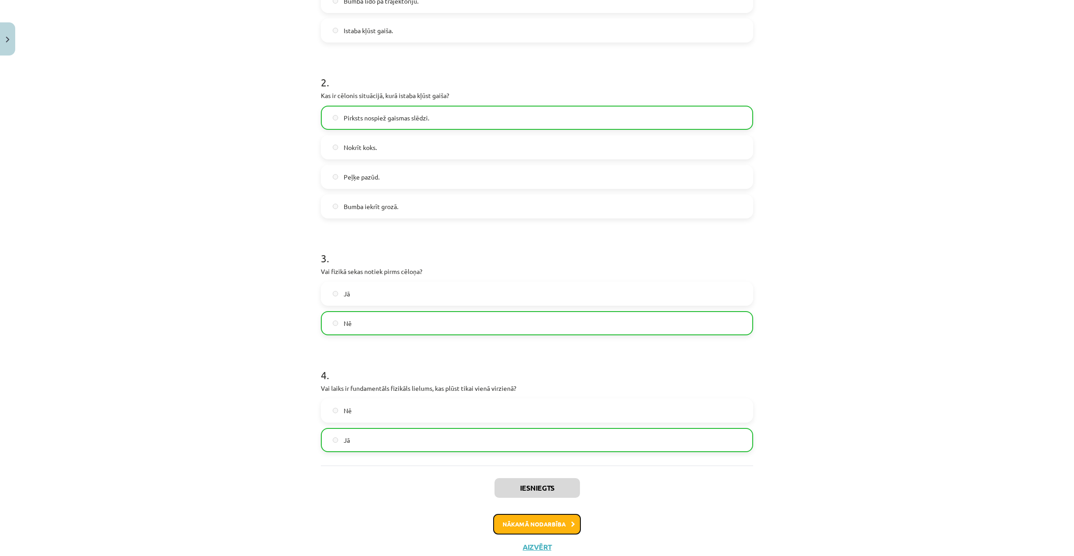
click at [528, 518] on button "Nākamā nodarbība" at bounding box center [537, 524] width 88 height 21
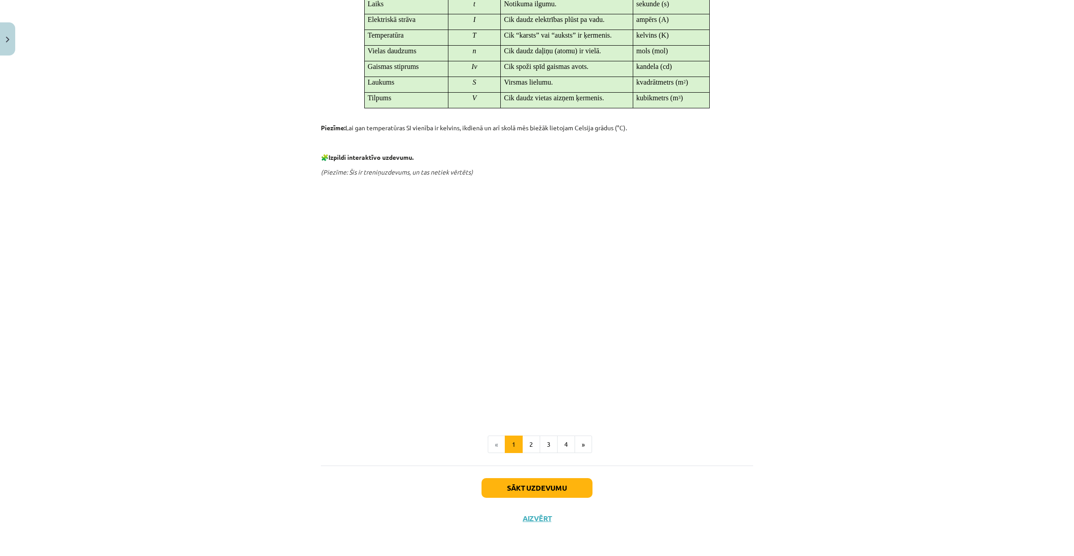
scroll to position [475, 0]
